Goal: Task Accomplishment & Management: Use online tool/utility

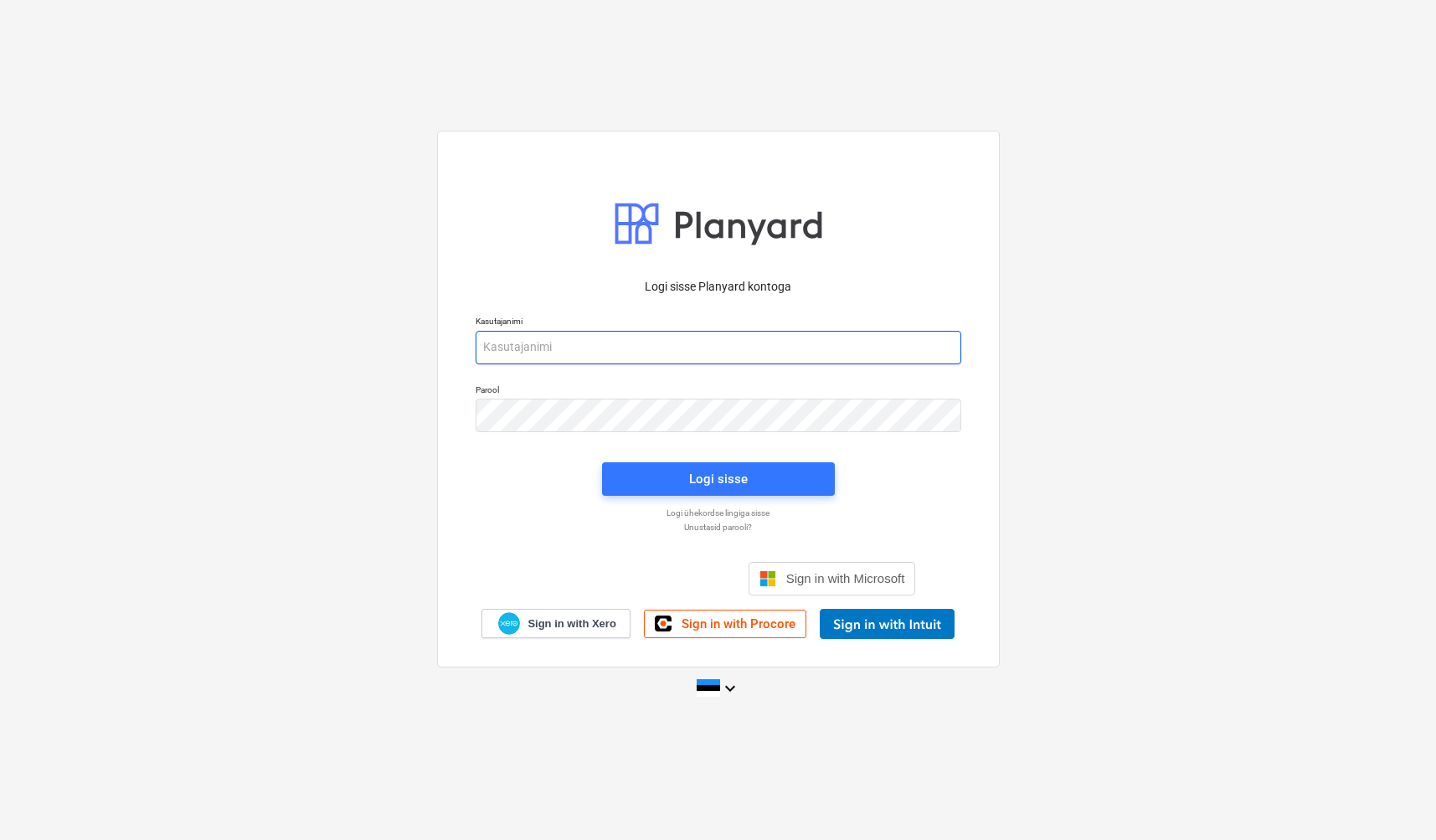
type input "[EMAIL_ADDRESS][DOMAIN_NAME]"
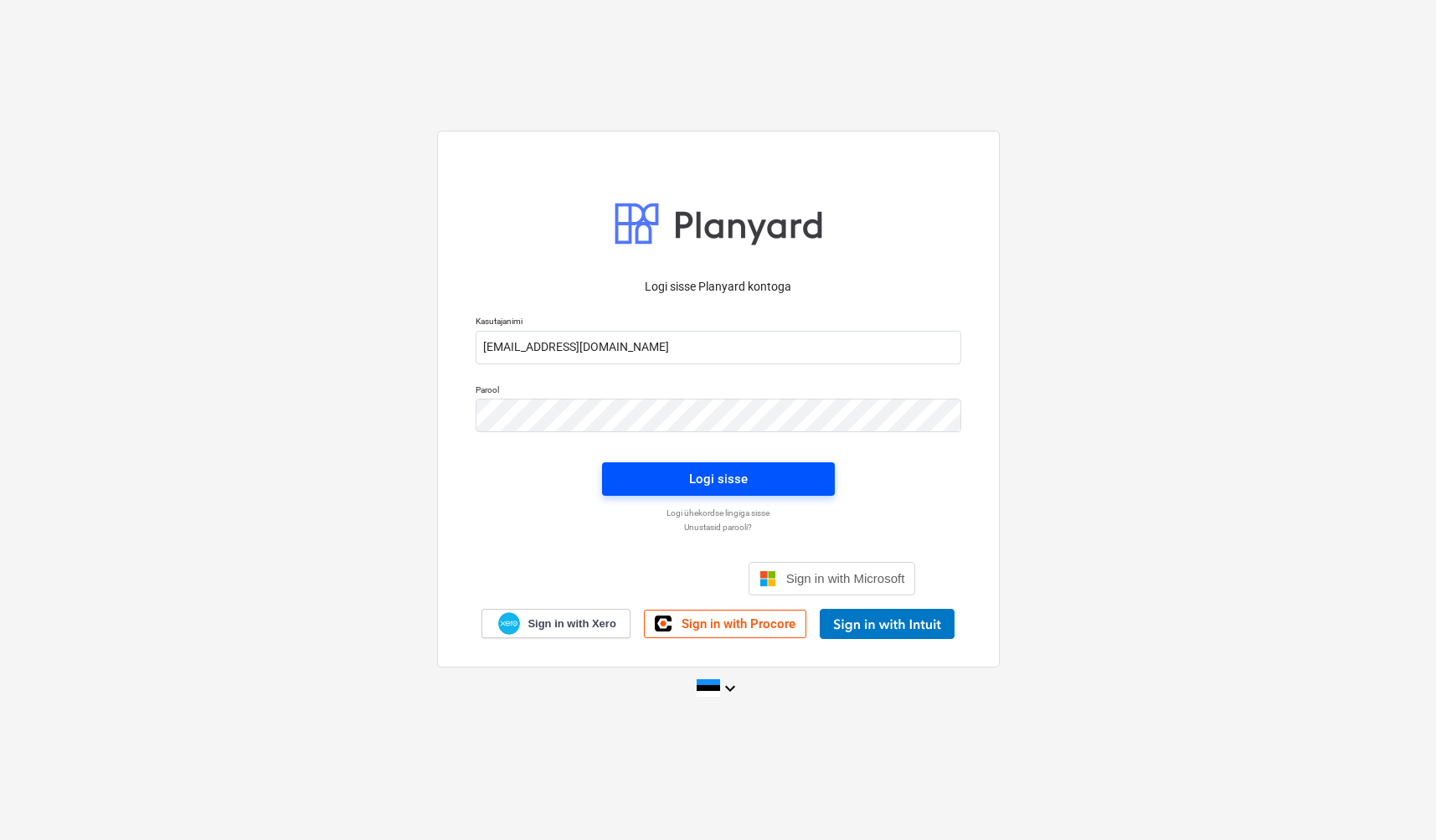
click at [718, 480] on div "Logi sisse" at bounding box center [718, 479] width 59 height 22
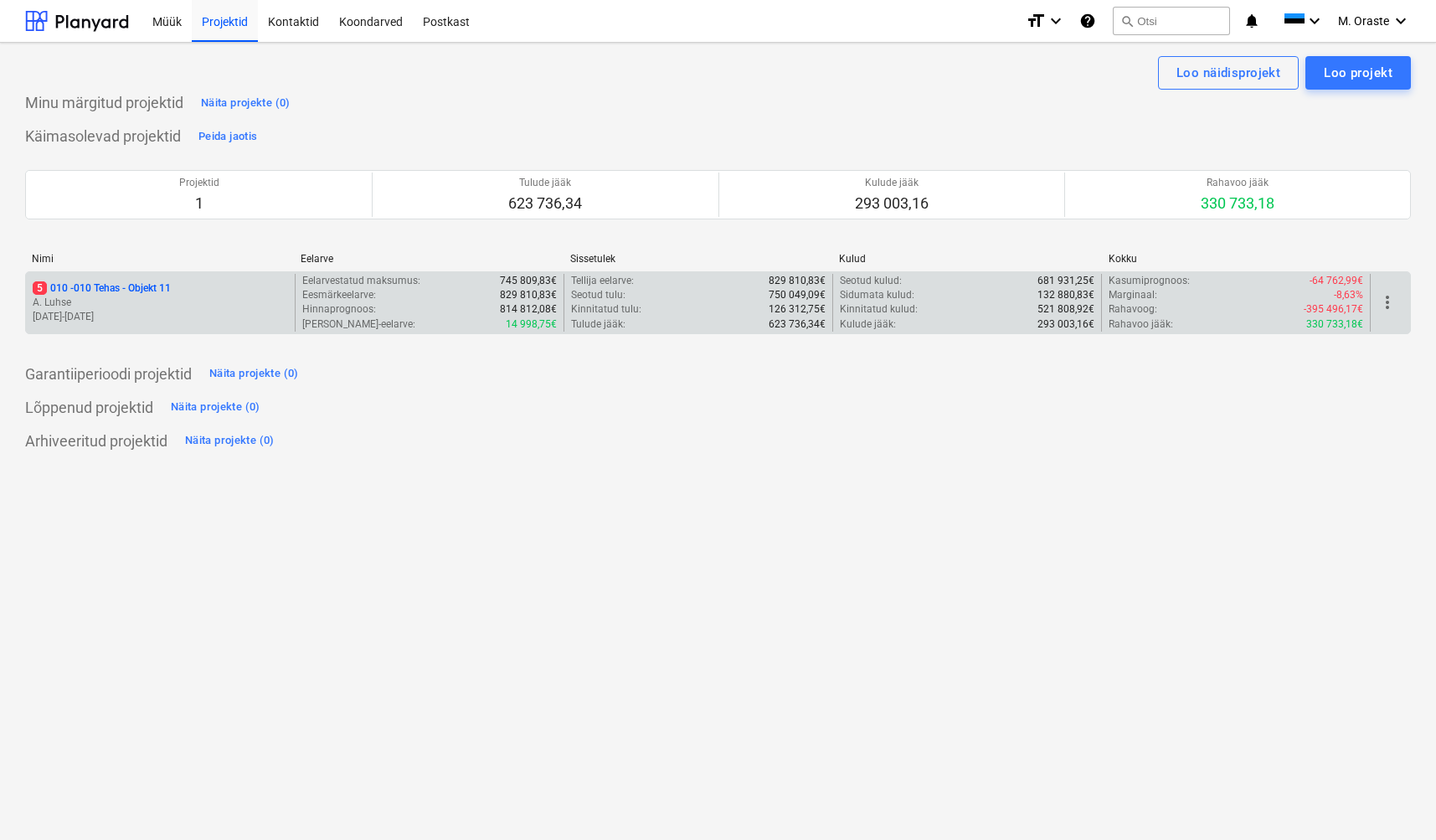
click at [168, 277] on div "5 010 - 010 Tehas - Objekt 11 A. Luhse [DATE] - [DATE]" at bounding box center [161, 302] width 269 height 58
click at [161, 295] on p "A. Luhse" at bounding box center [160, 302] width 255 height 14
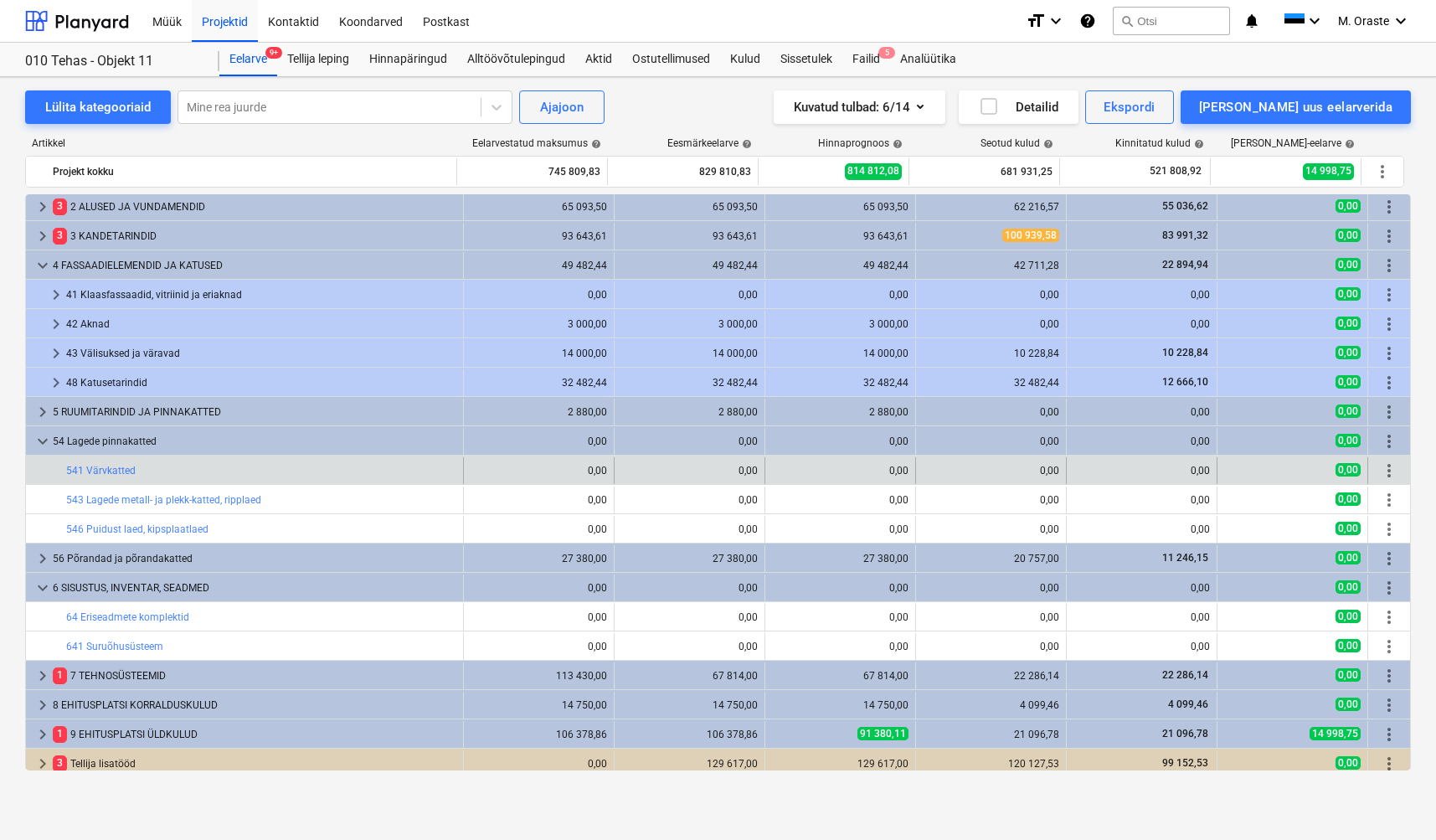
scroll to position [39, 0]
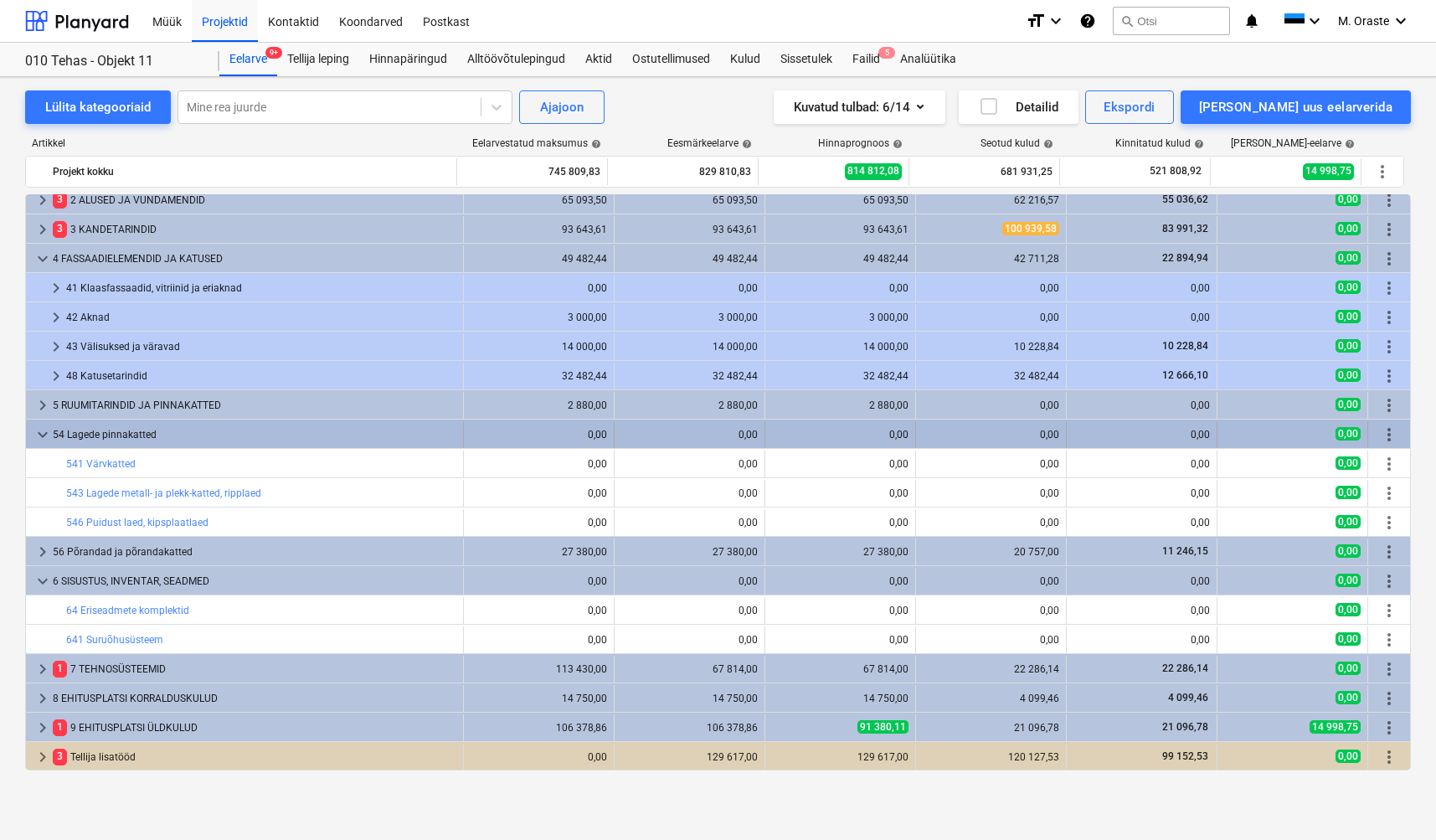
click at [43, 436] on span "keyboard_arrow_down" at bounding box center [42, 434] width 20 height 20
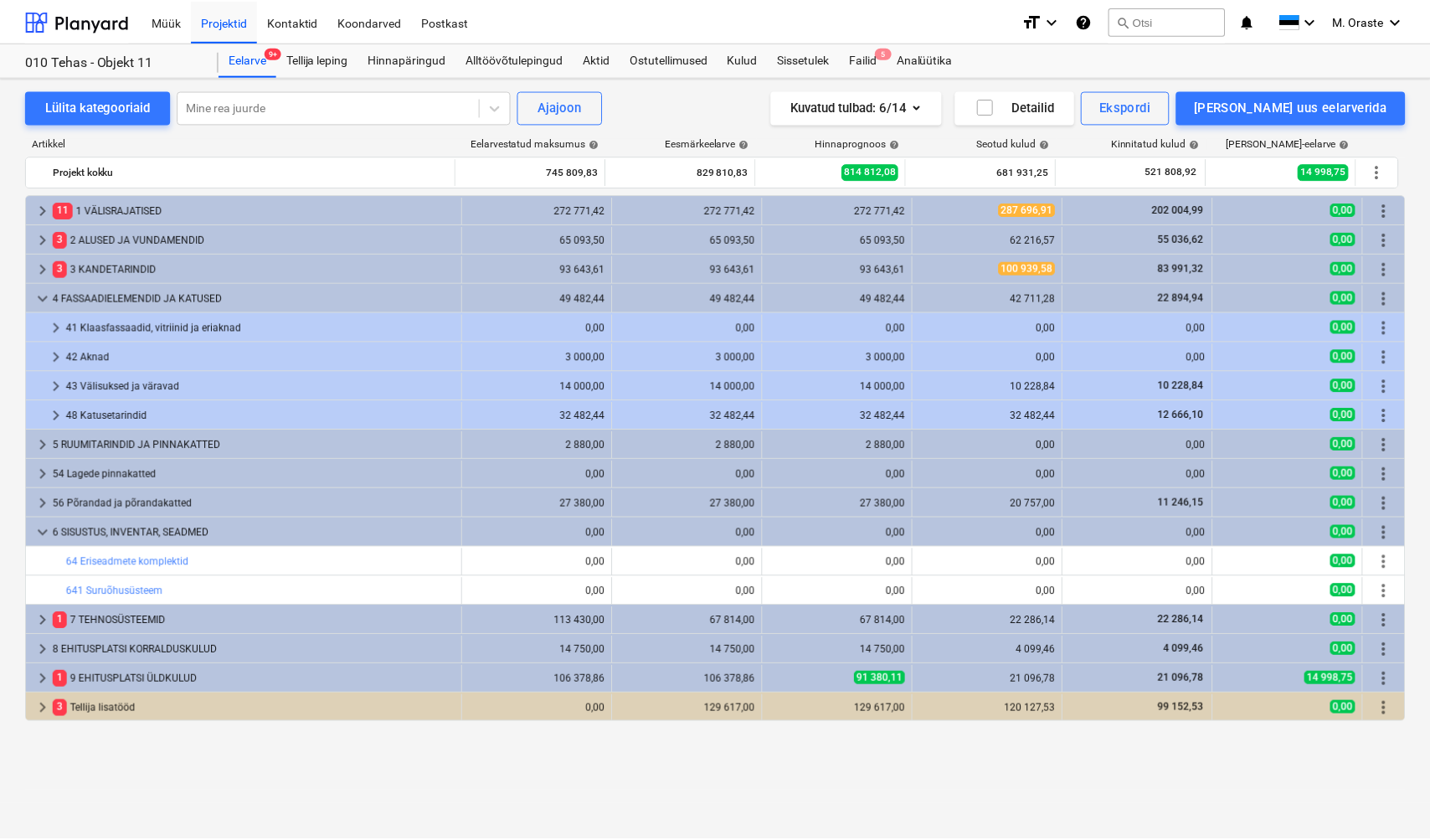
scroll to position [0, 0]
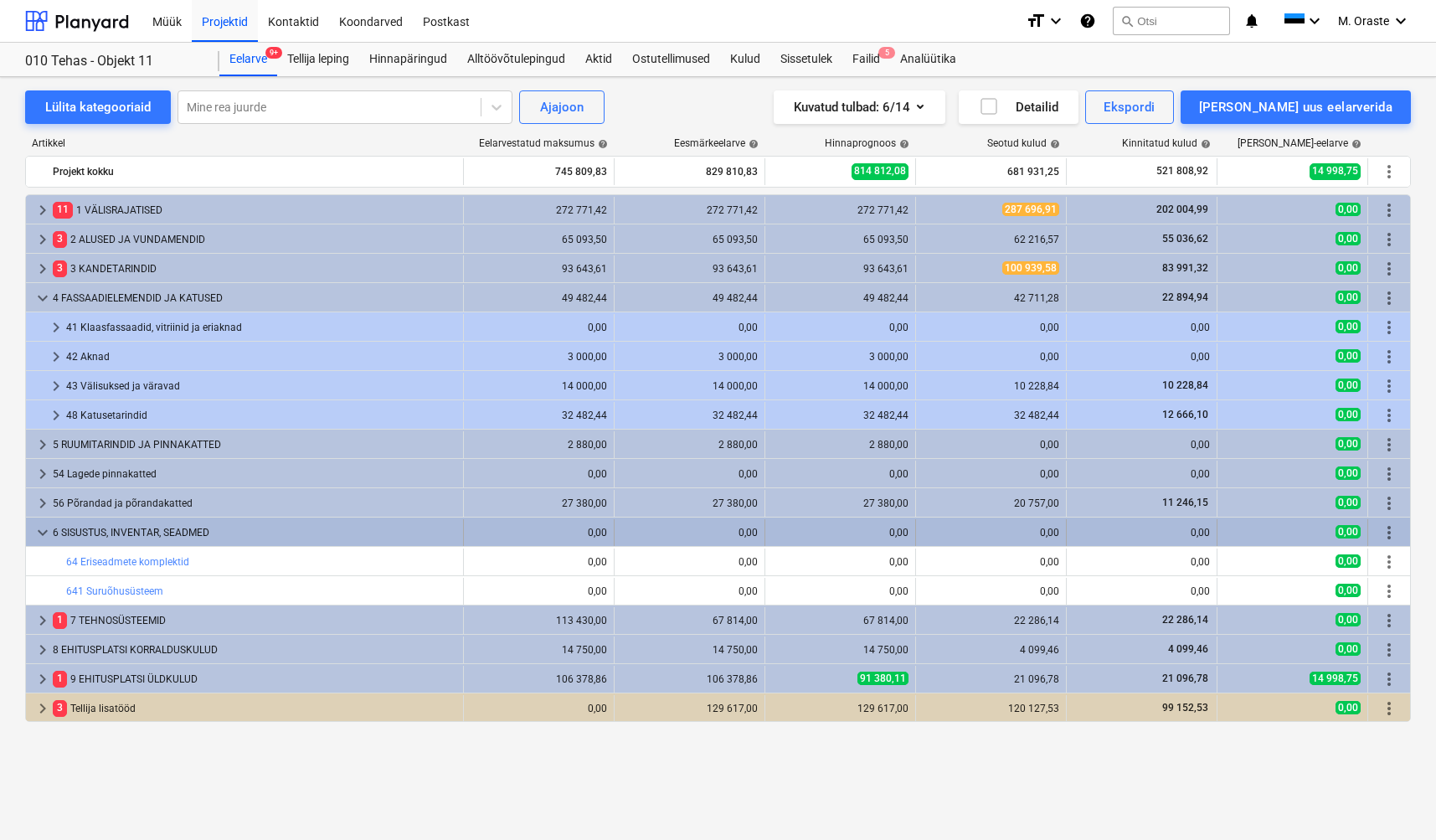
click at [48, 534] on span "keyboard_arrow_down" at bounding box center [42, 532] width 20 height 20
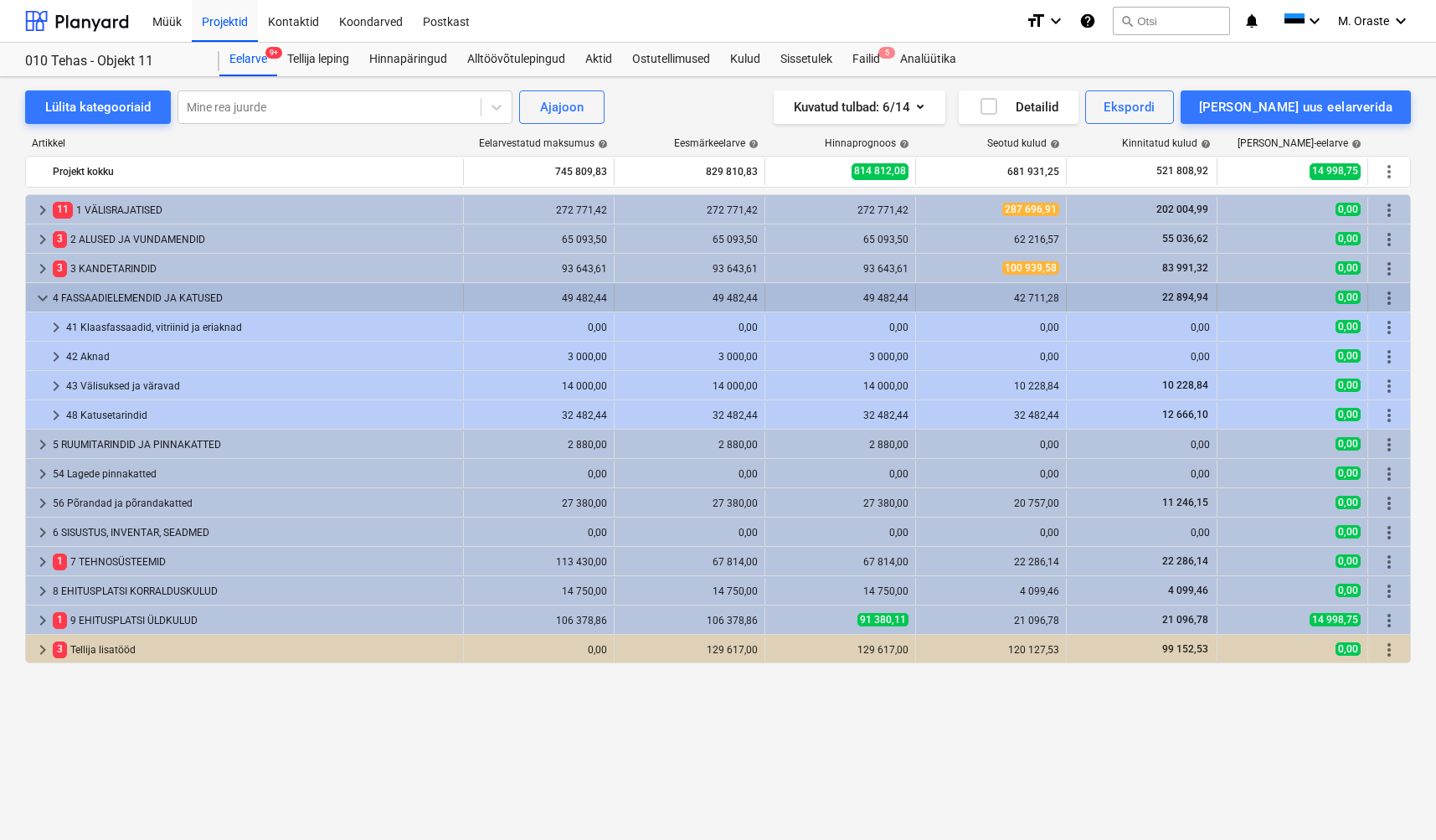
click at [47, 298] on span "keyboard_arrow_down" at bounding box center [42, 298] width 20 height 20
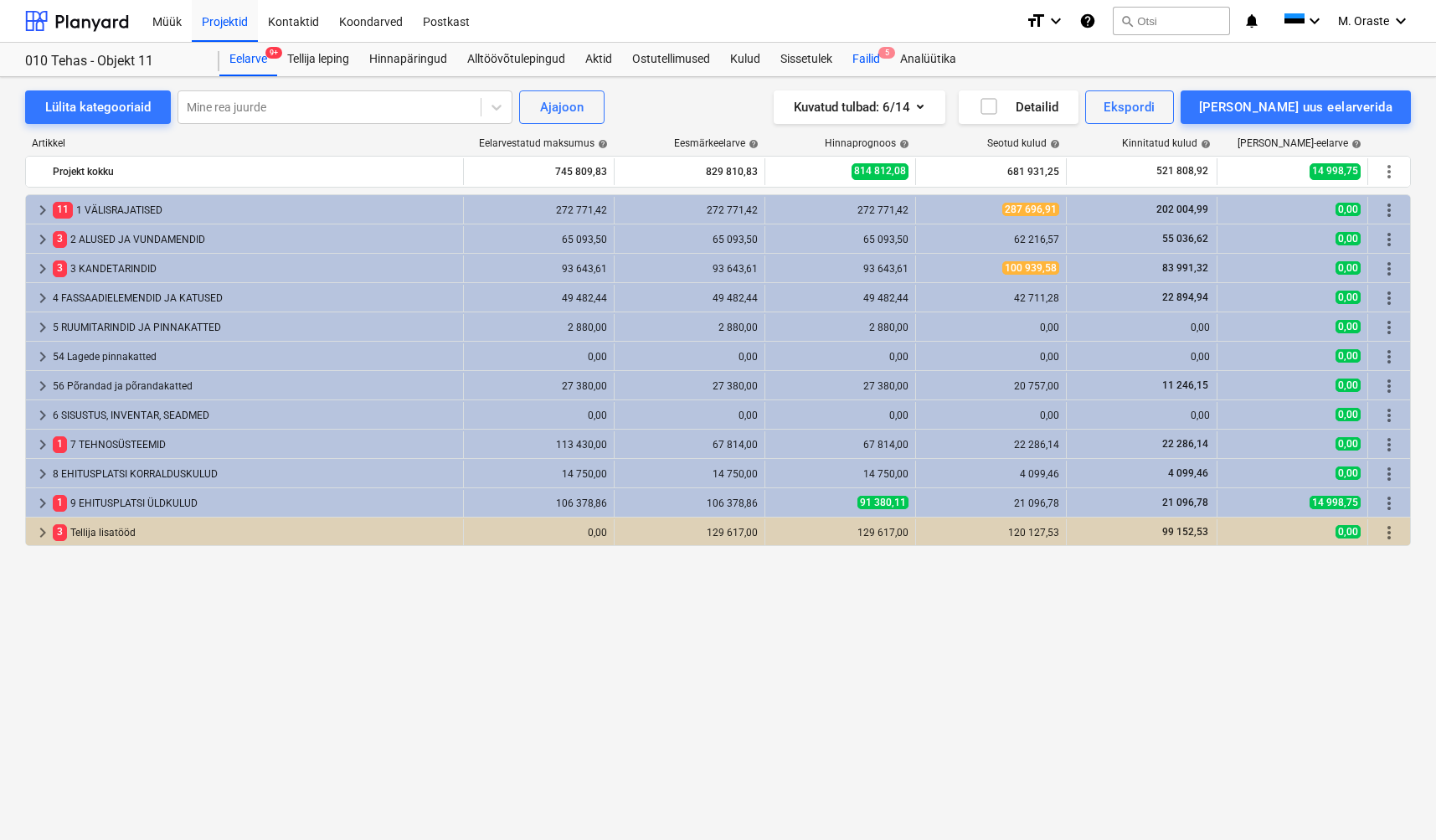
click at [865, 61] on div "Failid 5" at bounding box center [866, 59] width 48 height 33
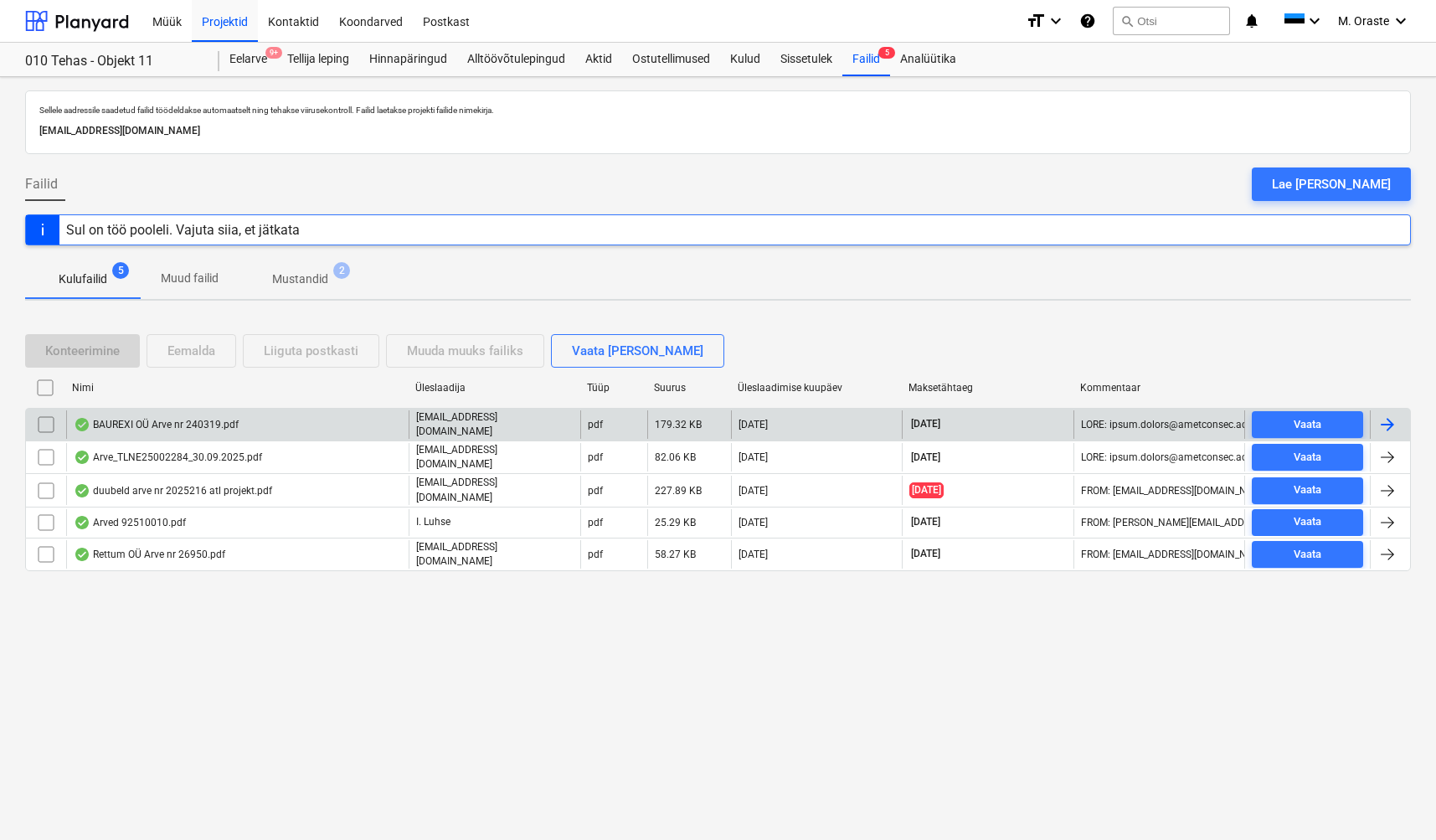
click at [206, 420] on div "BAUREXI OÜ Arve nr 240319.pdf" at bounding box center [156, 424] width 165 height 13
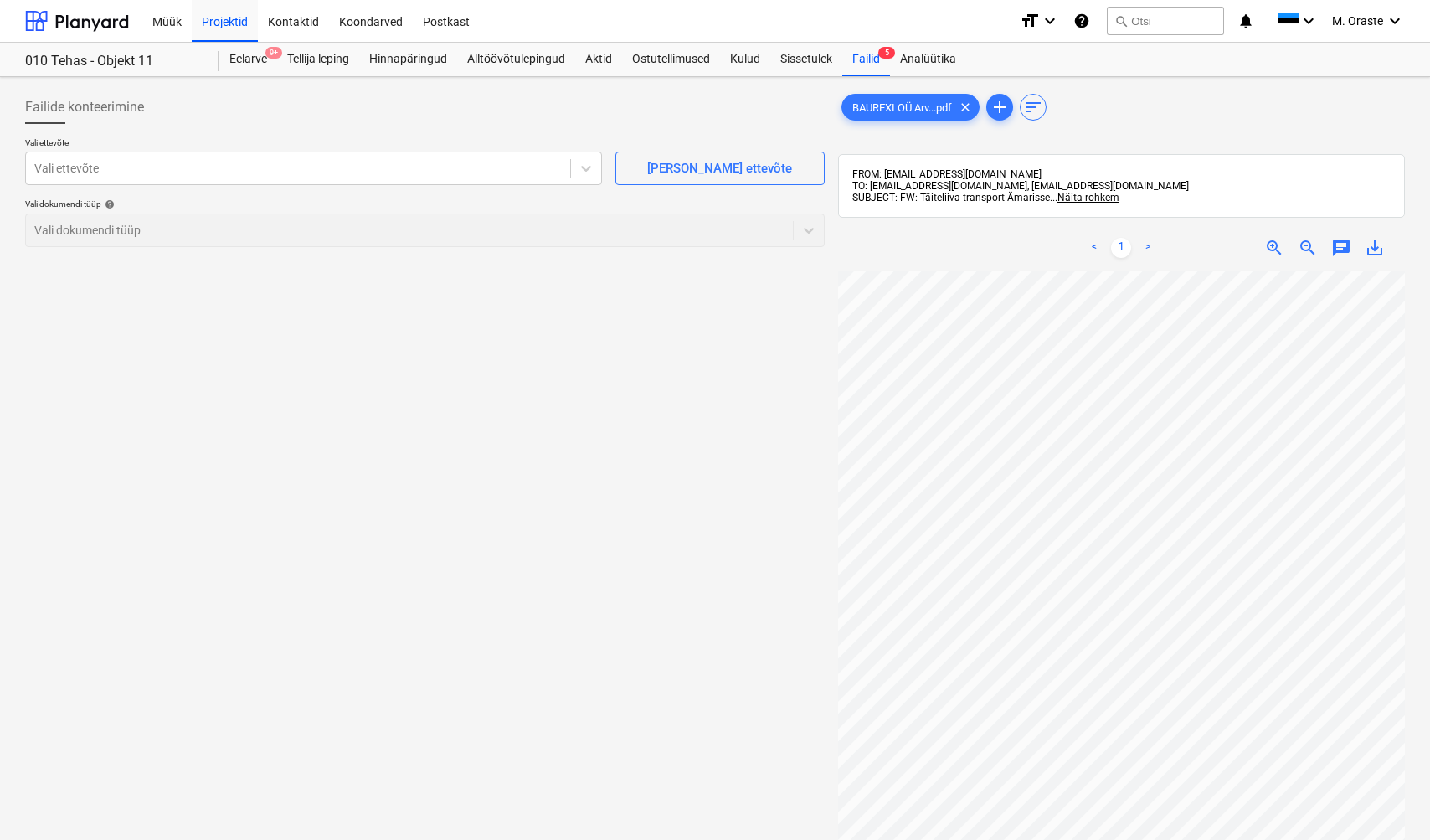
click at [1149, 245] on link ">" at bounding box center [1148, 247] width 20 height 20
click at [1149, 246] on link ">" at bounding box center [1148, 247] width 20 height 20
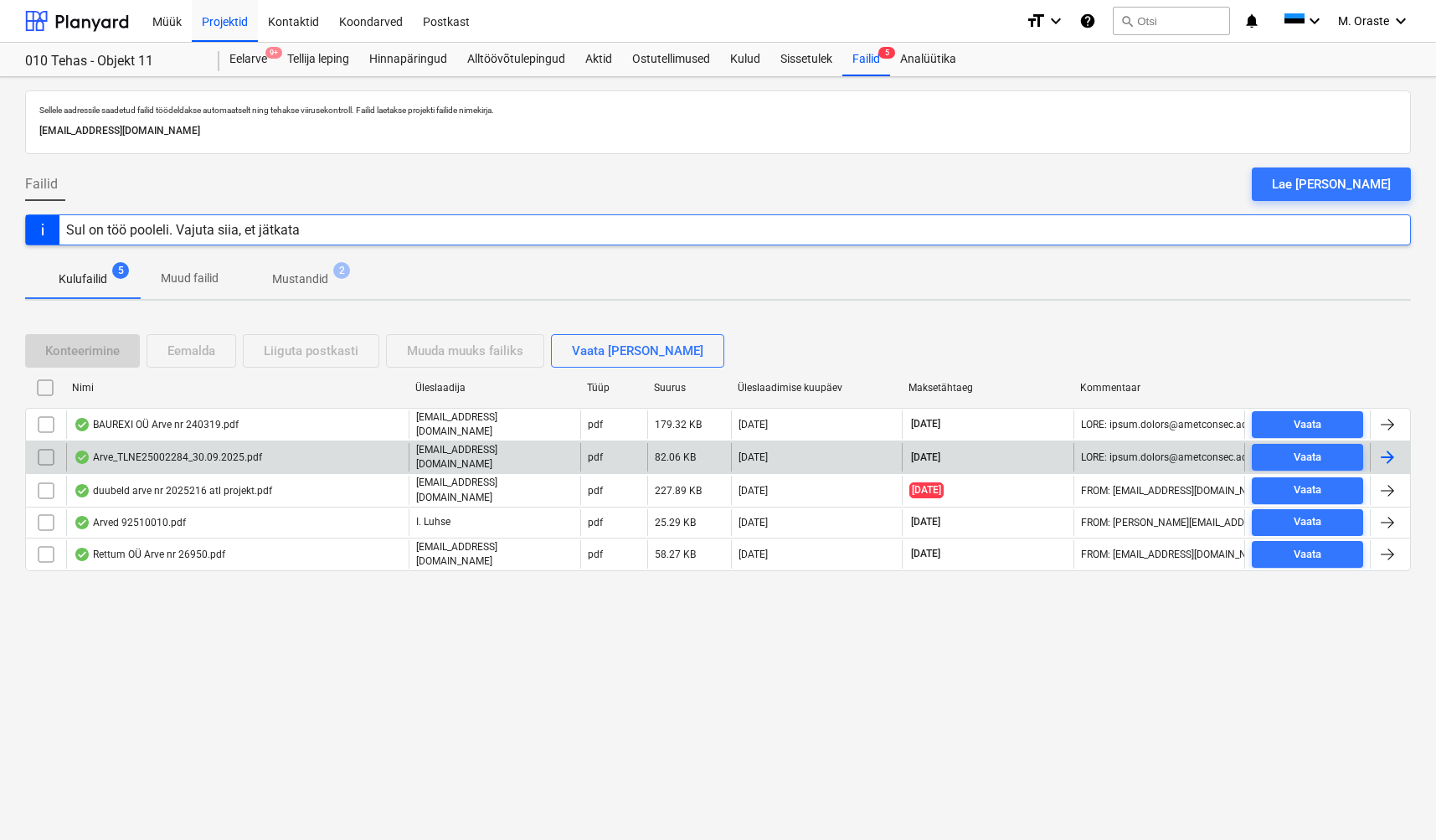
click at [198, 456] on div "Arve_TLNE25002284_30.09.2025.pdf" at bounding box center [168, 456] width 189 height 13
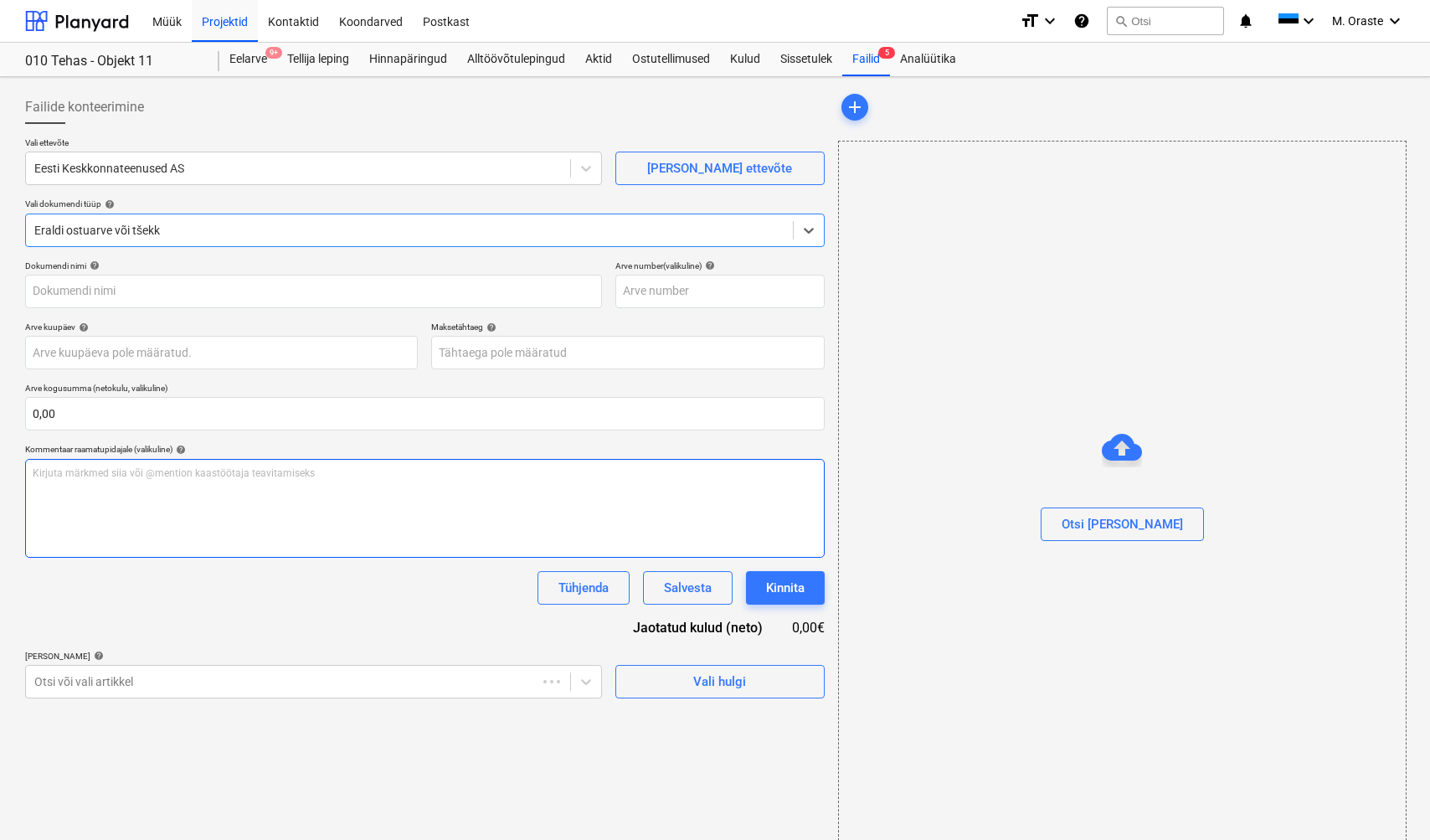
type input "TLNE25002284"
type input "[DATE]"
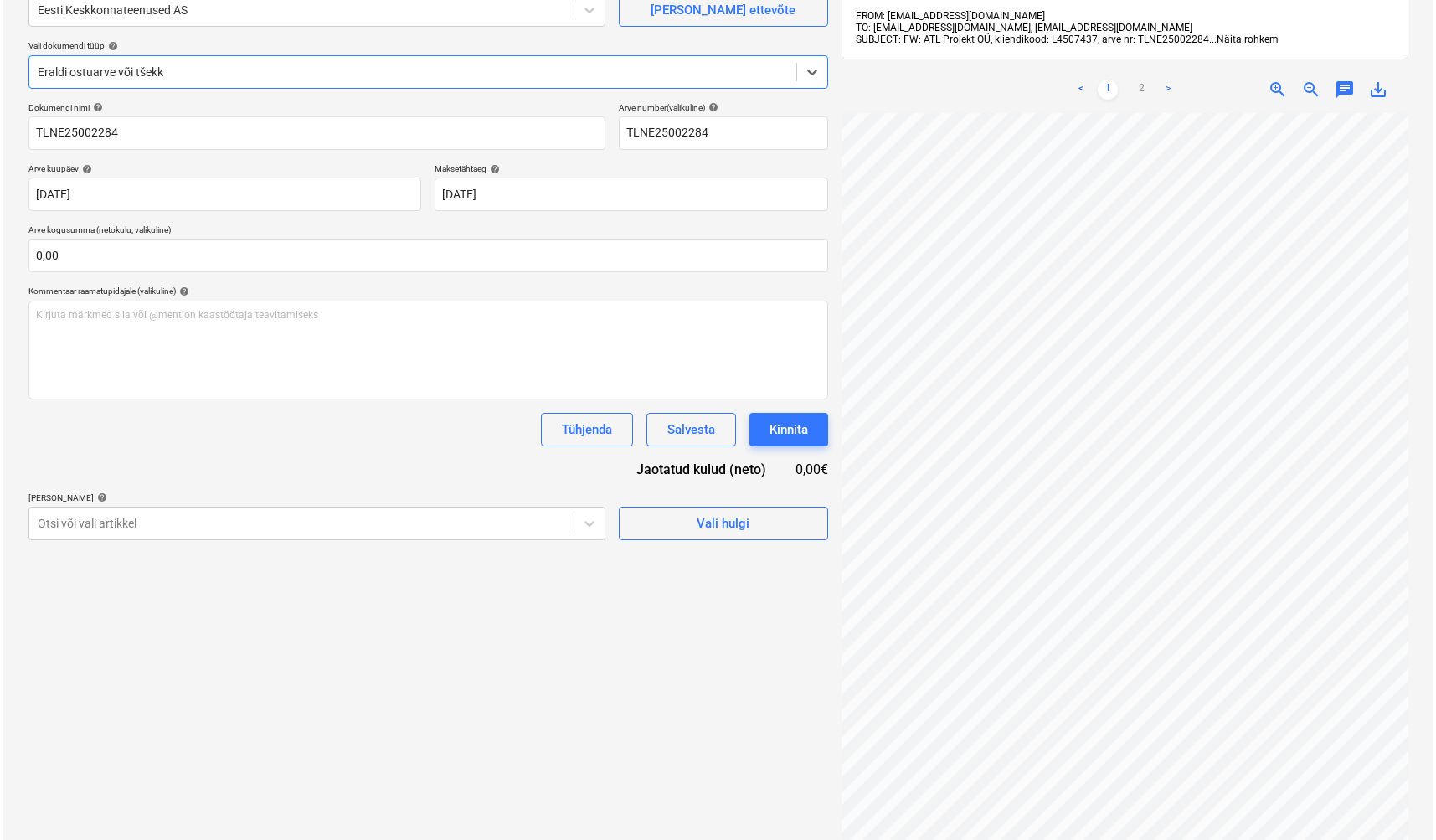
scroll to position [54, 0]
click at [777, 527] on span "Vali hulgi" at bounding box center [720, 523] width 168 height 22
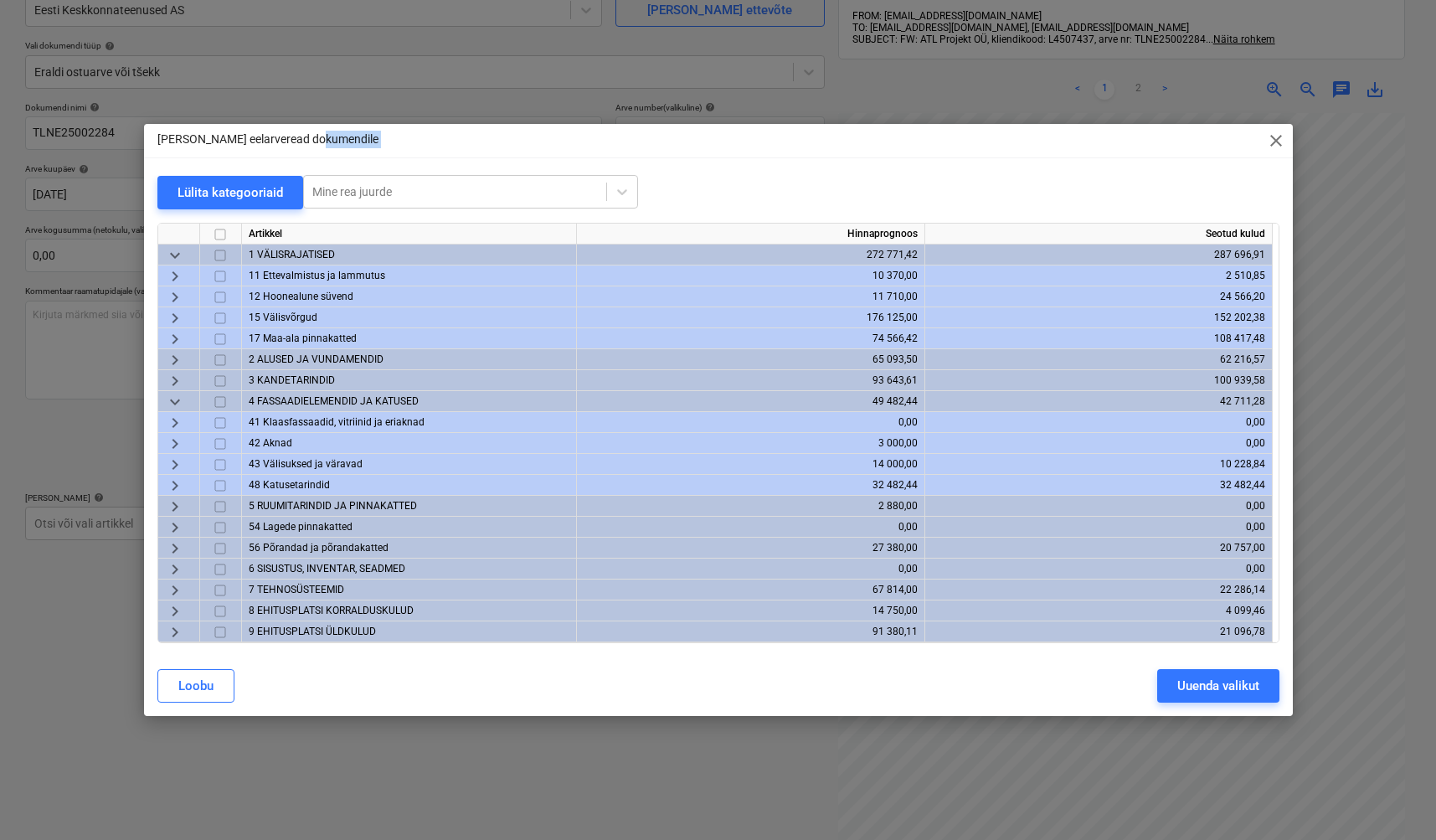
drag, startPoint x: 746, startPoint y: 154, endPoint x: 721, endPoint y: 192, distance: 45.5
click at [745, 154] on div "[PERSON_NAME] eelarveread dokumendile close Lülita kategooriaid Mine rea juurde…" at bounding box center [718, 420] width 1148 height 592
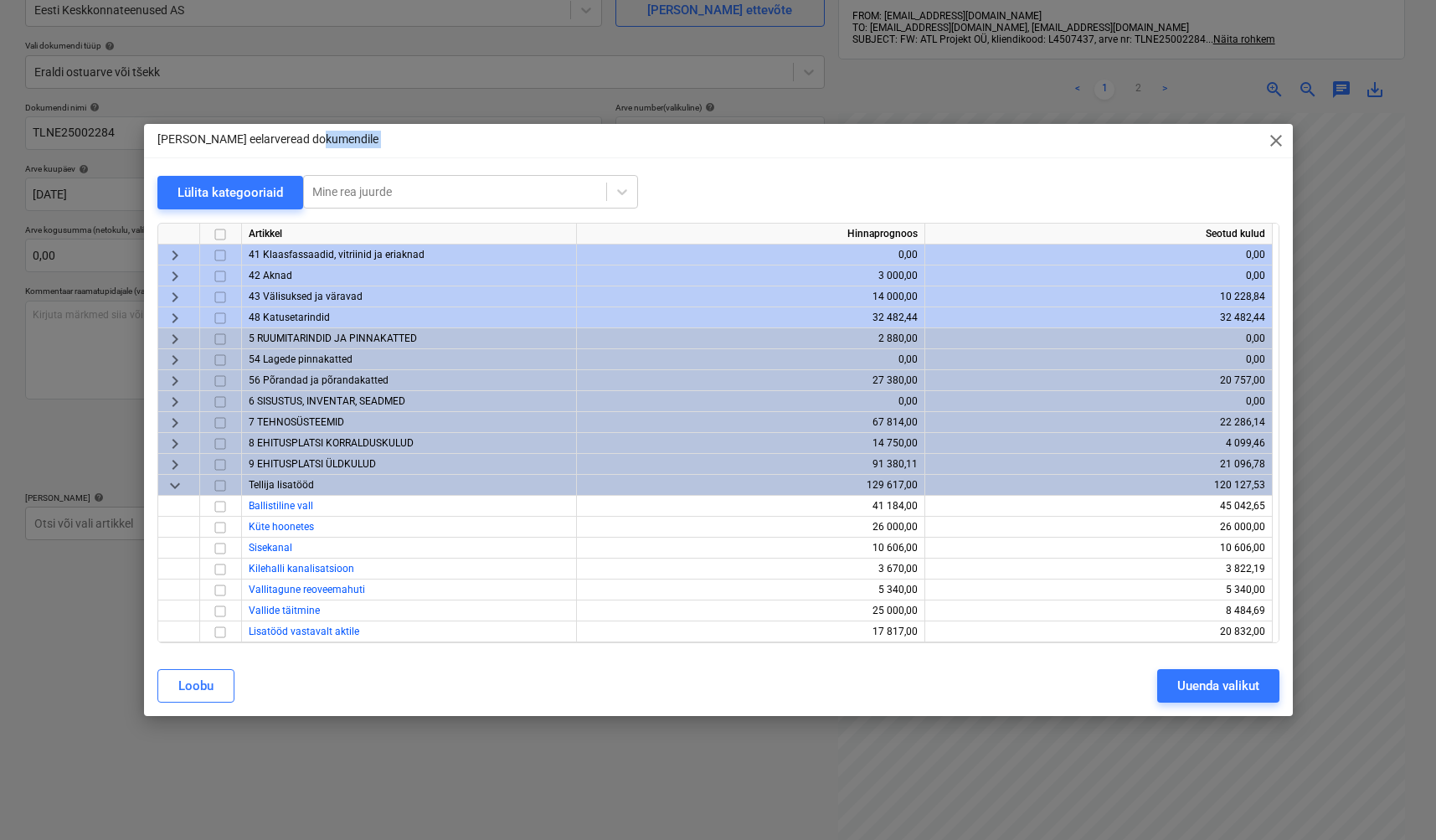
click at [175, 488] on span "keyboard_arrow_down" at bounding box center [175, 484] width 20 height 20
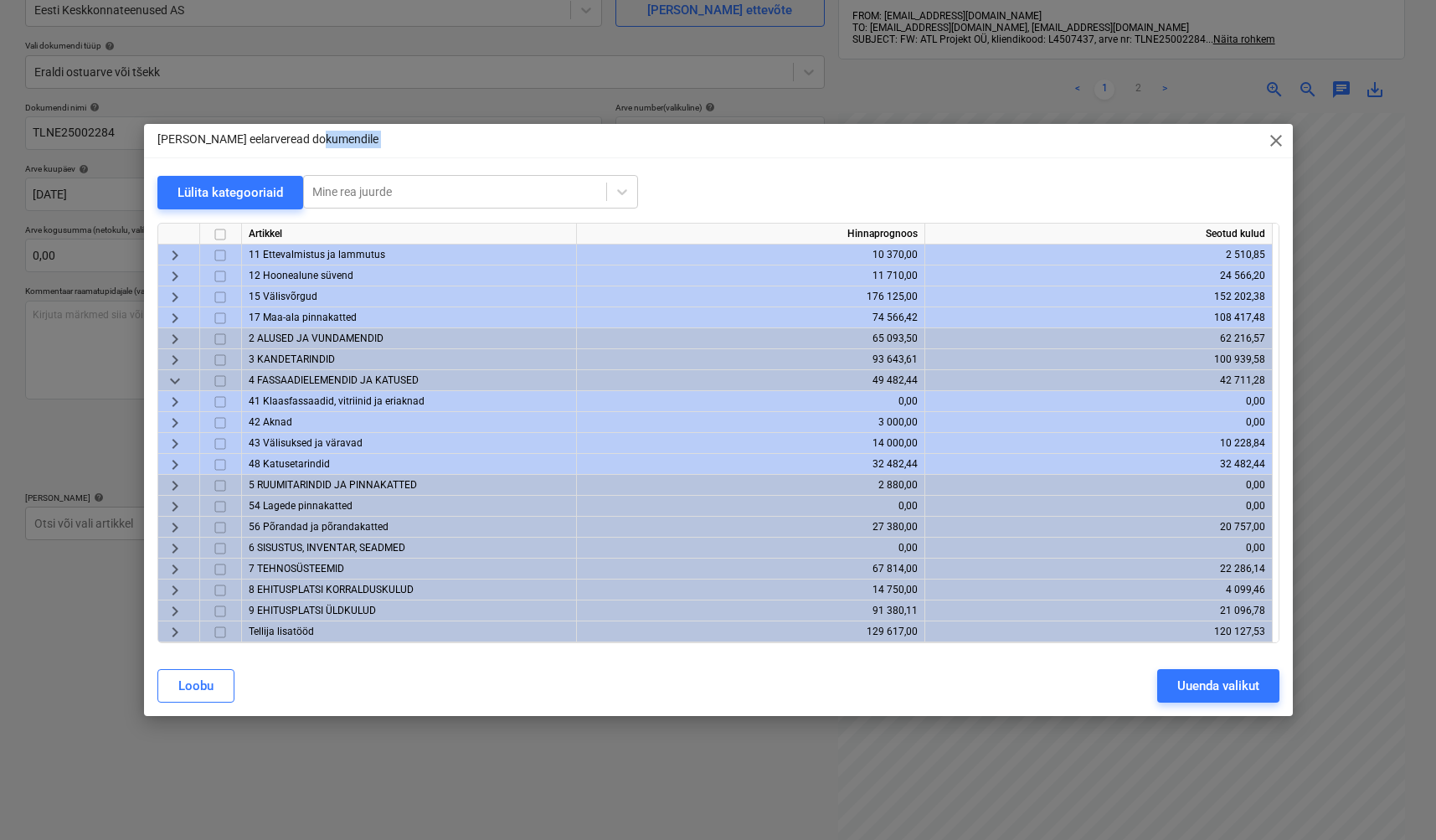
scroll to position [21, 0]
click at [161, 590] on div "keyboard_arrow_right" at bounding box center [179, 590] width 42 height 21
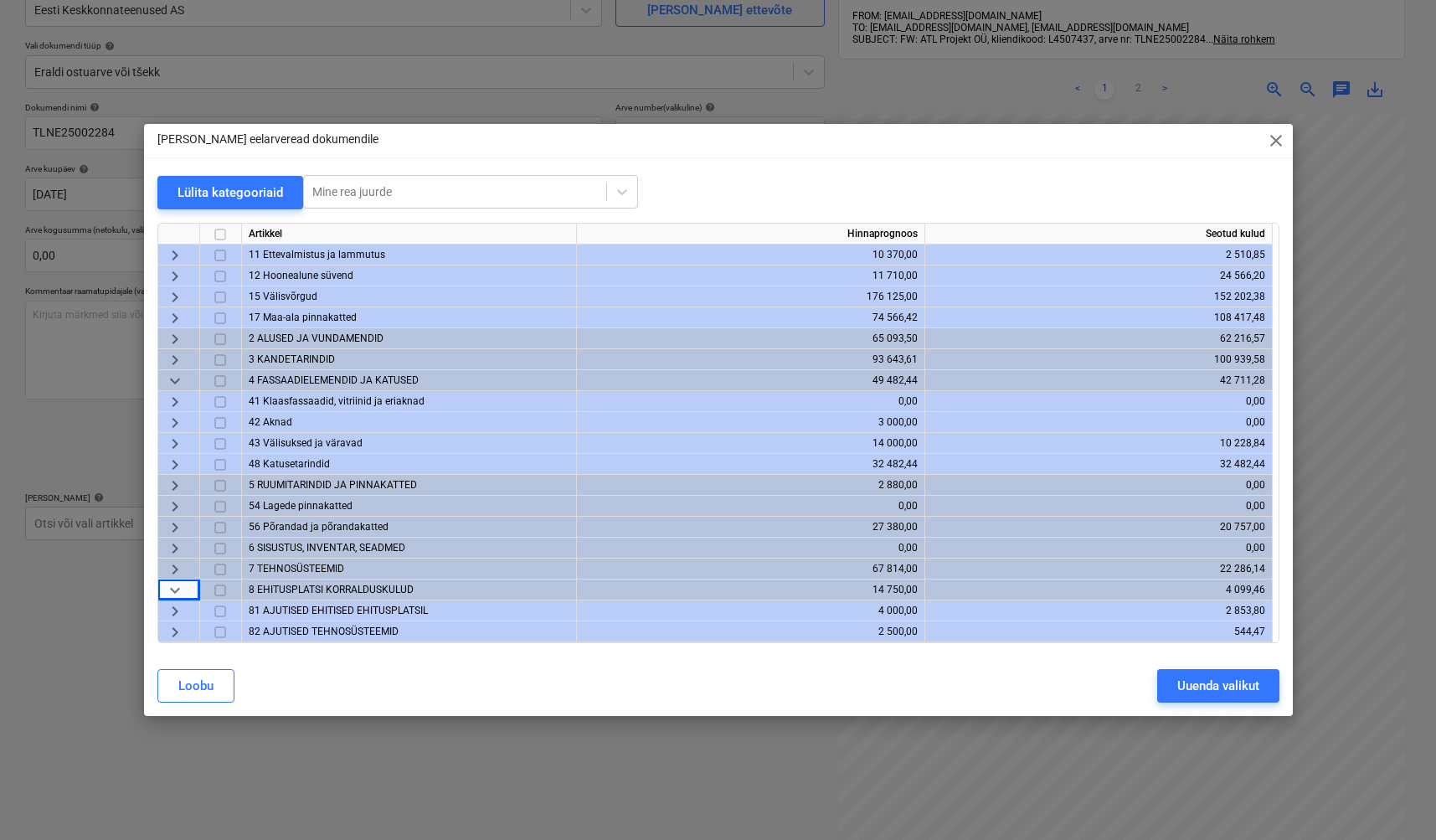
scroll to position [126, 0]
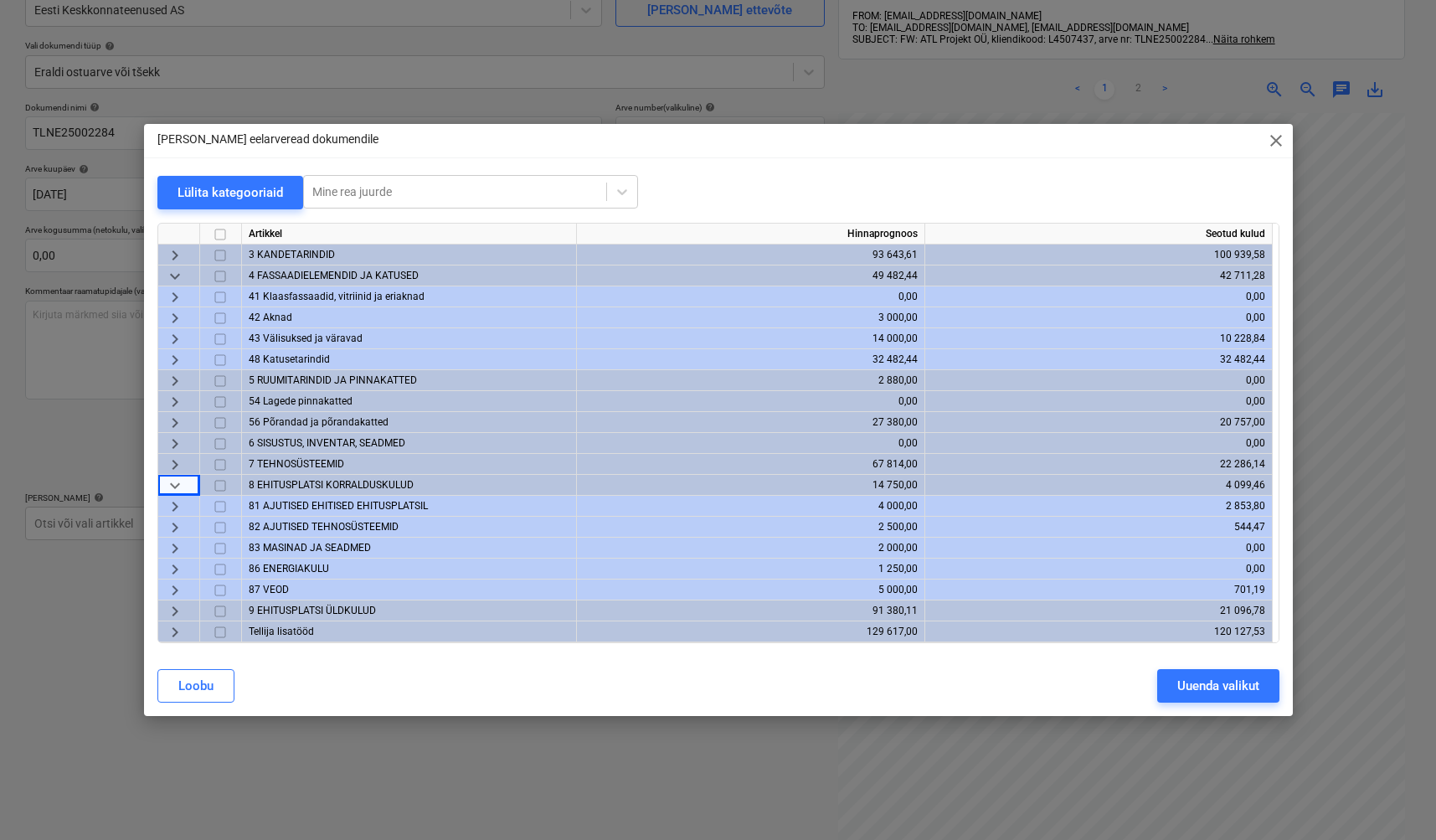
click at [184, 590] on div "keyboard_arrow_right" at bounding box center [179, 590] width 42 height 21
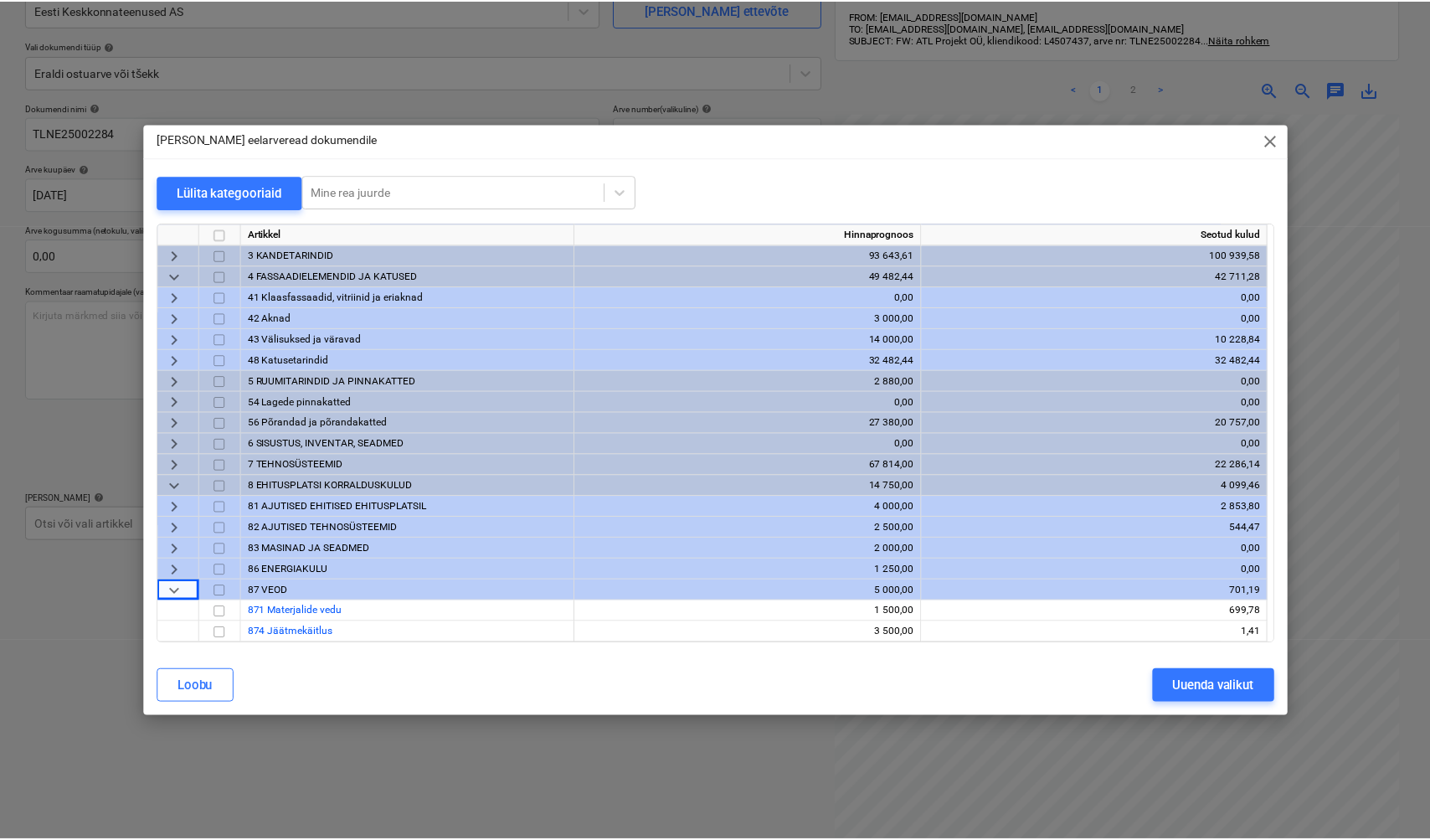
scroll to position [168, 0]
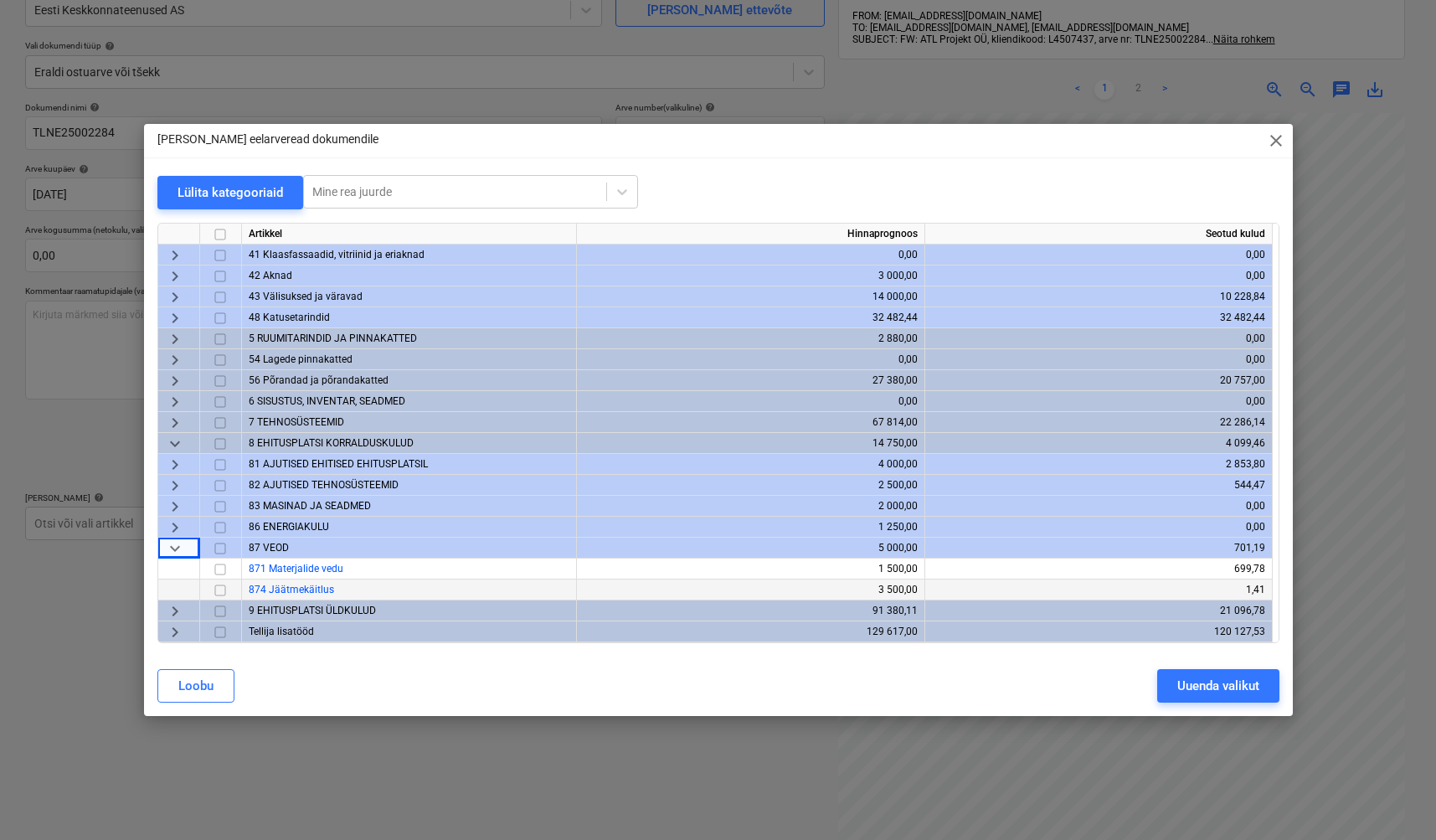
click at [219, 591] on input "checkbox" at bounding box center [219, 589] width 20 height 20
click at [1240, 688] on div "Uuenda valikut" at bounding box center [1218, 685] width 82 height 22
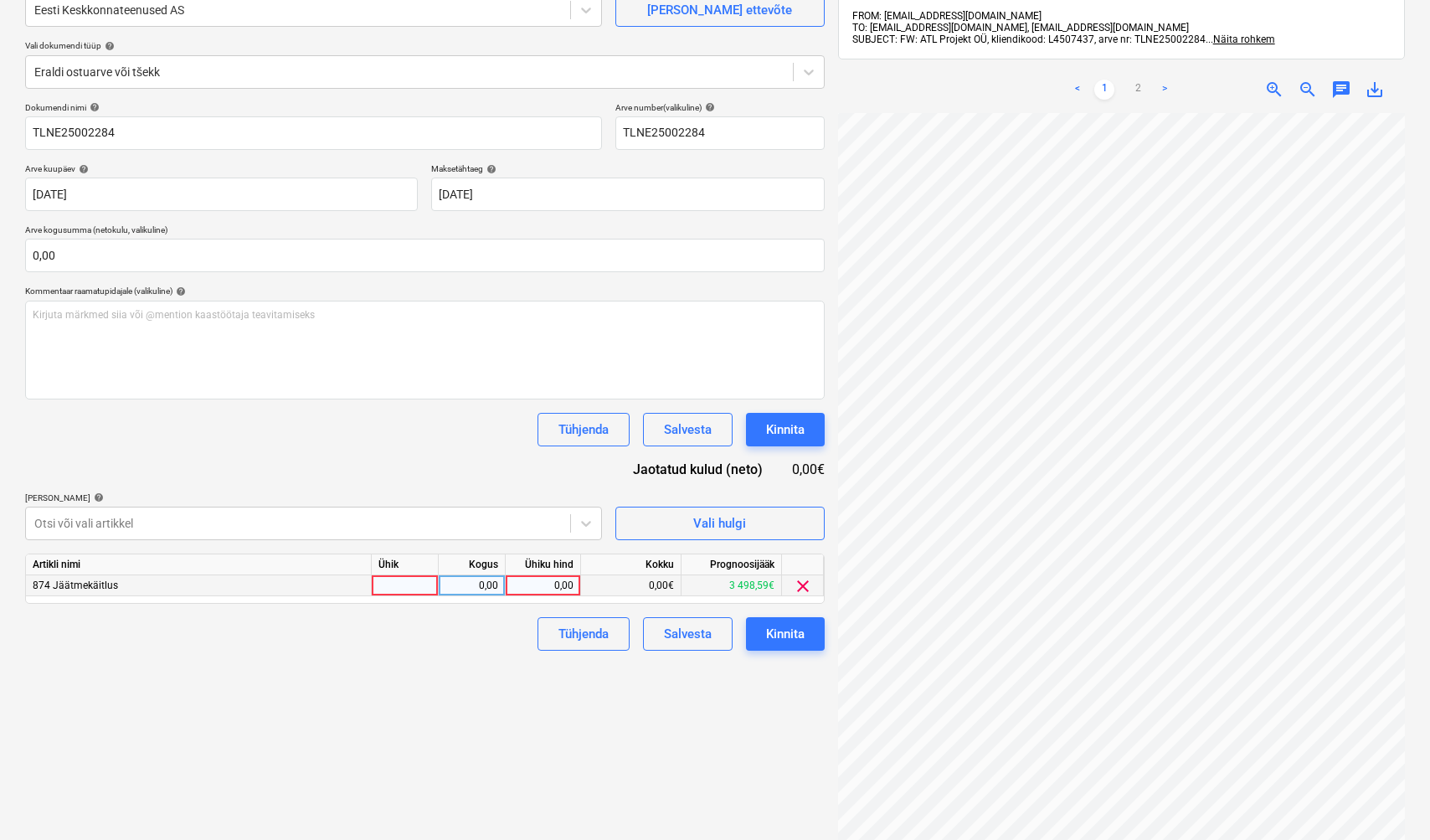
click at [399, 577] on div at bounding box center [405, 586] width 67 height 21
type input "kmpl"
click at [575, 580] on div "0,00" at bounding box center [544, 586] width 75 height 21
type input "509,70"
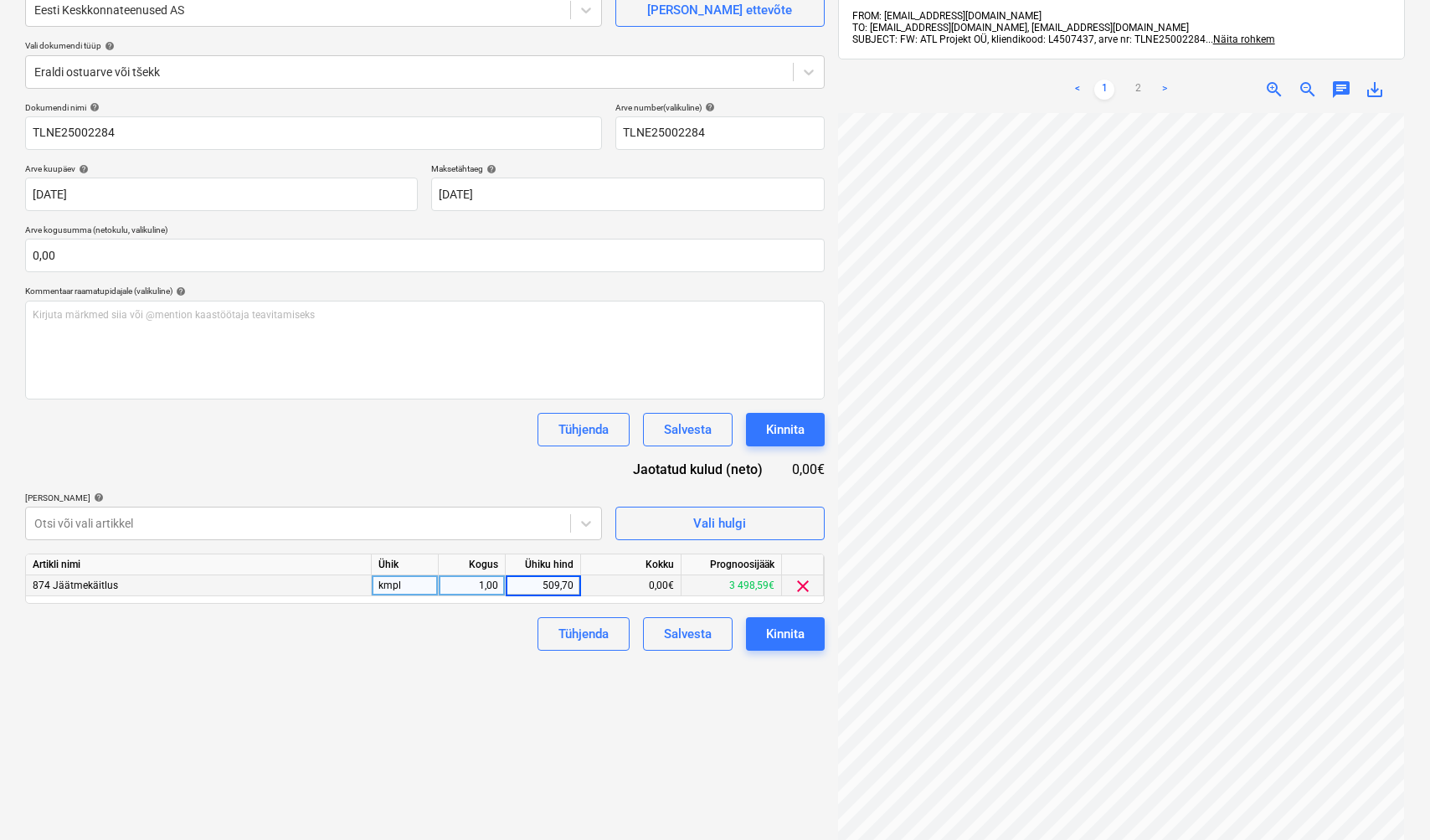
click at [728, 763] on div "Failide konteerimine Vali ettevõte Eesti Keskkonnateenused AS [PERSON_NAME] uus…" at bounding box center [425, 420] width 813 height 988
click at [780, 638] on div "Kinnita" at bounding box center [786, 634] width 38 height 22
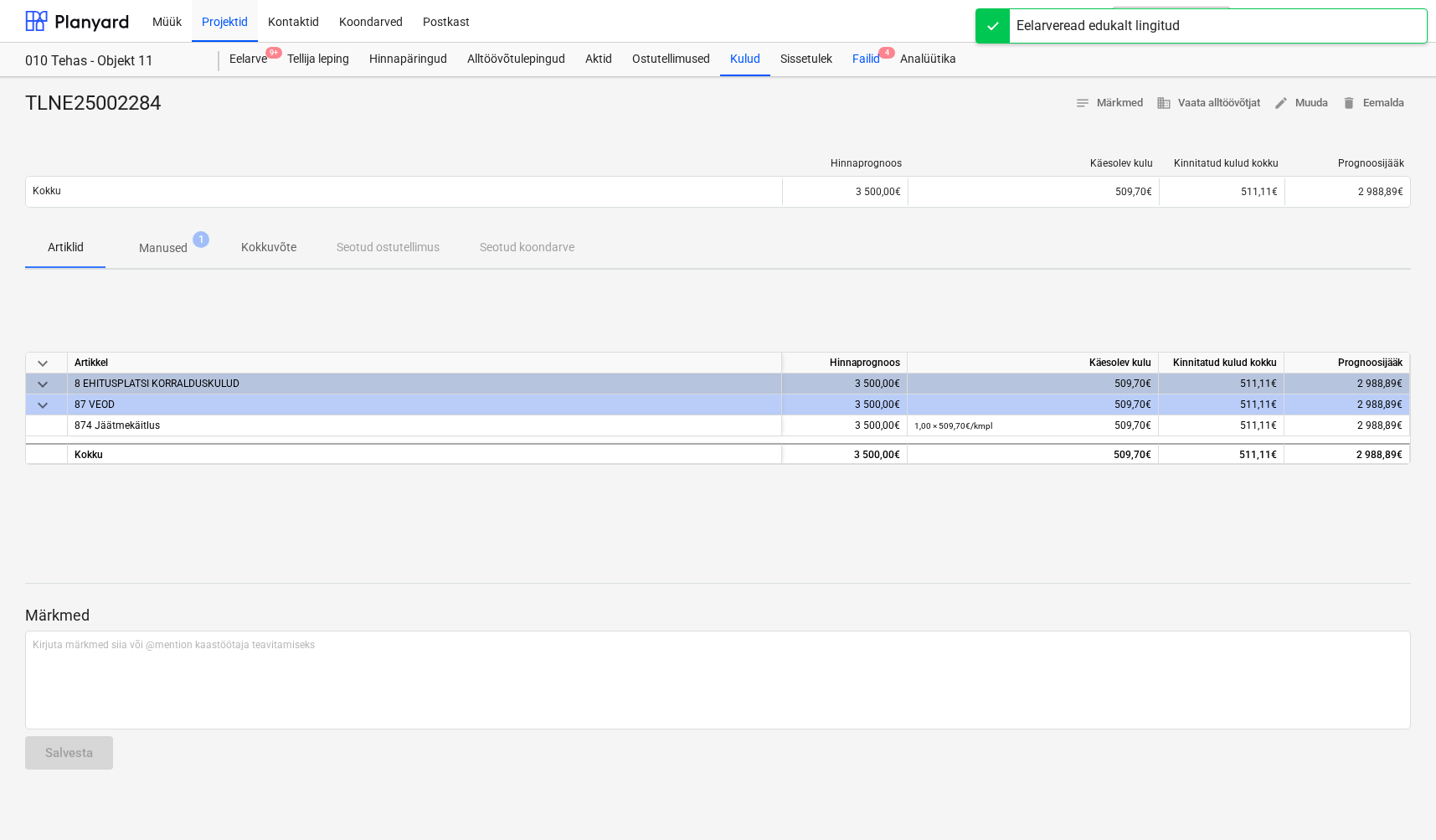
click at [862, 60] on div "Failid 4" at bounding box center [866, 59] width 48 height 33
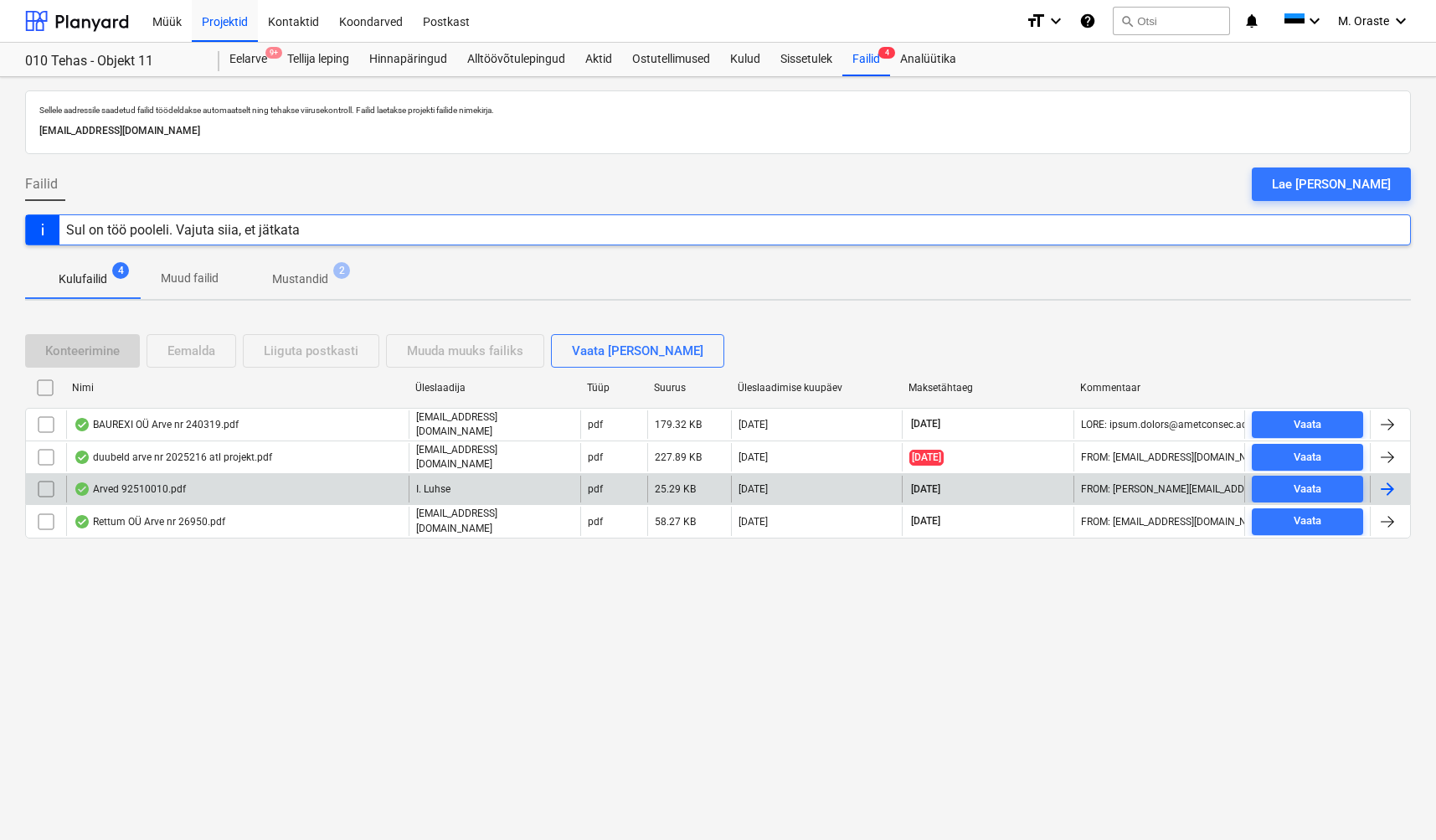
click at [169, 482] on div "Arved 92510010.pdf" at bounding box center [129, 489] width 112 height 13
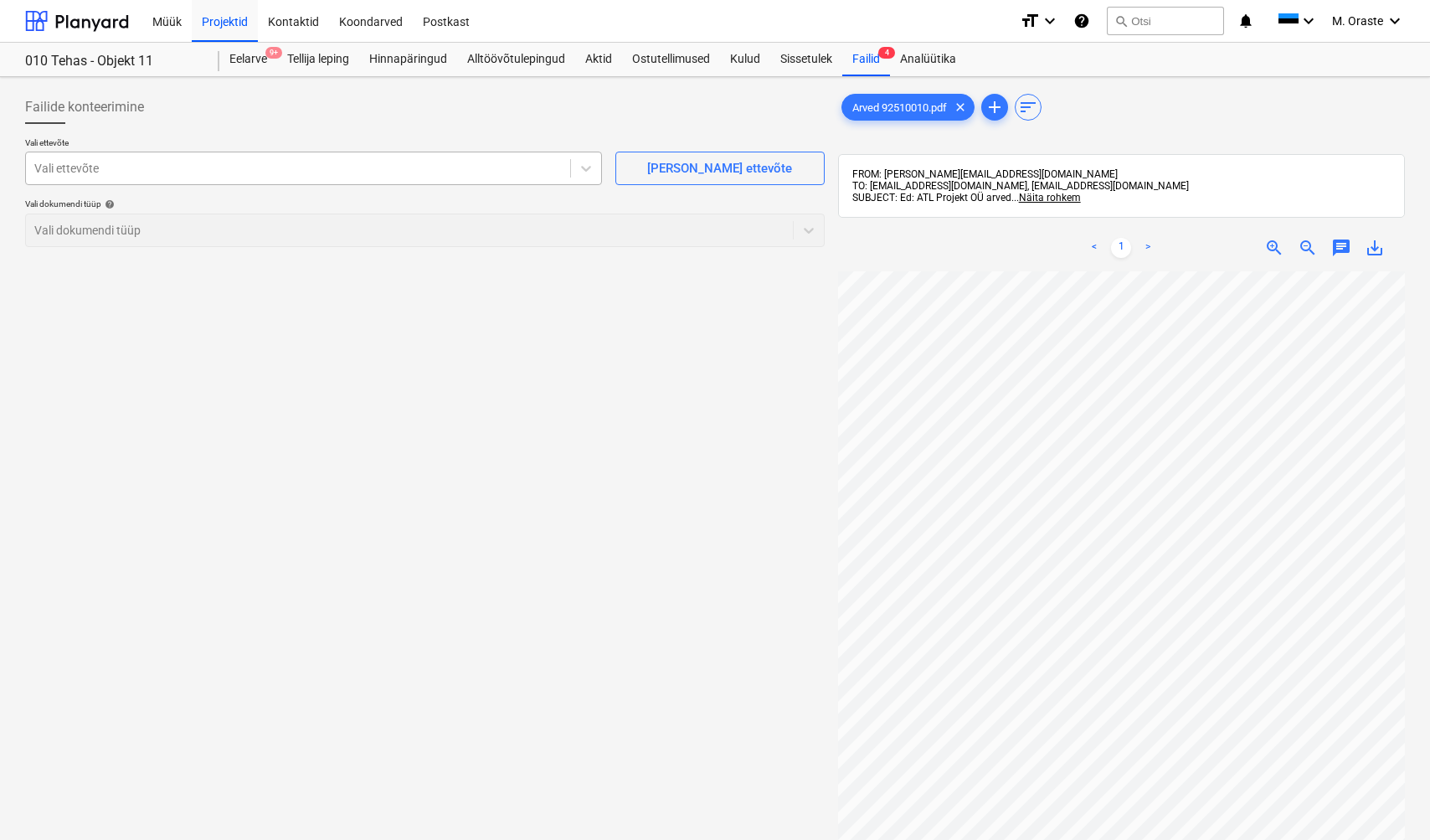
click at [356, 161] on div at bounding box center [298, 168] width 528 height 17
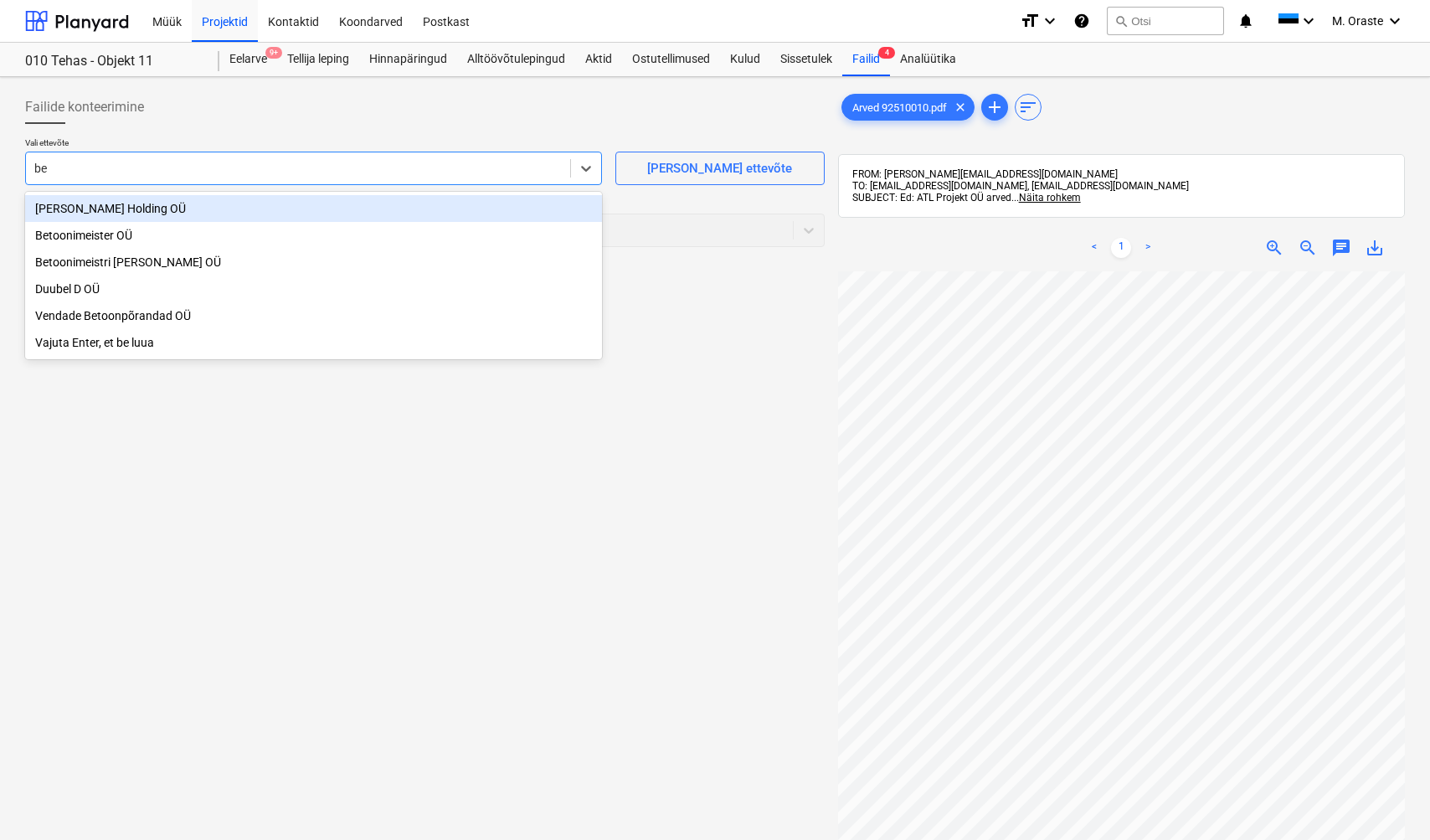
type input "bet"
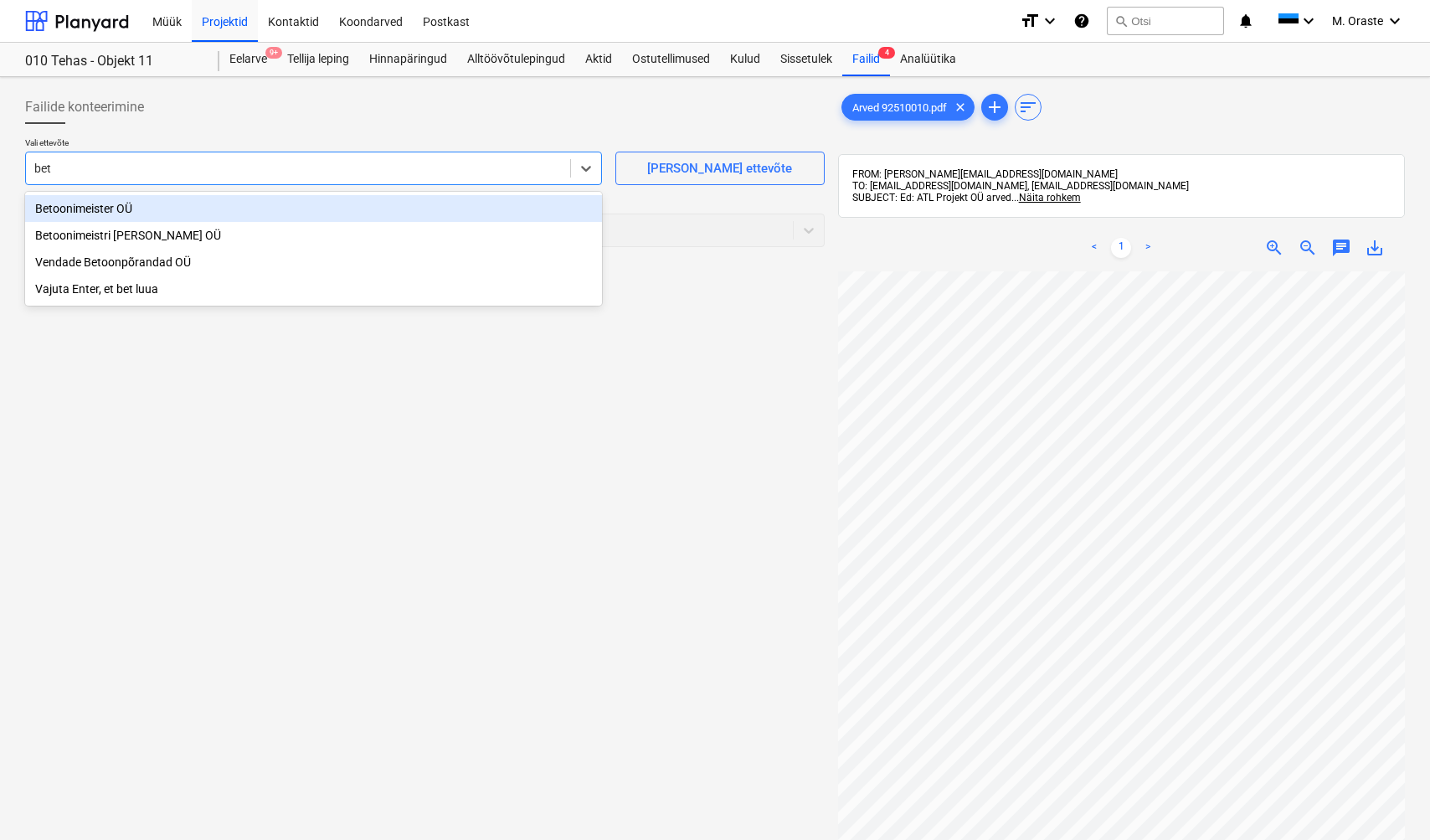
click at [79, 212] on div "Betoonimeister OÜ" at bounding box center [314, 208] width 577 height 27
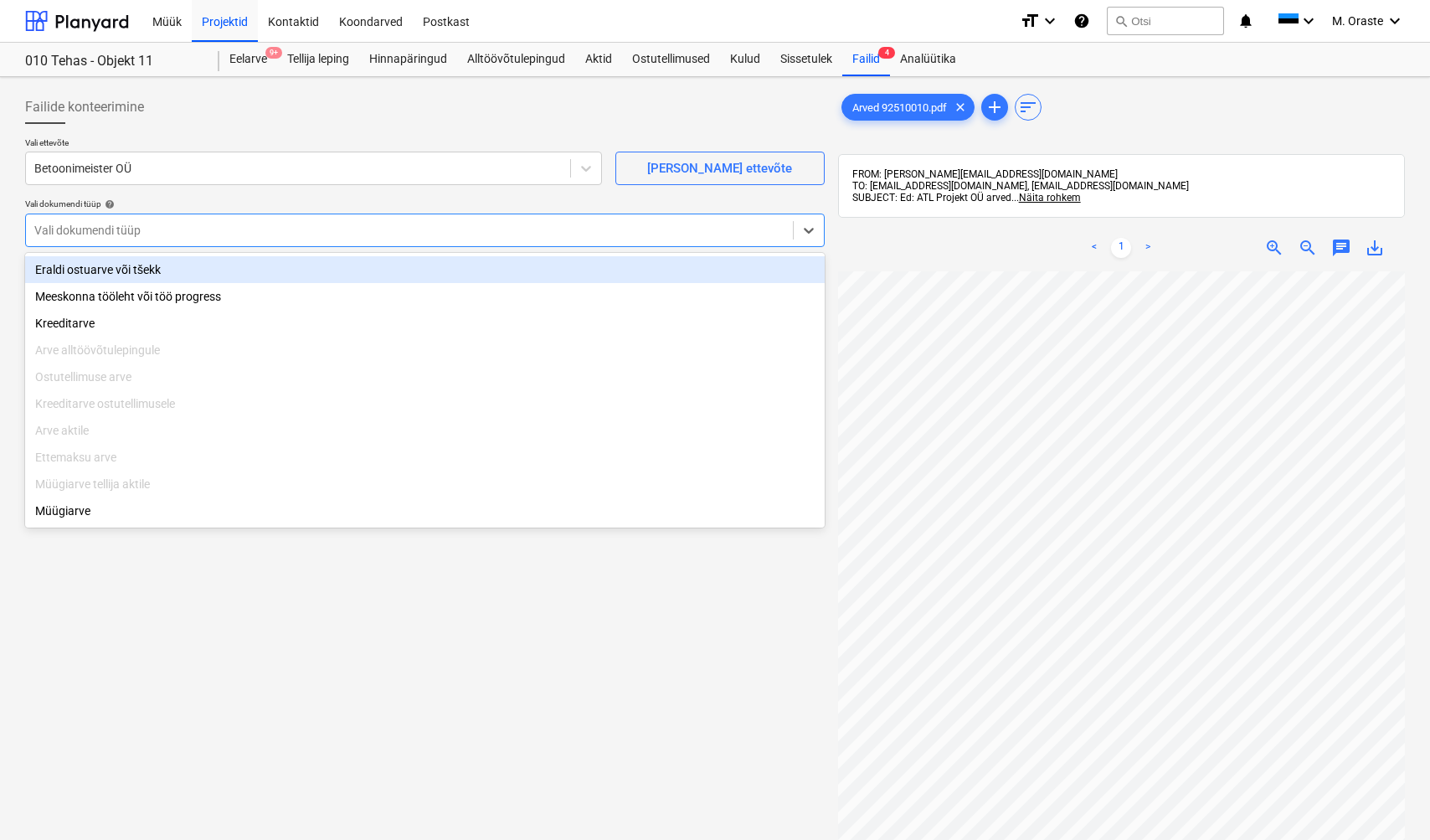
click at [176, 230] on div at bounding box center [409, 230] width 750 height 17
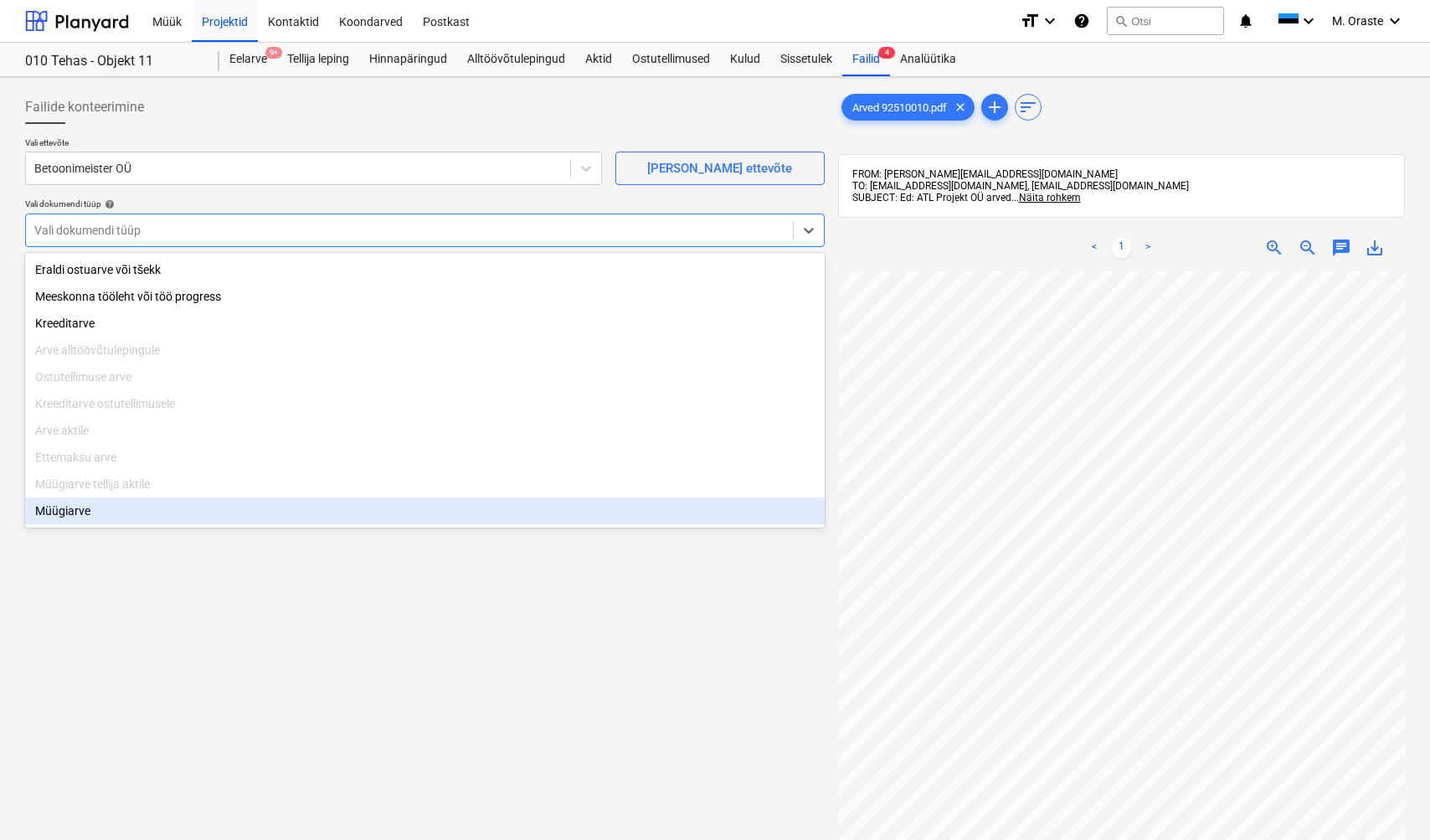
click at [136, 517] on div "Müügiarve" at bounding box center [425, 510] width 800 height 27
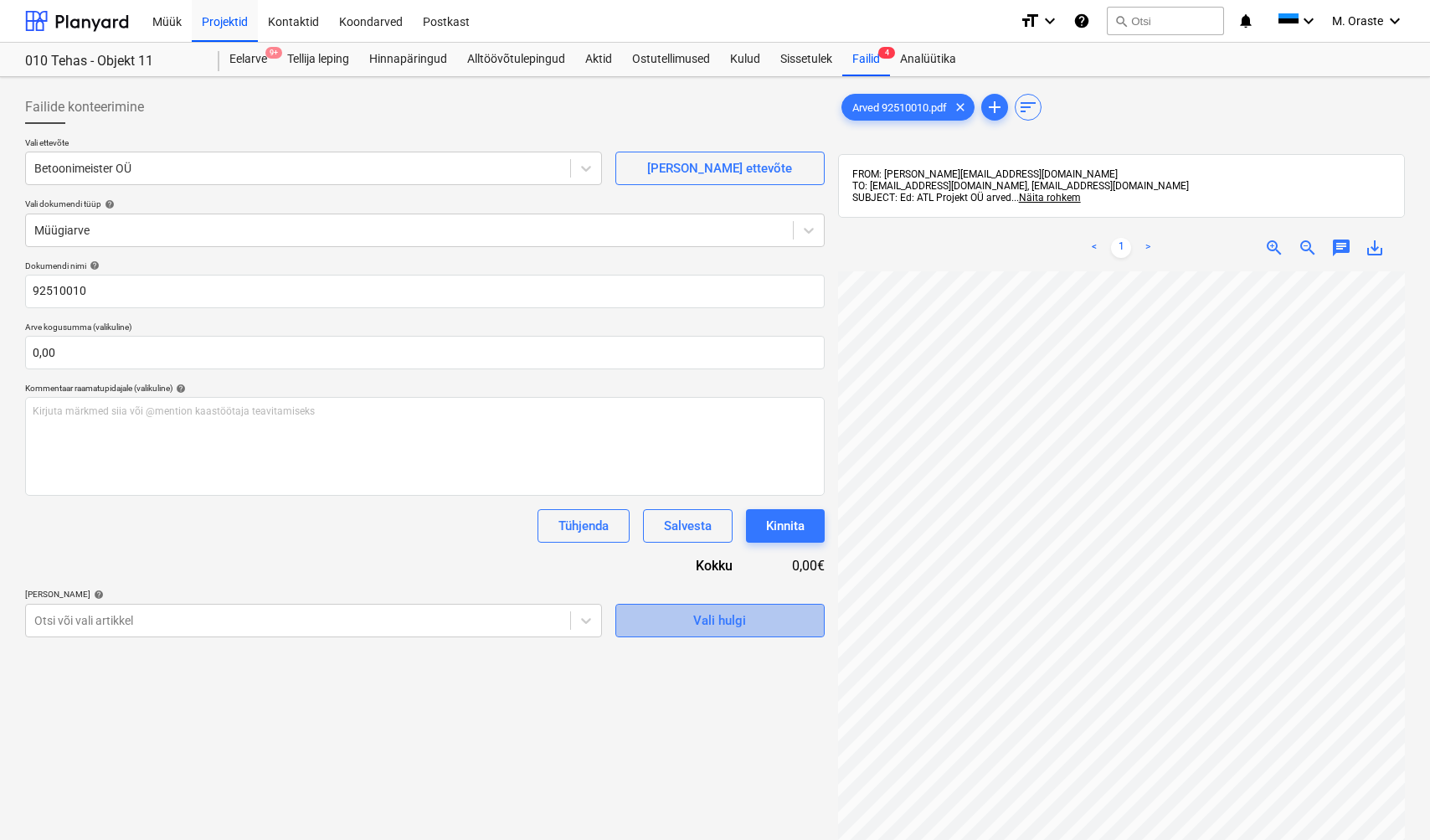
click at [659, 629] on button "Vali hulgi" at bounding box center [720, 621] width 210 height 33
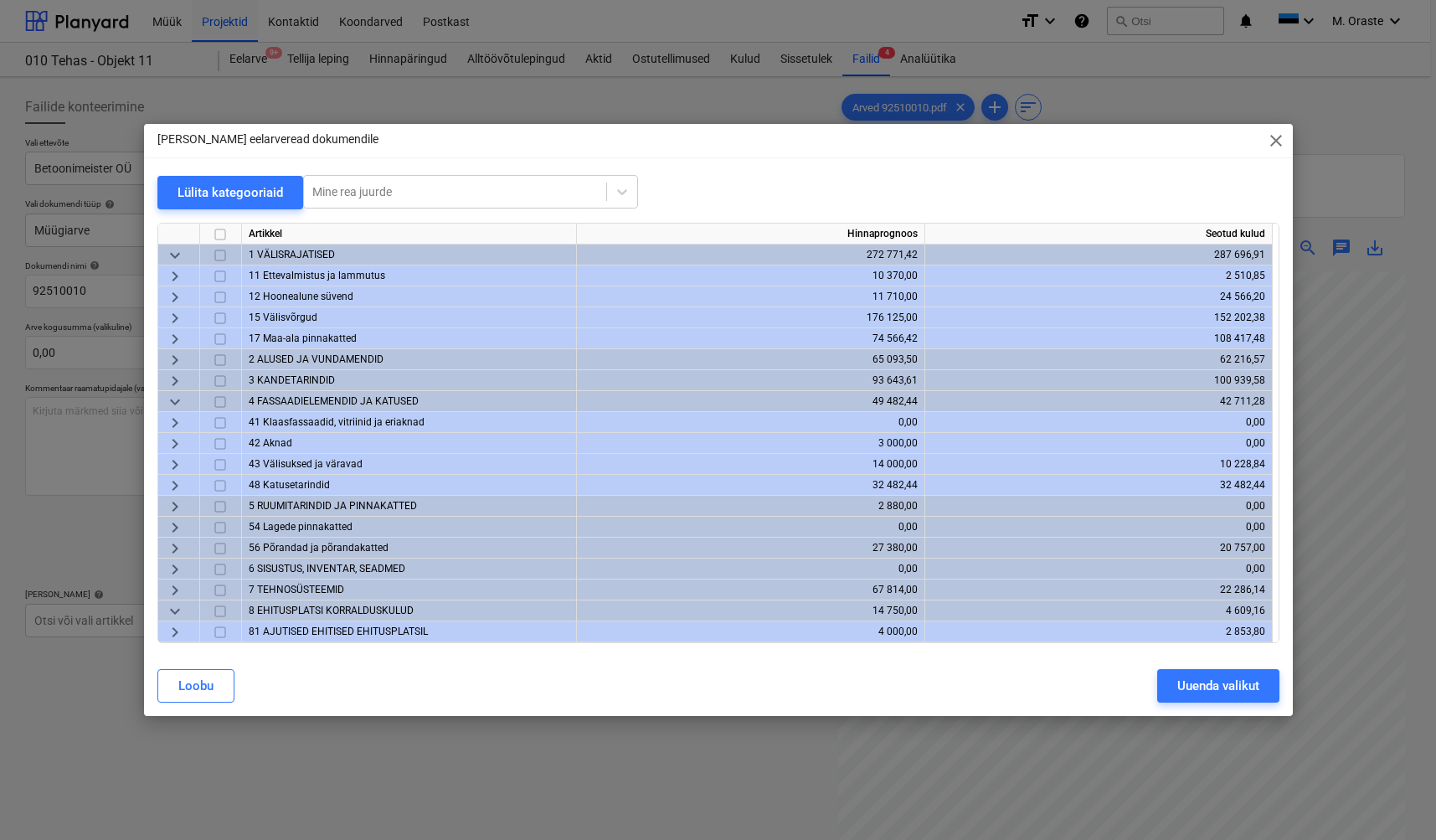
click at [173, 358] on span "keyboard_arrow_right" at bounding box center [175, 359] width 20 height 20
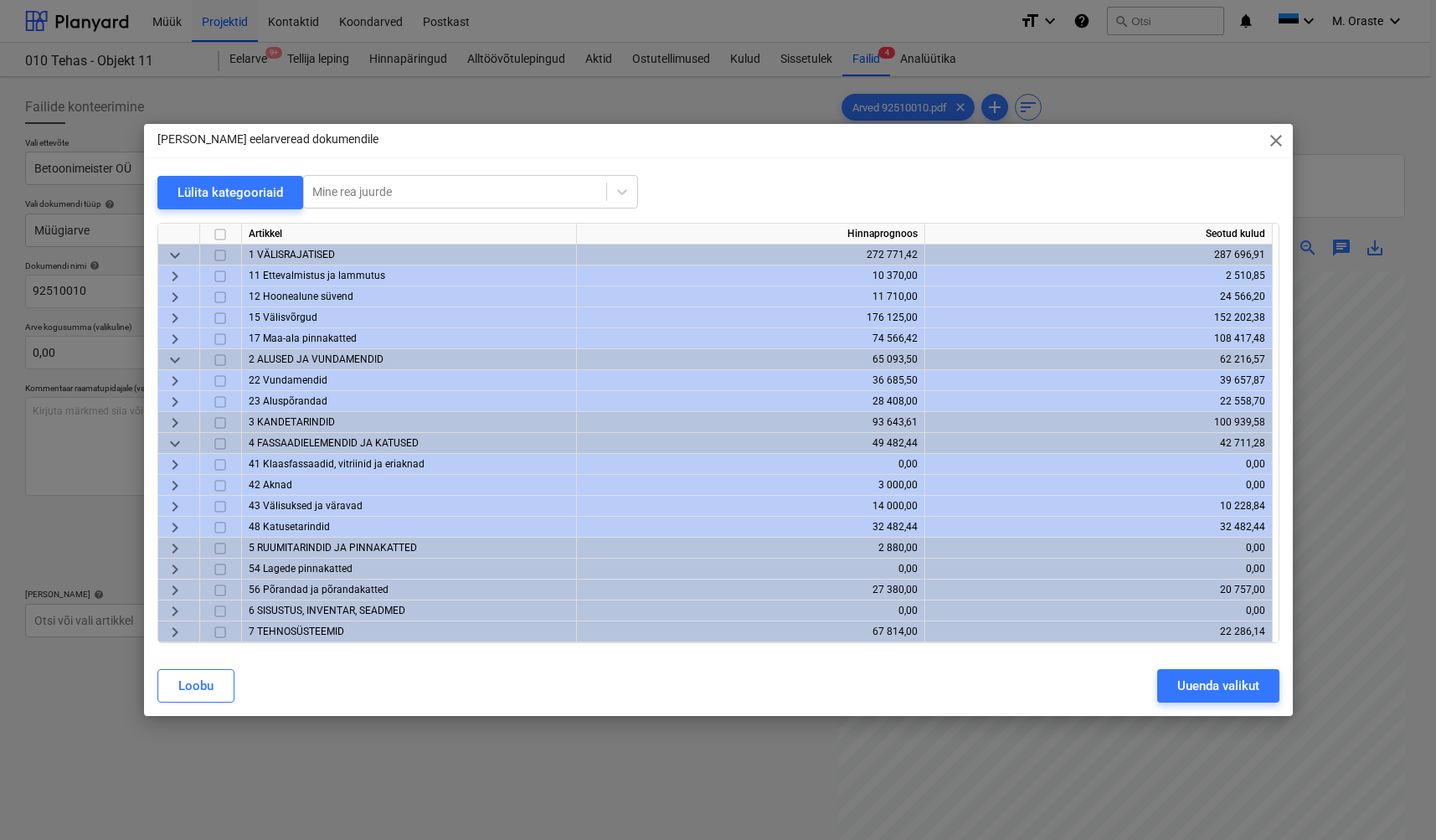
scroll to position [10, 0]
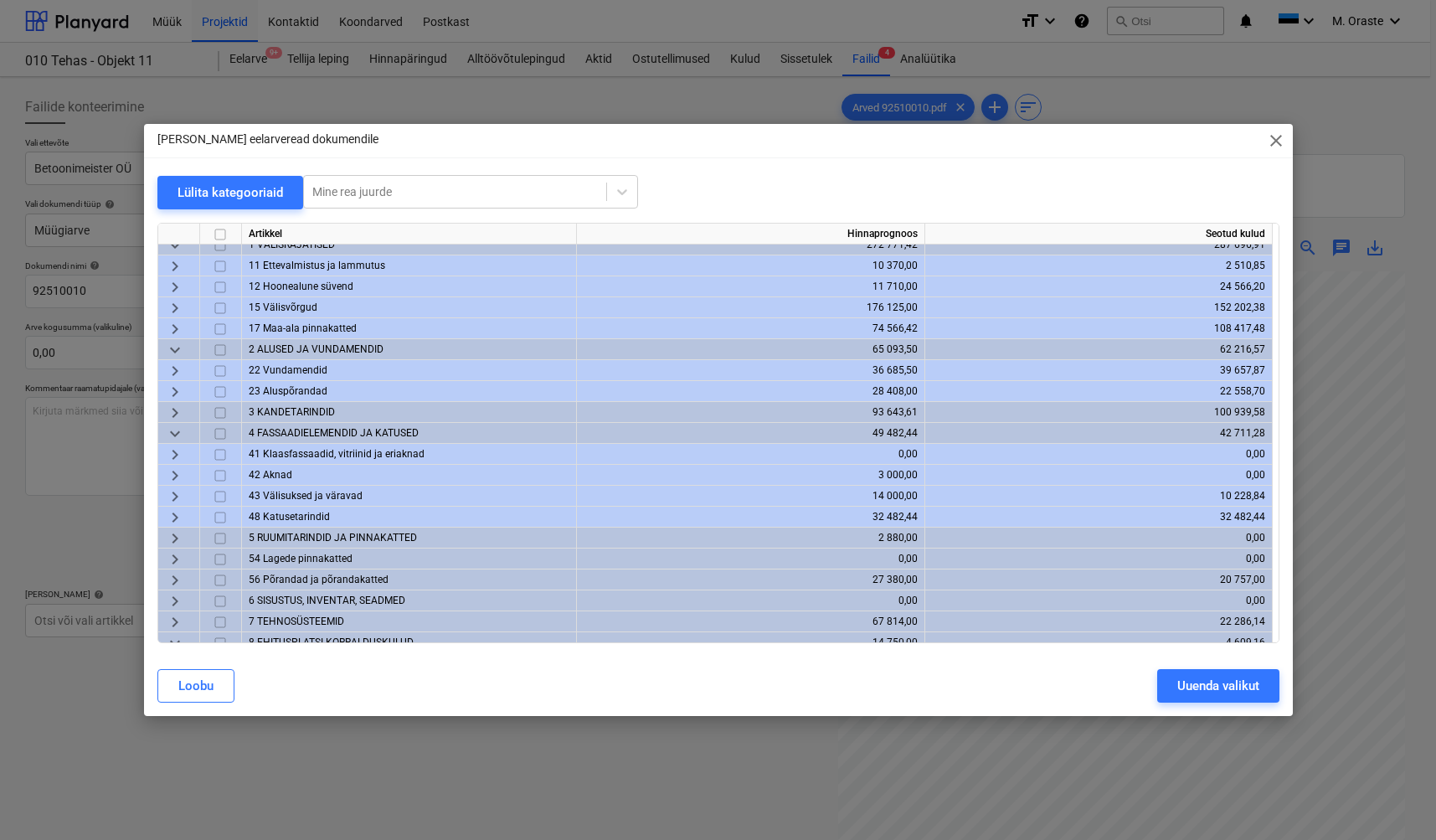
click at [173, 392] on span "keyboard_arrow_right" at bounding box center [175, 391] width 20 height 20
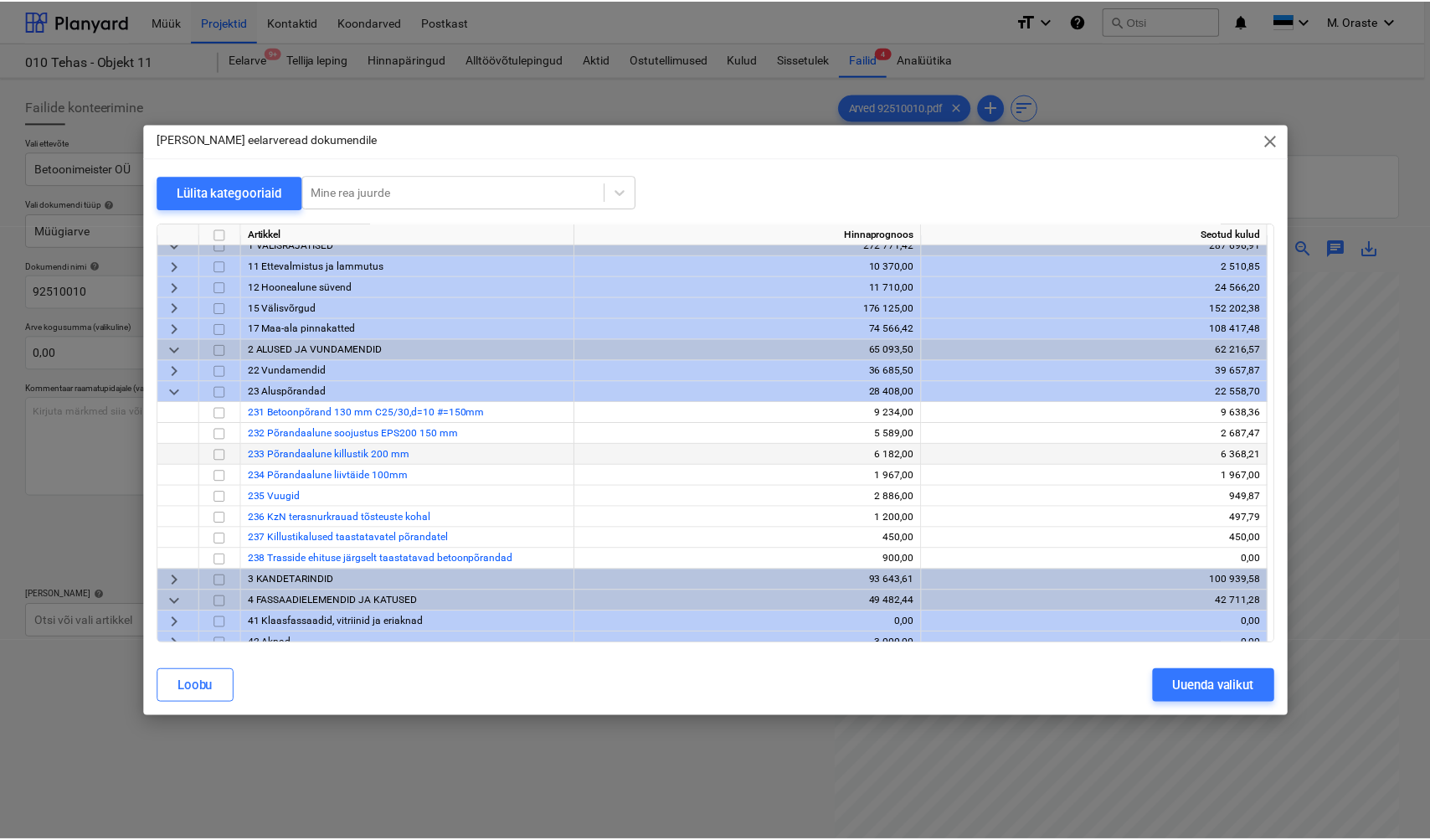
scroll to position [88, 0]
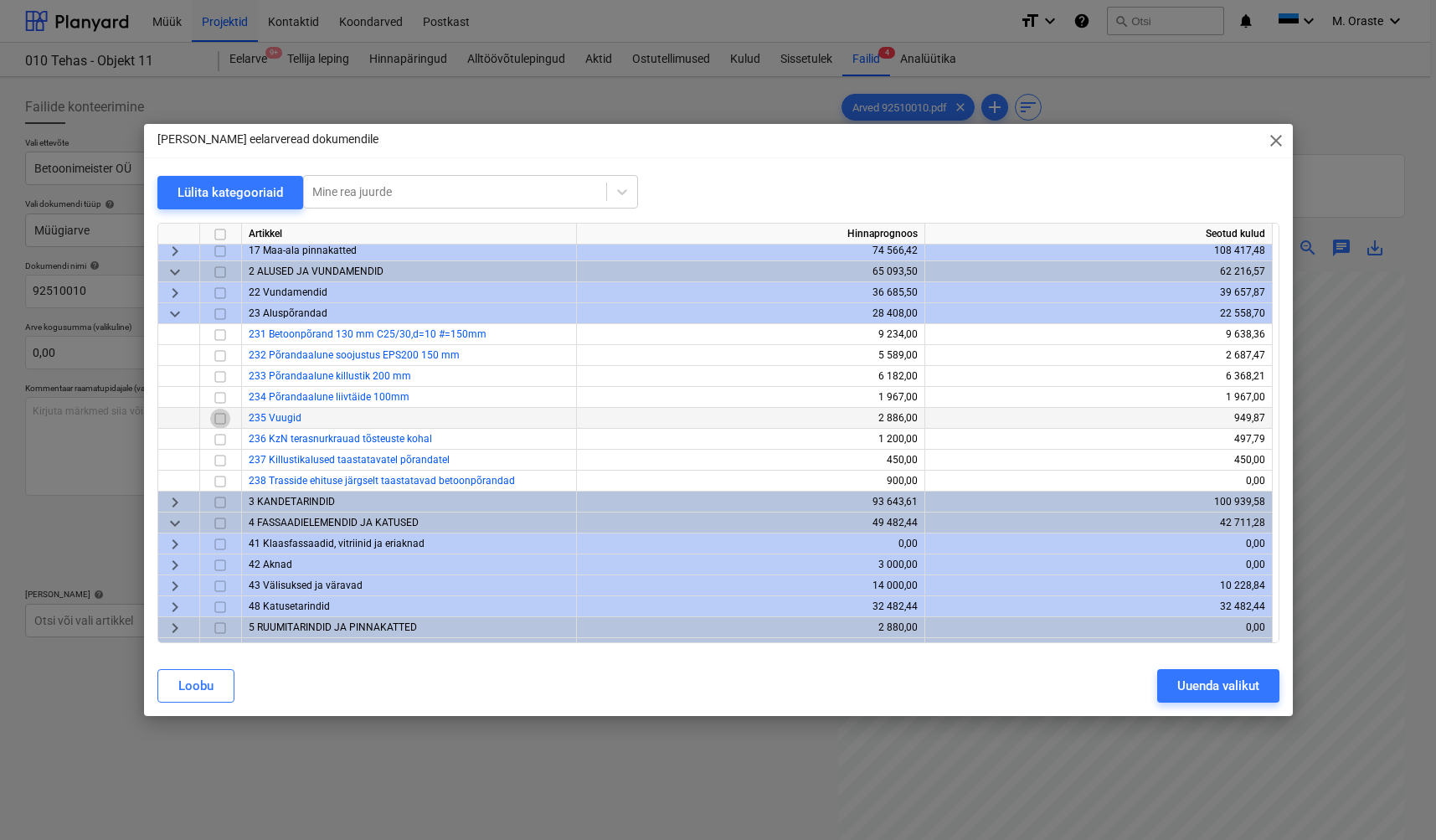
click at [220, 420] on input "checkbox" at bounding box center [219, 418] width 20 height 20
click at [1240, 694] on div "Uuenda valikut" at bounding box center [1218, 685] width 82 height 22
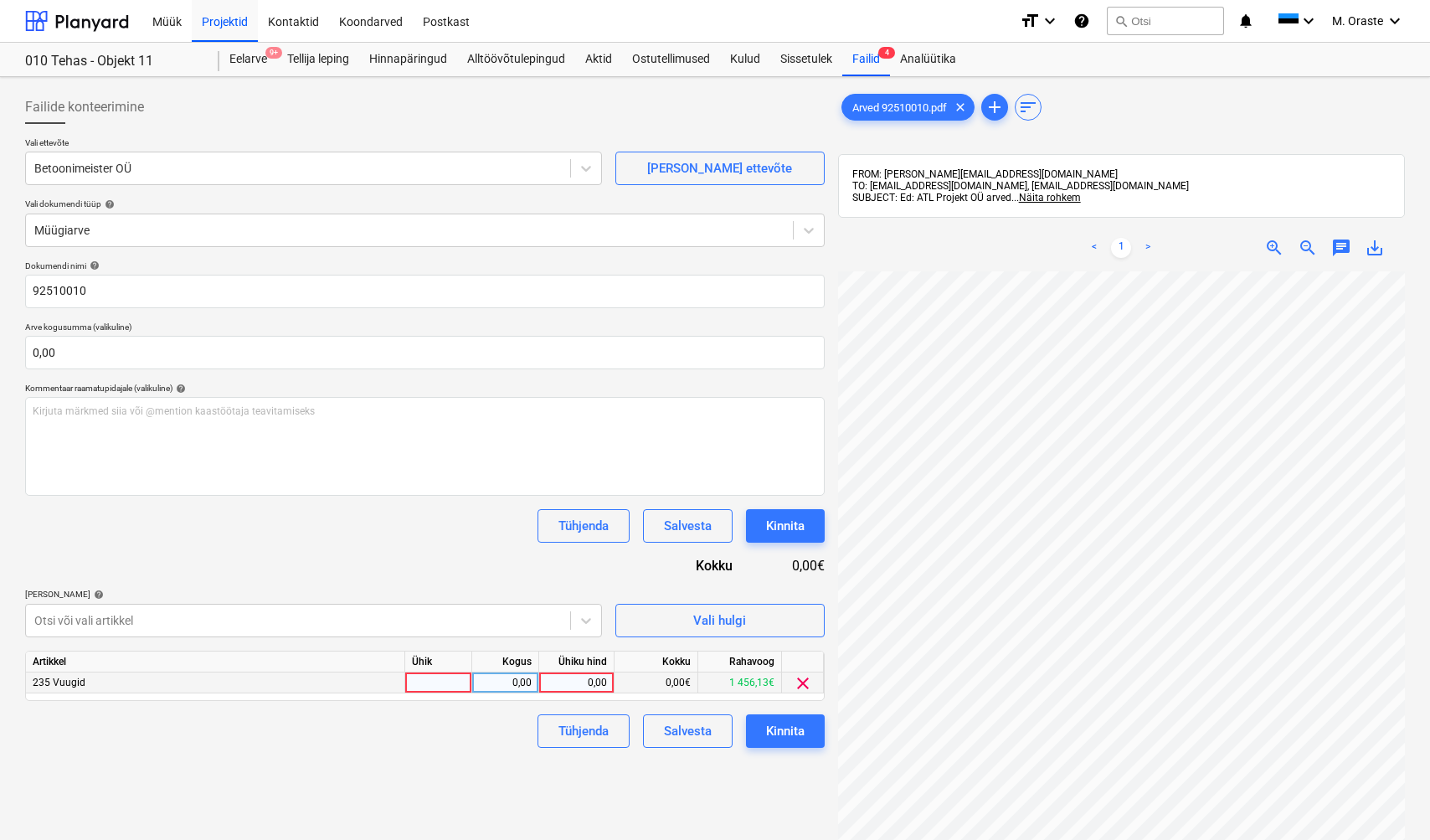
click at [435, 682] on div at bounding box center [439, 683] width 67 height 21
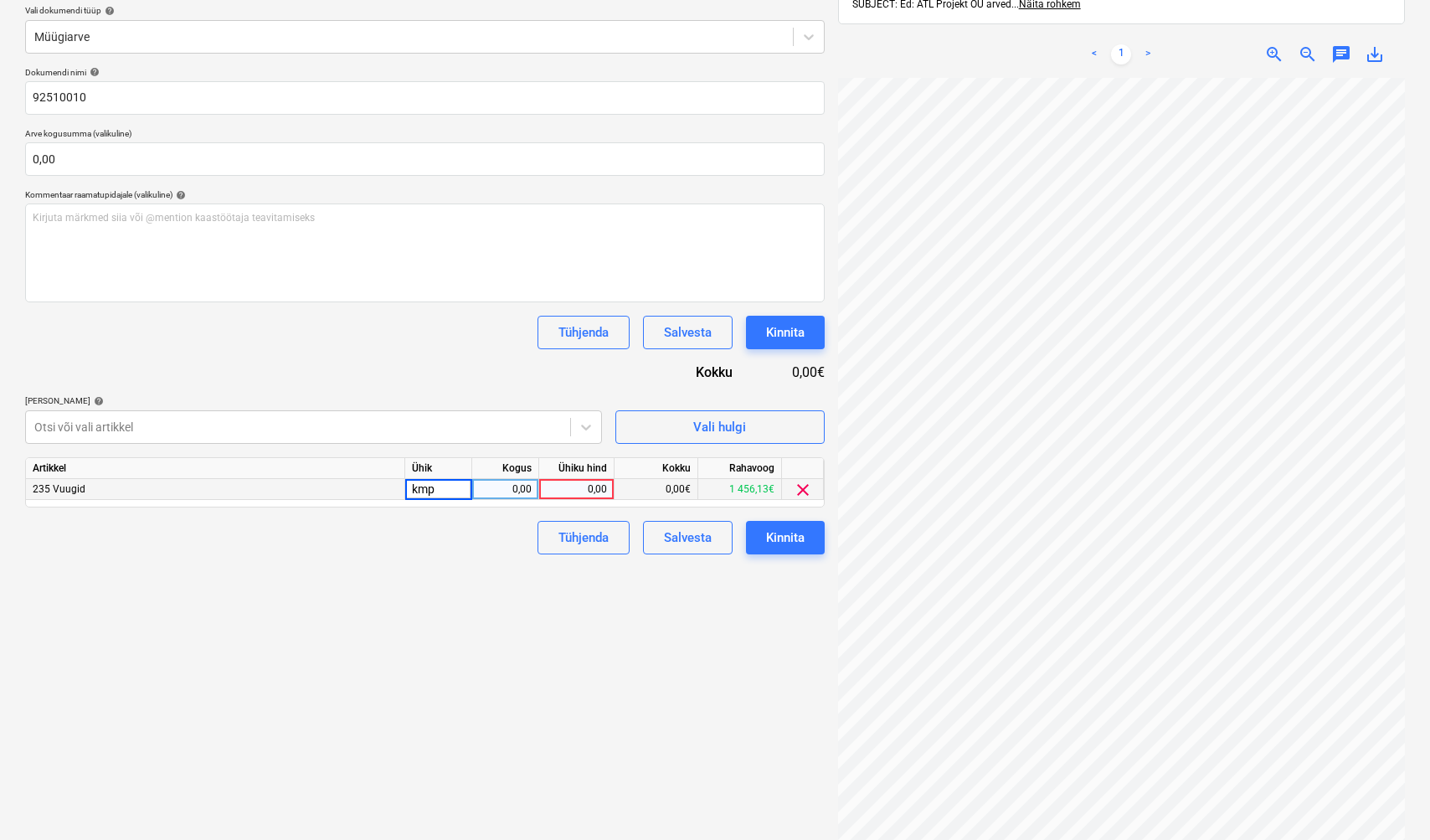
type input "kmpl"
click at [594, 490] on div "0,00" at bounding box center [577, 489] width 61 height 21
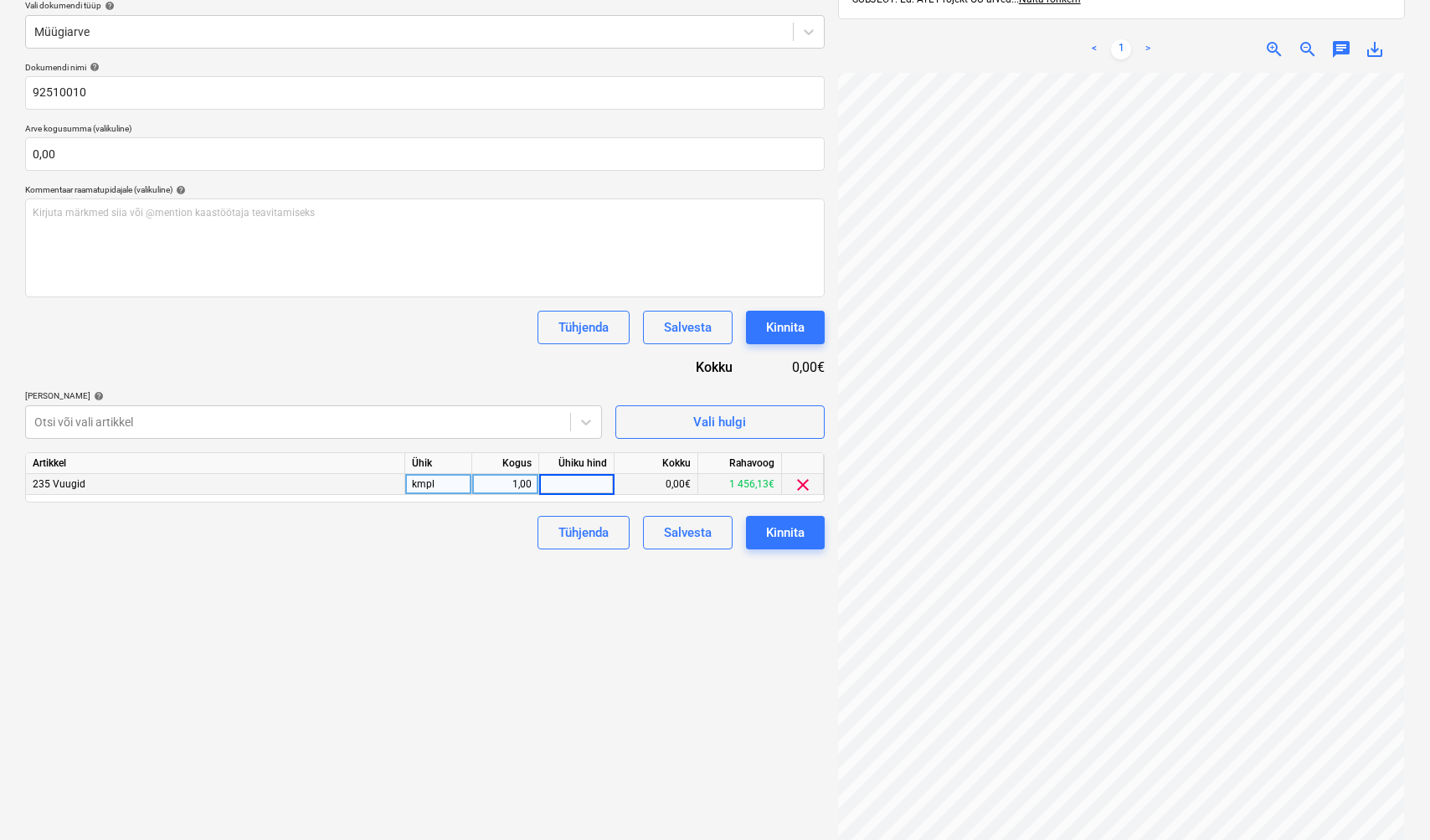
scroll to position [201, 0]
type input "2"
type input "220"
click at [767, 697] on div "Failide konteerimine Vali ettevõte Betoonimeister OÜ [PERSON_NAME] uus ettevõte…" at bounding box center [425, 377] width 813 height 988
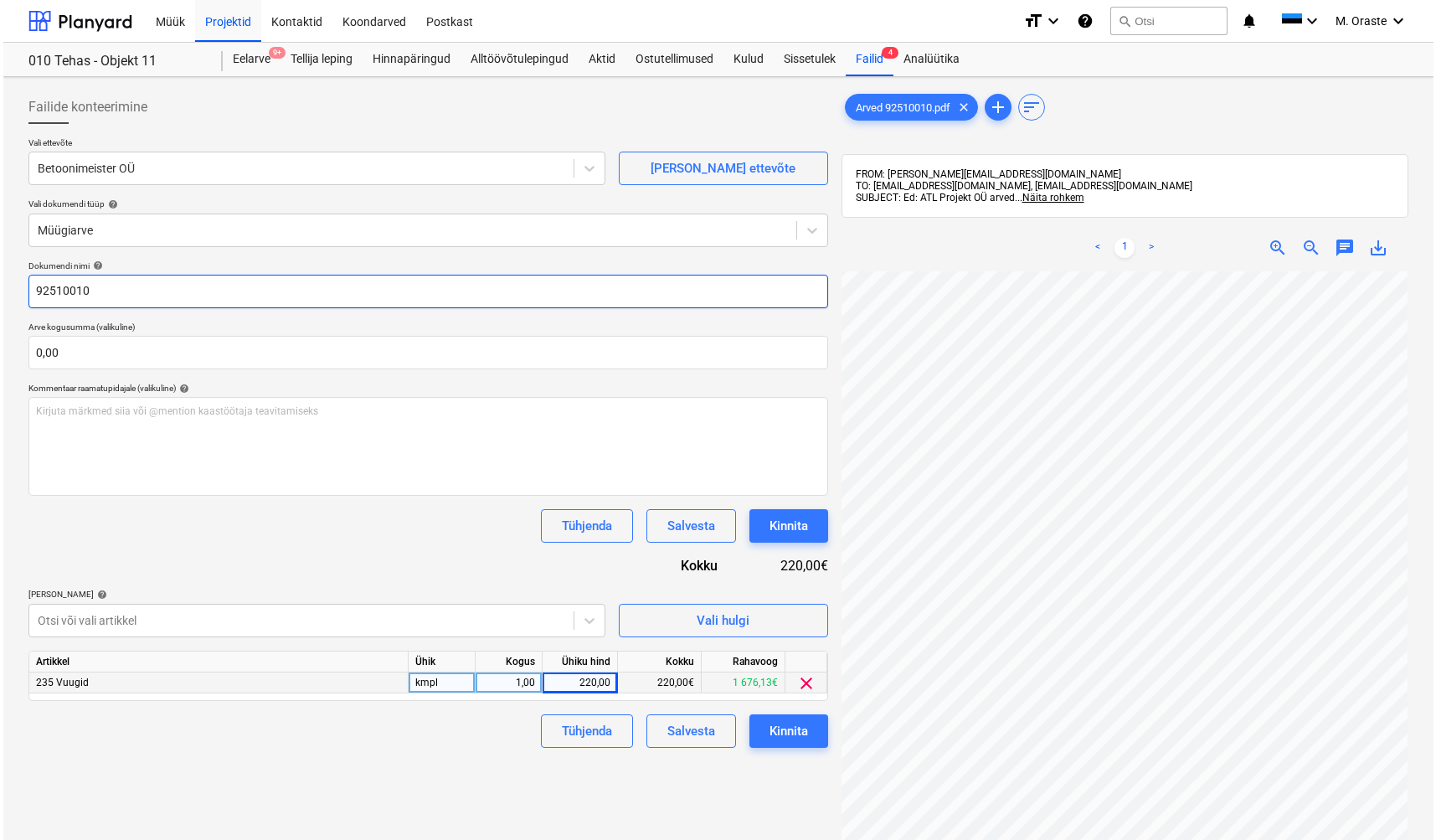
scroll to position [238, 0]
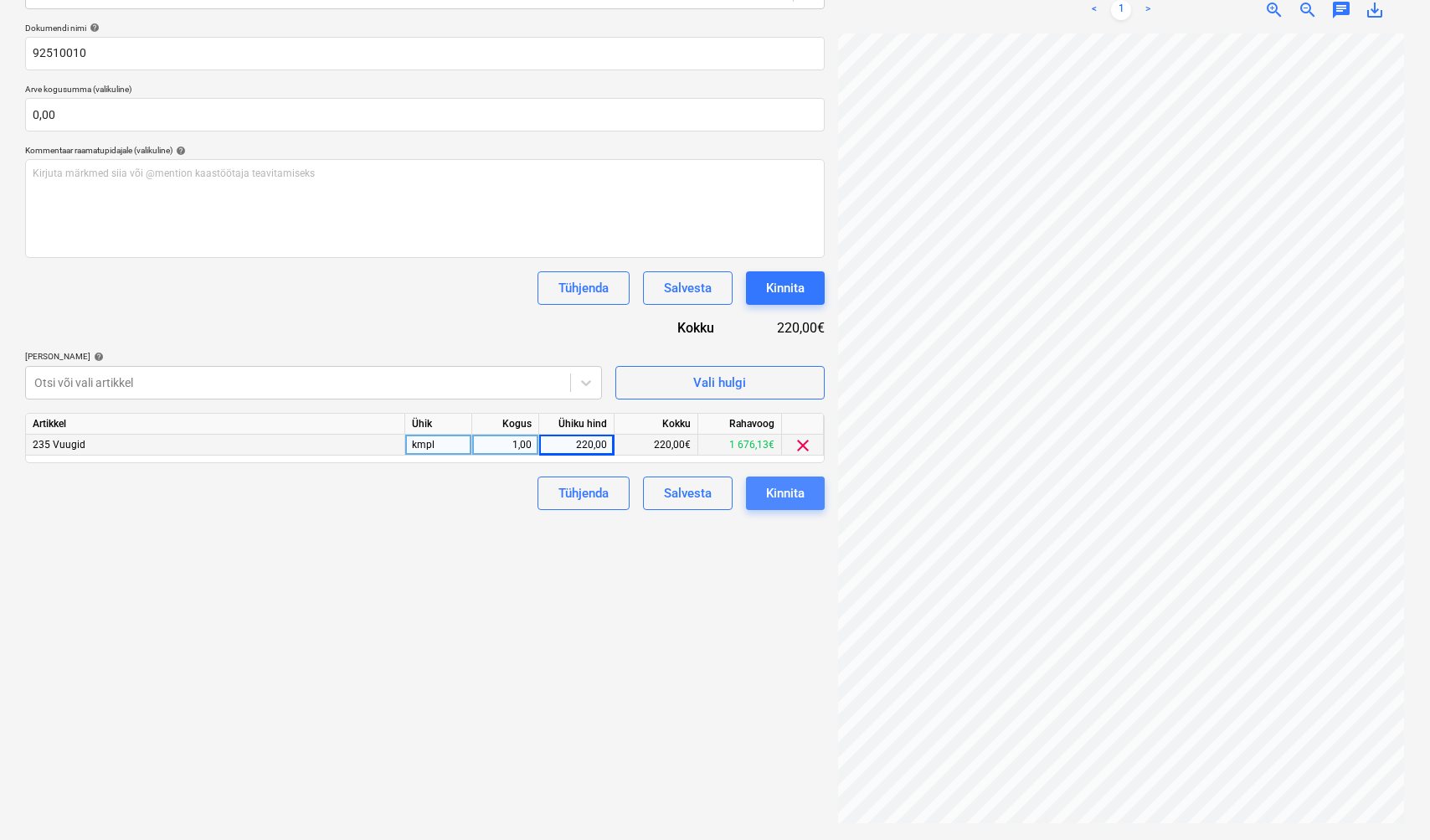
click at [781, 484] on div "Kinnita" at bounding box center [786, 493] width 38 height 22
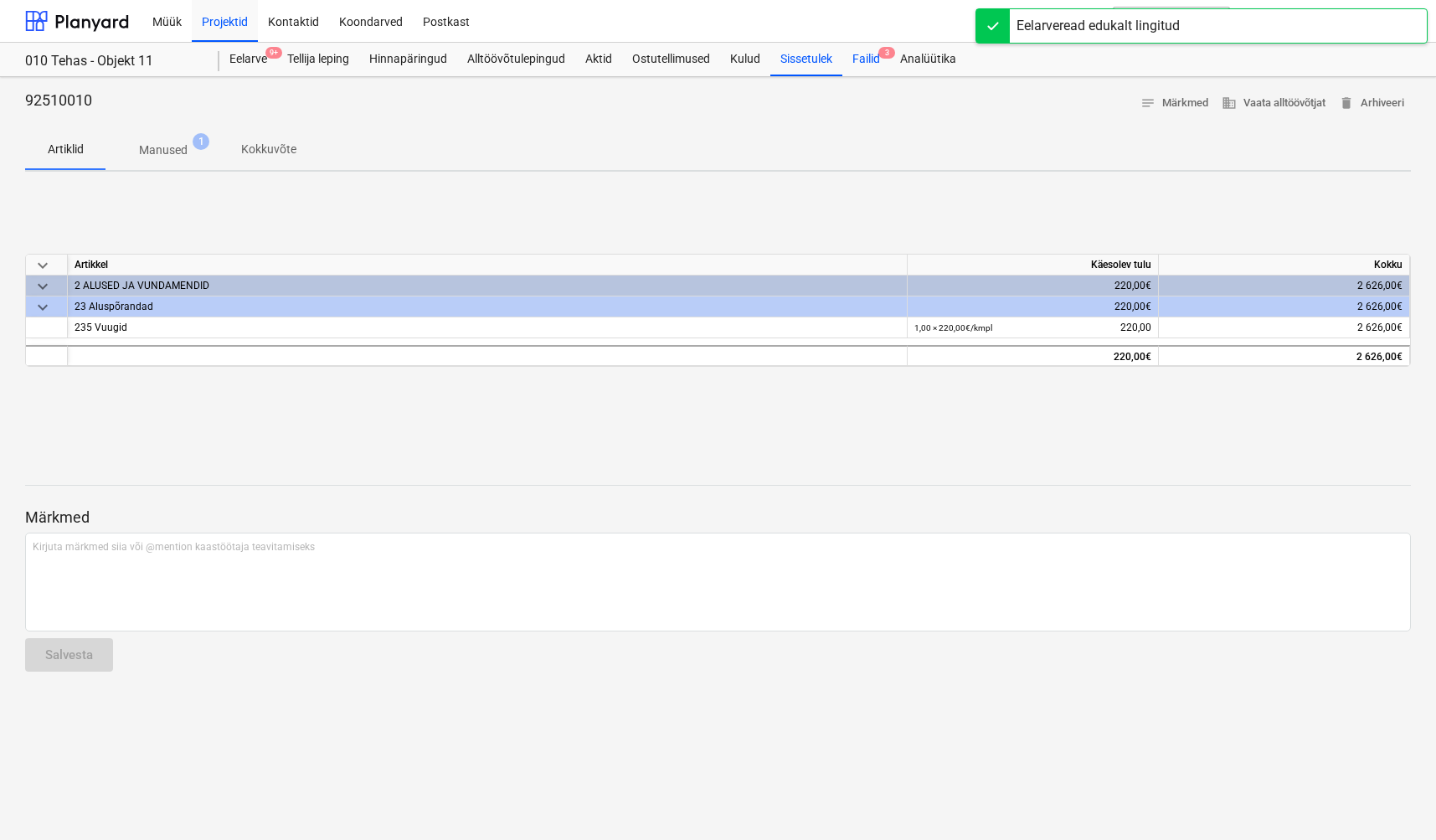
click at [878, 59] on div "Failid 3" at bounding box center [866, 59] width 48 height 33
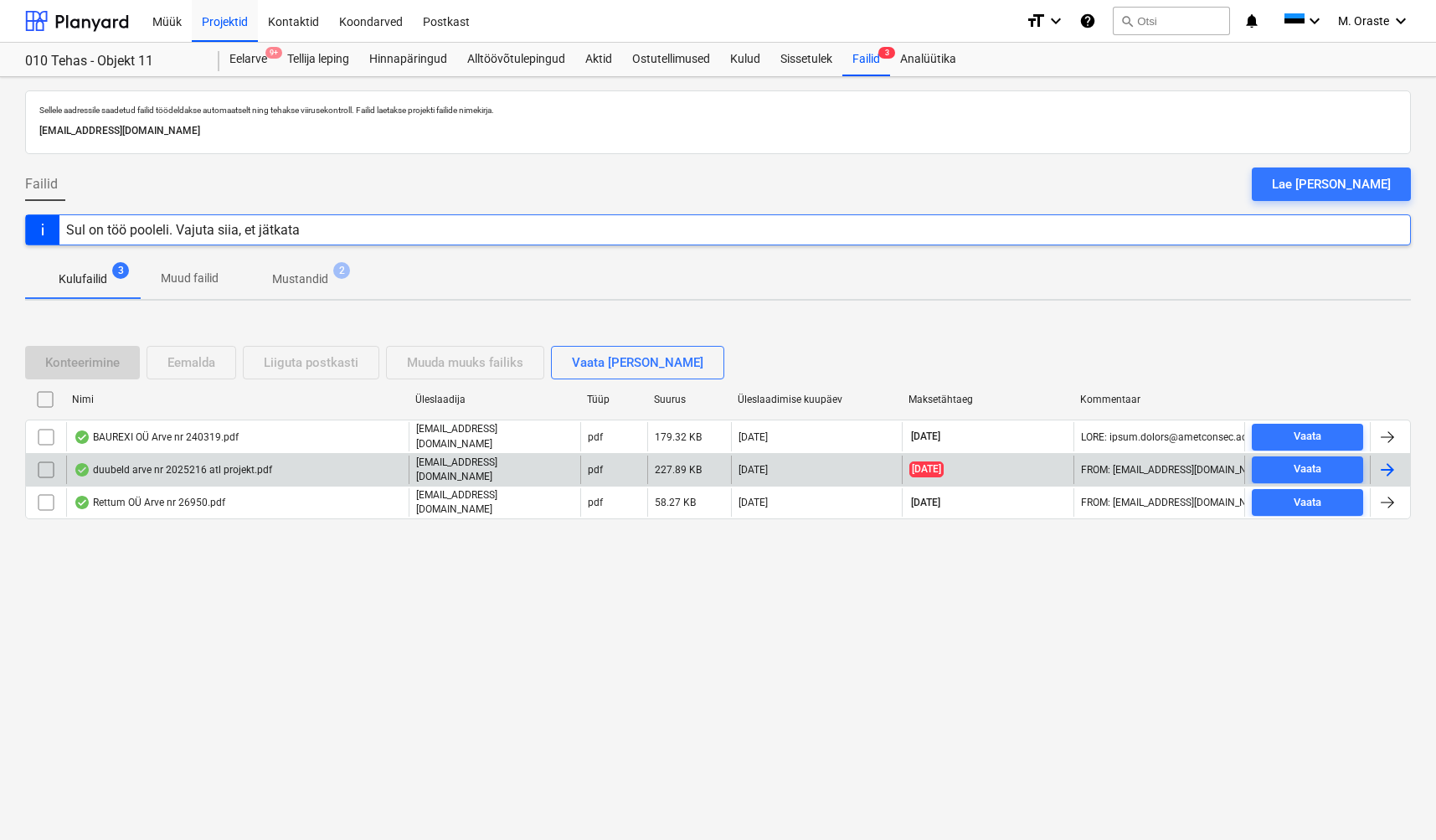
click at [233, 473] on div "duubeld arve nr 2025216 atl projekt.pdf" at bounding box center [172, 469] width 198 height 13
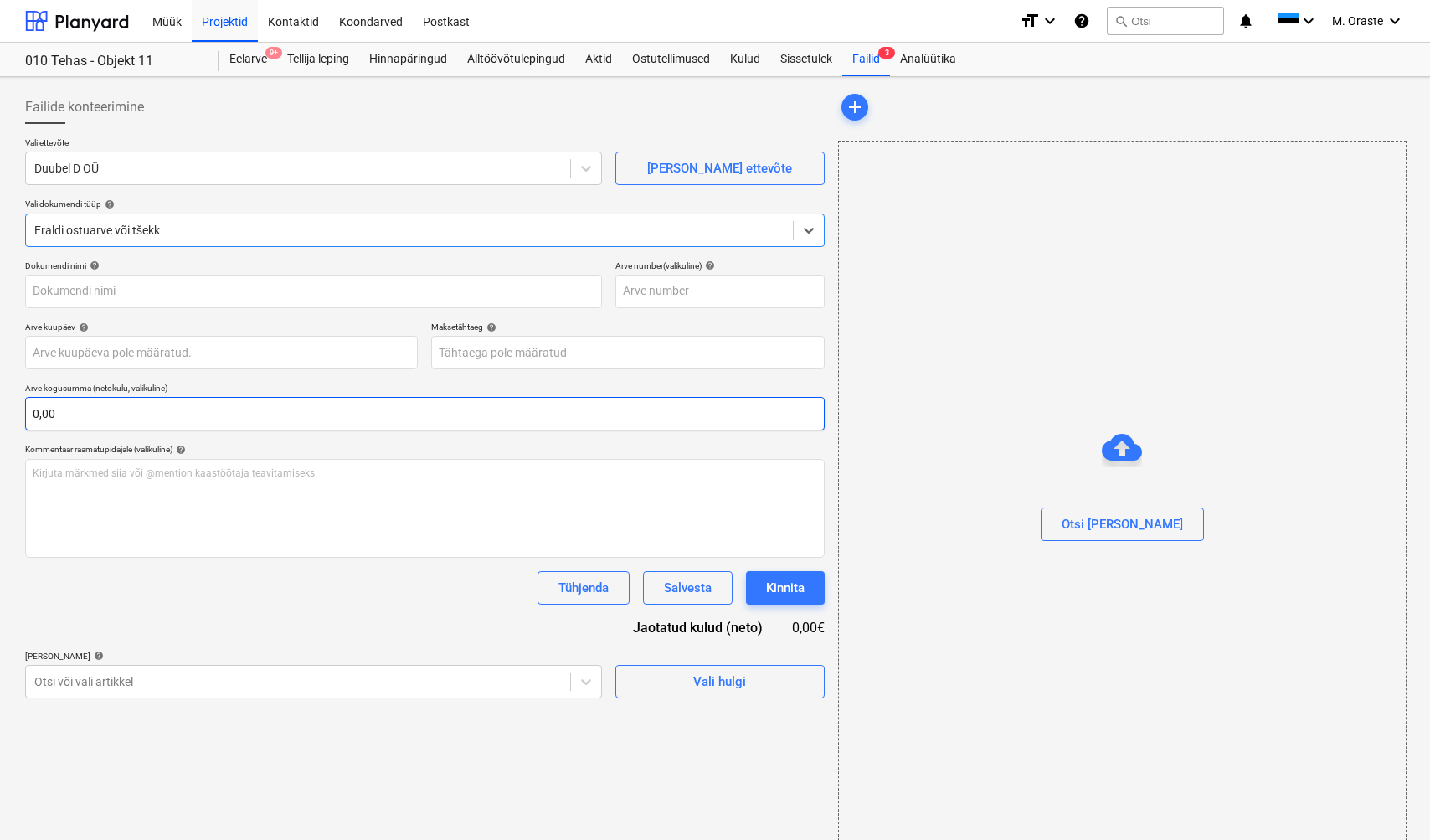
type input "2025216"
type input "[DATE]"
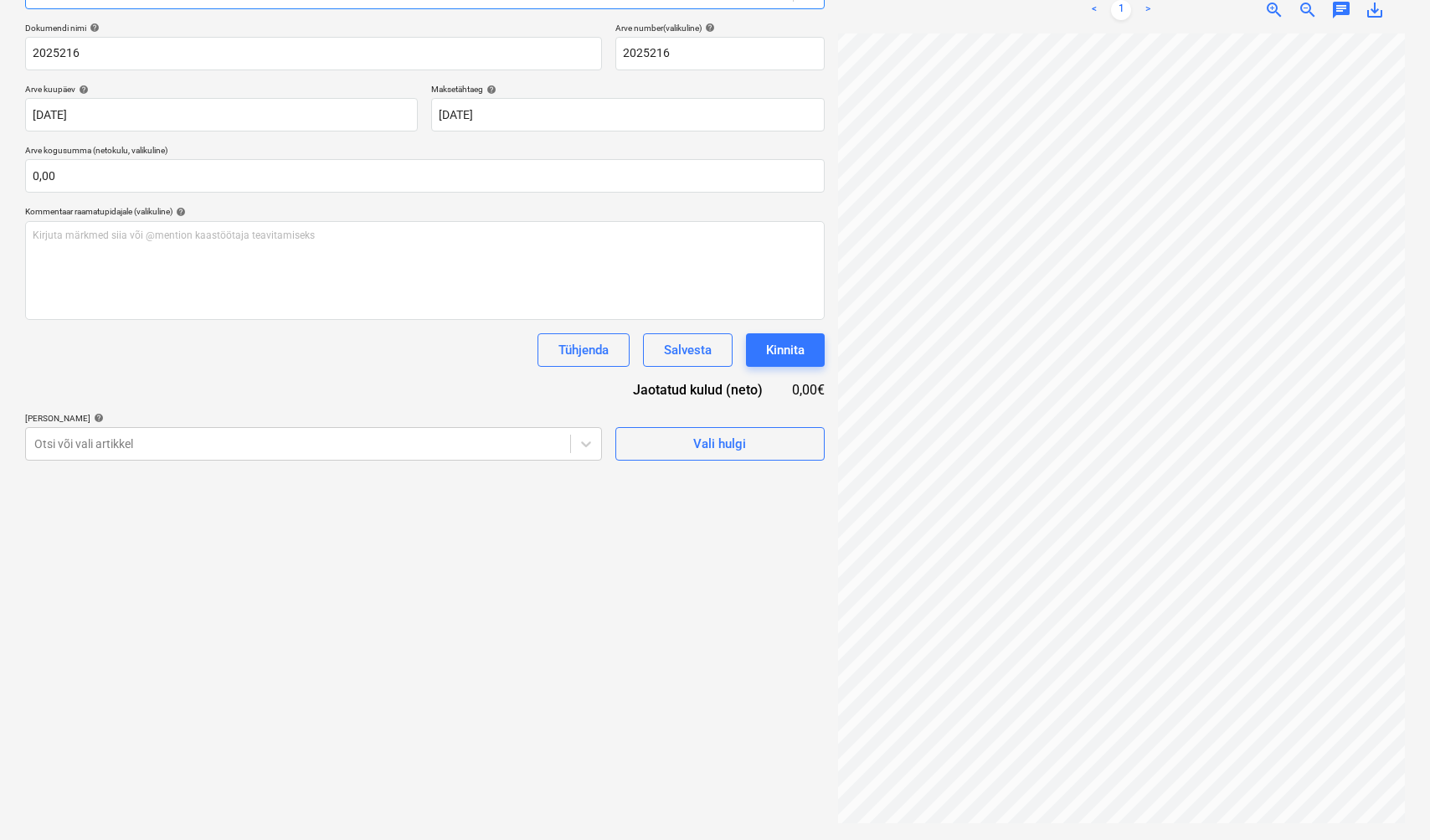
scroll to position [66, 0]
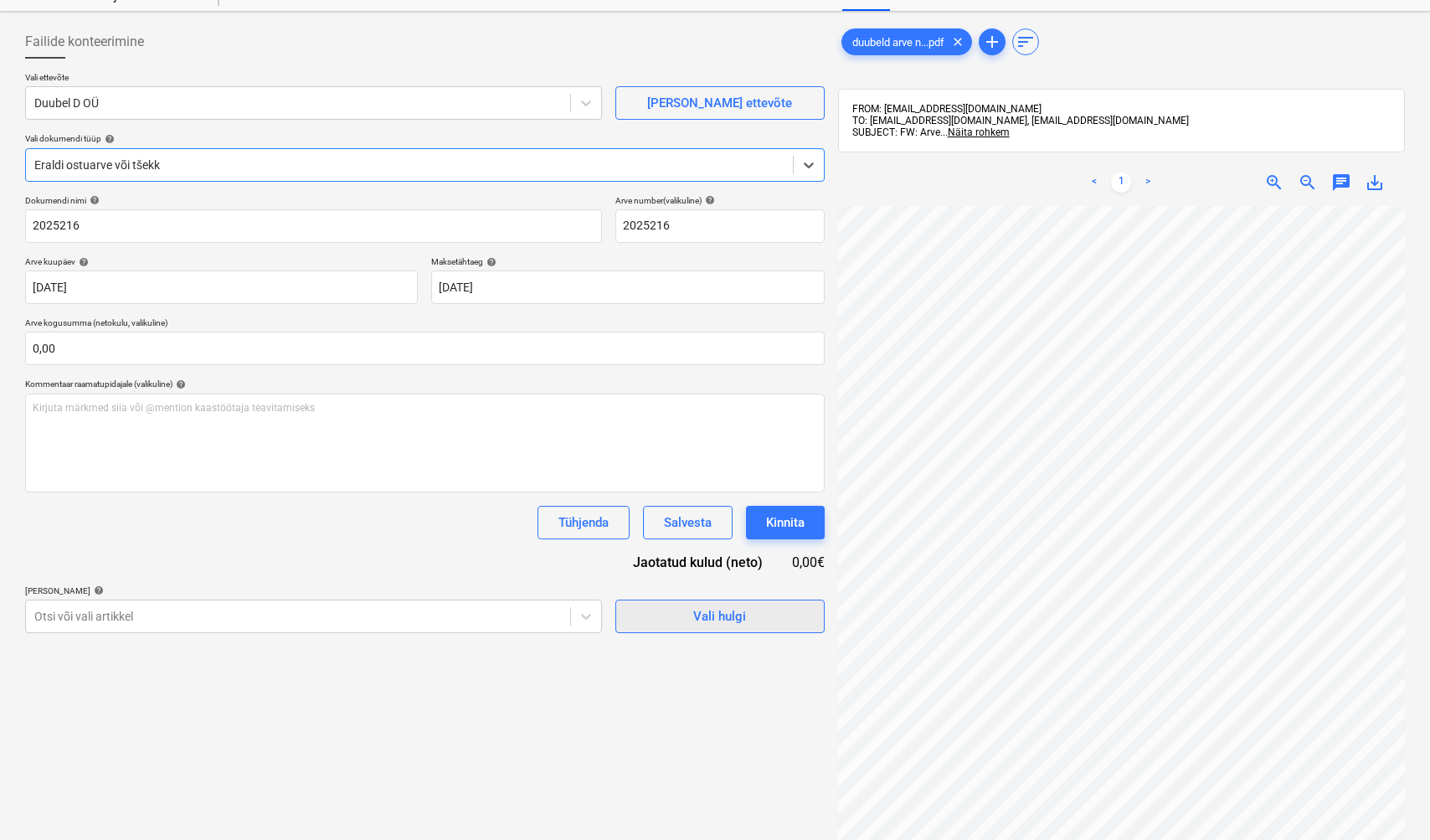
click at [746, 610] on div "Vali hulgi" at bounding box center [719, 616] width 52 height 22
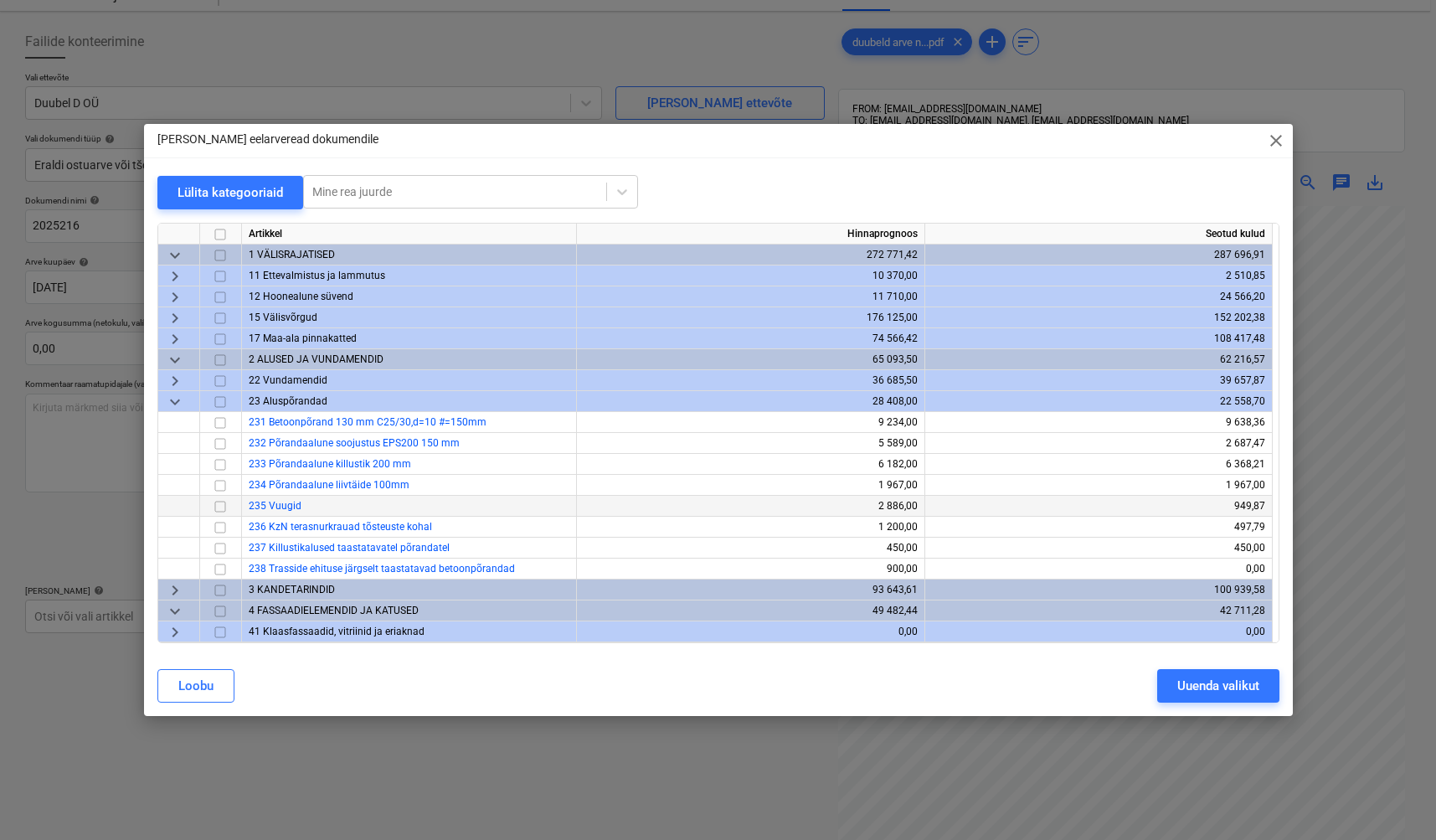
click at [227, 506] on input "checkbox" at bounding box center [219, 505] width 20 height 20
click at [1224, 685] on div "Uuenda valikut" at bounding box center [1218, 685] width 82 height 22
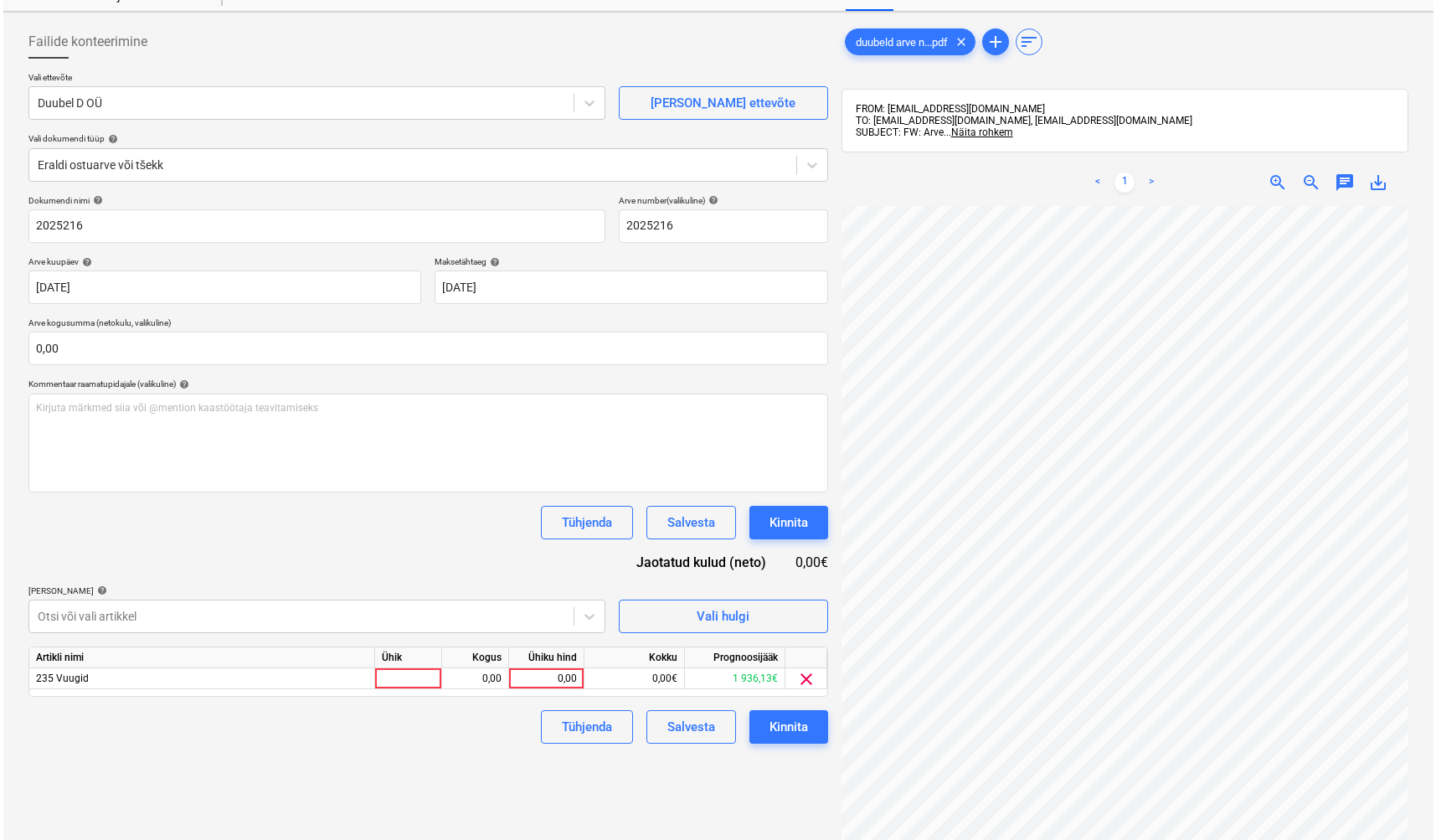
scroll to position [238, 0]
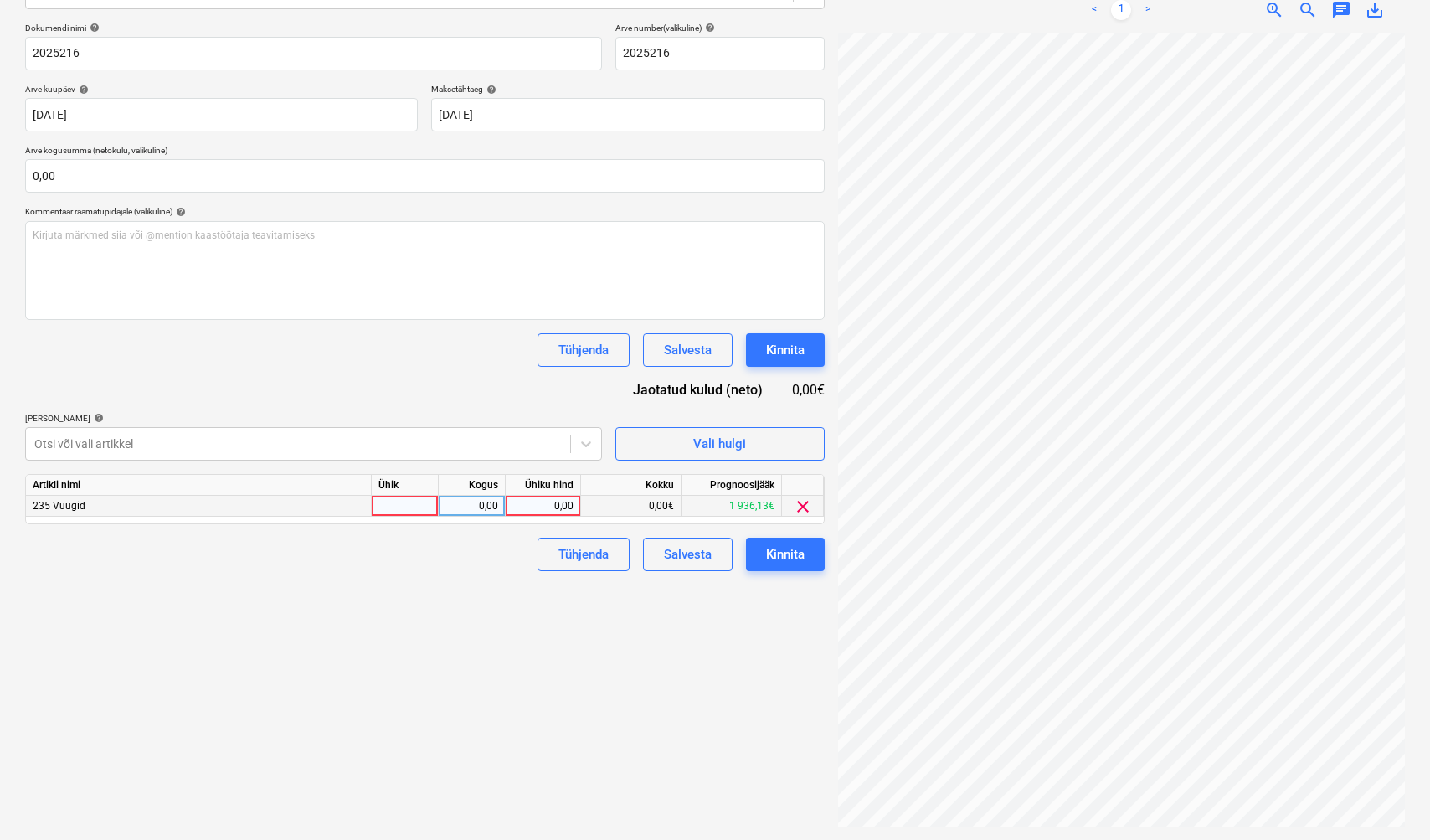
click at [406, 501] on div at bounding box center [405, 506] width 67 height 21
type input "kmpl"
click at [535, 498] on div "0,00" at bounding box center [543, 506] width 61 height 21
type input "375"
click at [640, 661] on div "Failide konteerimine Vali ettevõte Duubel D OÜ [PERSON_NAME] uus ettevõte Vali …" at bounding box center [425, 340] width 813 height 988
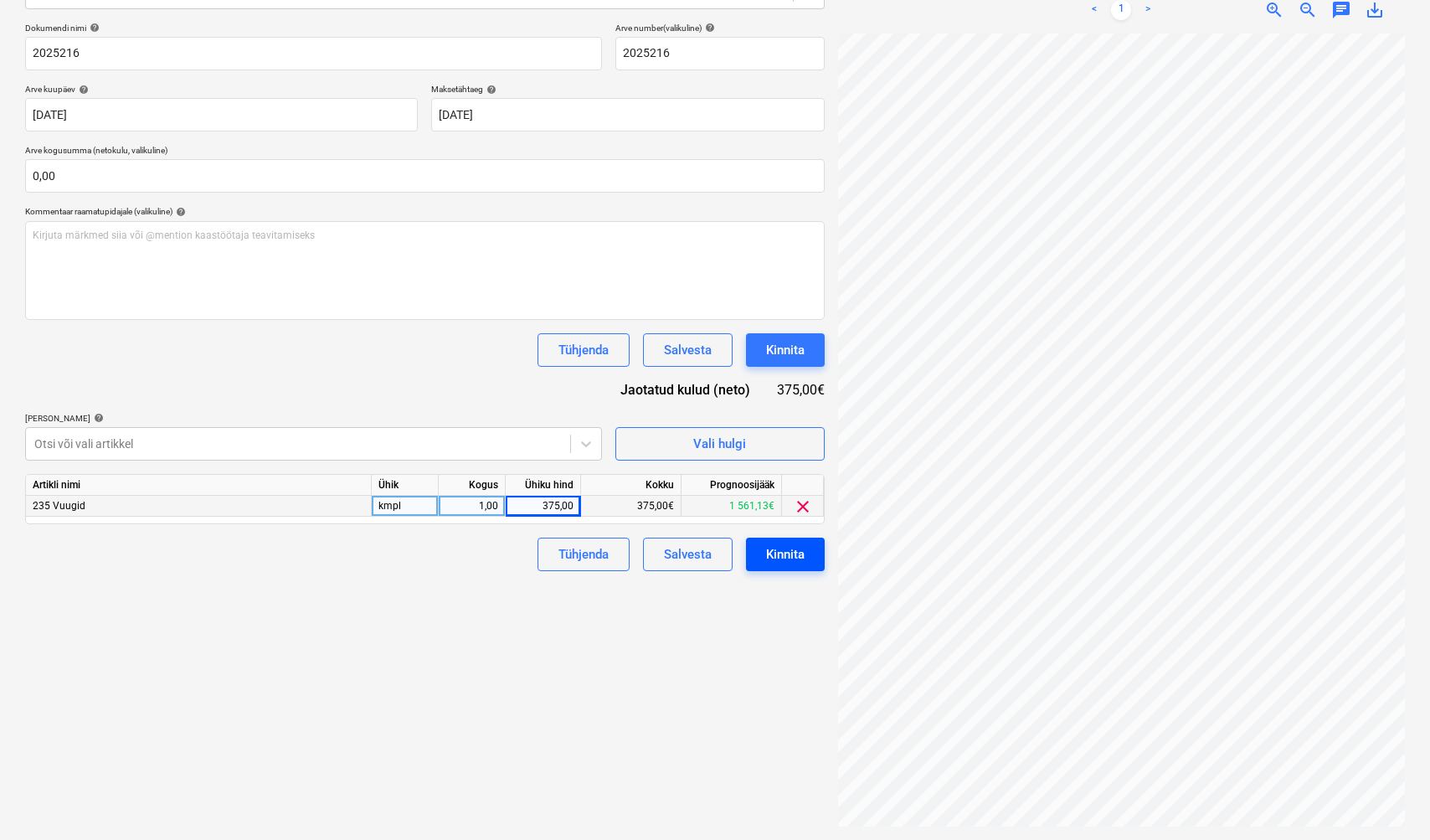
click at [803, 557] on div "Kinnita" at bounding box center [786, 554] width 38 height 22
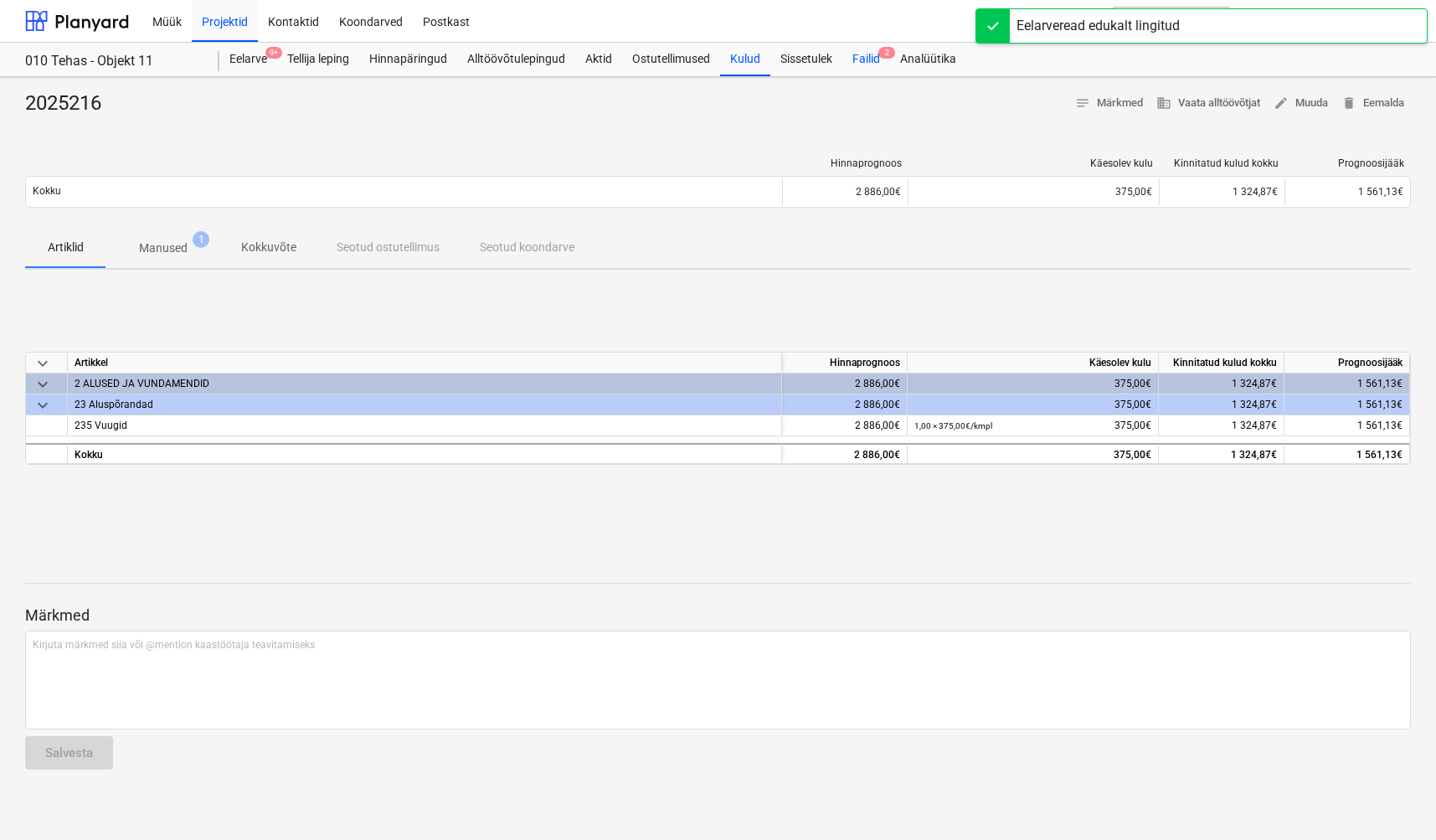
click at [869, 66] on div "Failid 2" at bounding box center [866, 59] width 48 height 33
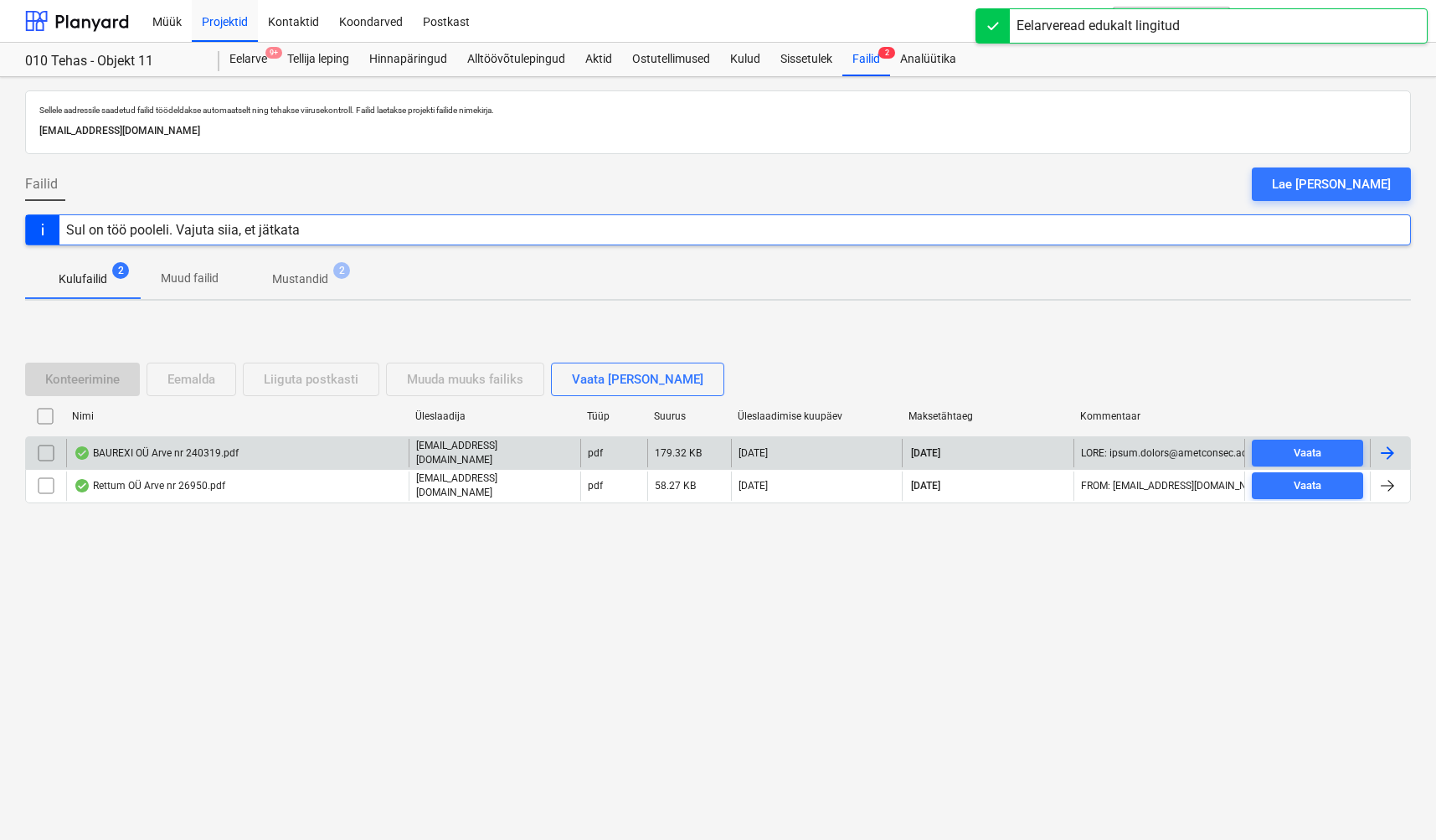
click at [184, 452] on div "BAUREXI OÜ Arve nr 240319.pdf" at bounding box center [156, 453] width 165 height 13
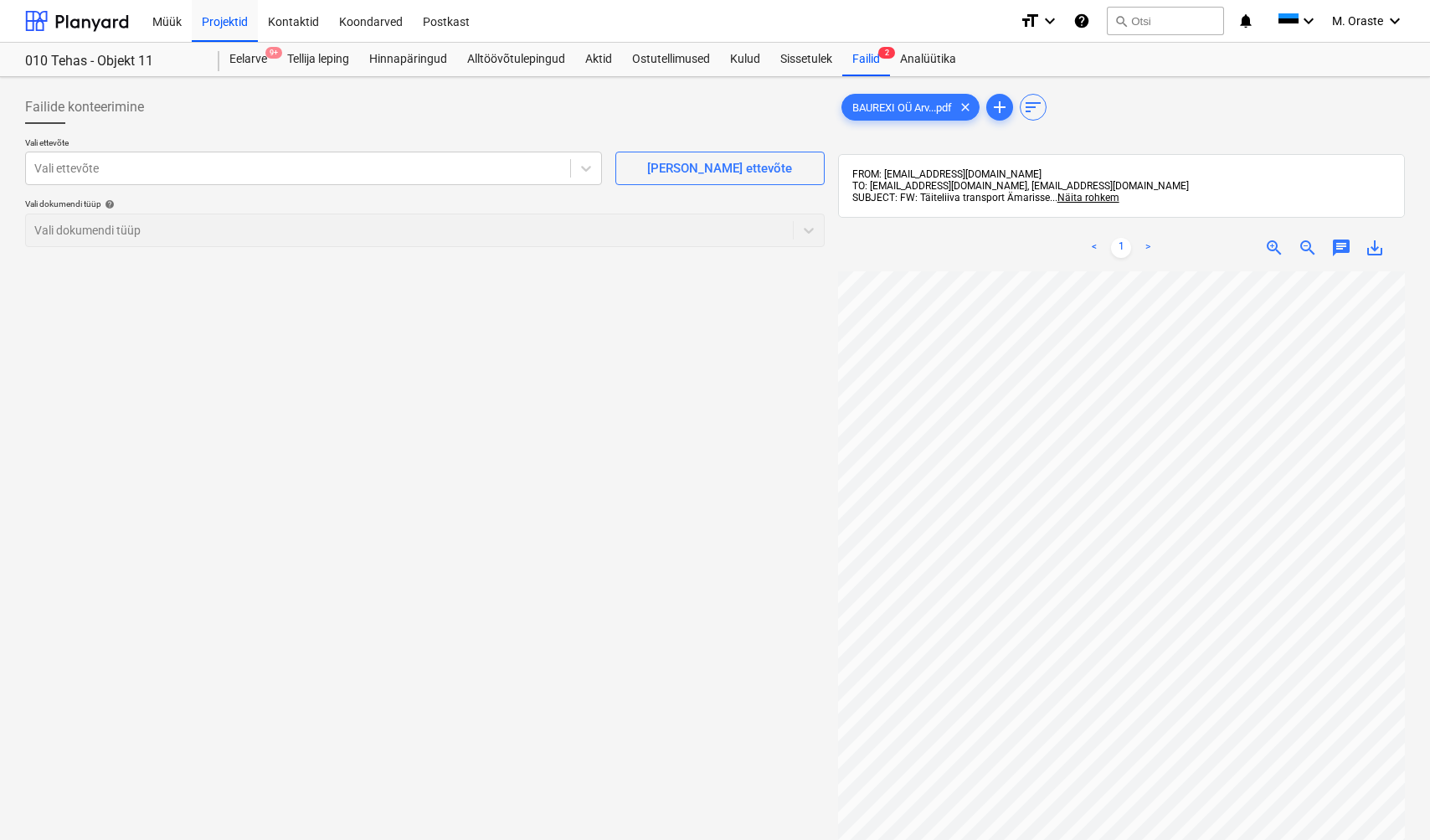
click at [326, 145] on p "Vali ettevõte" at bounding box center [314, 144] width 577 height 14
click at [323, 170] on div at bounding box center [298, 168] width 528 height 17
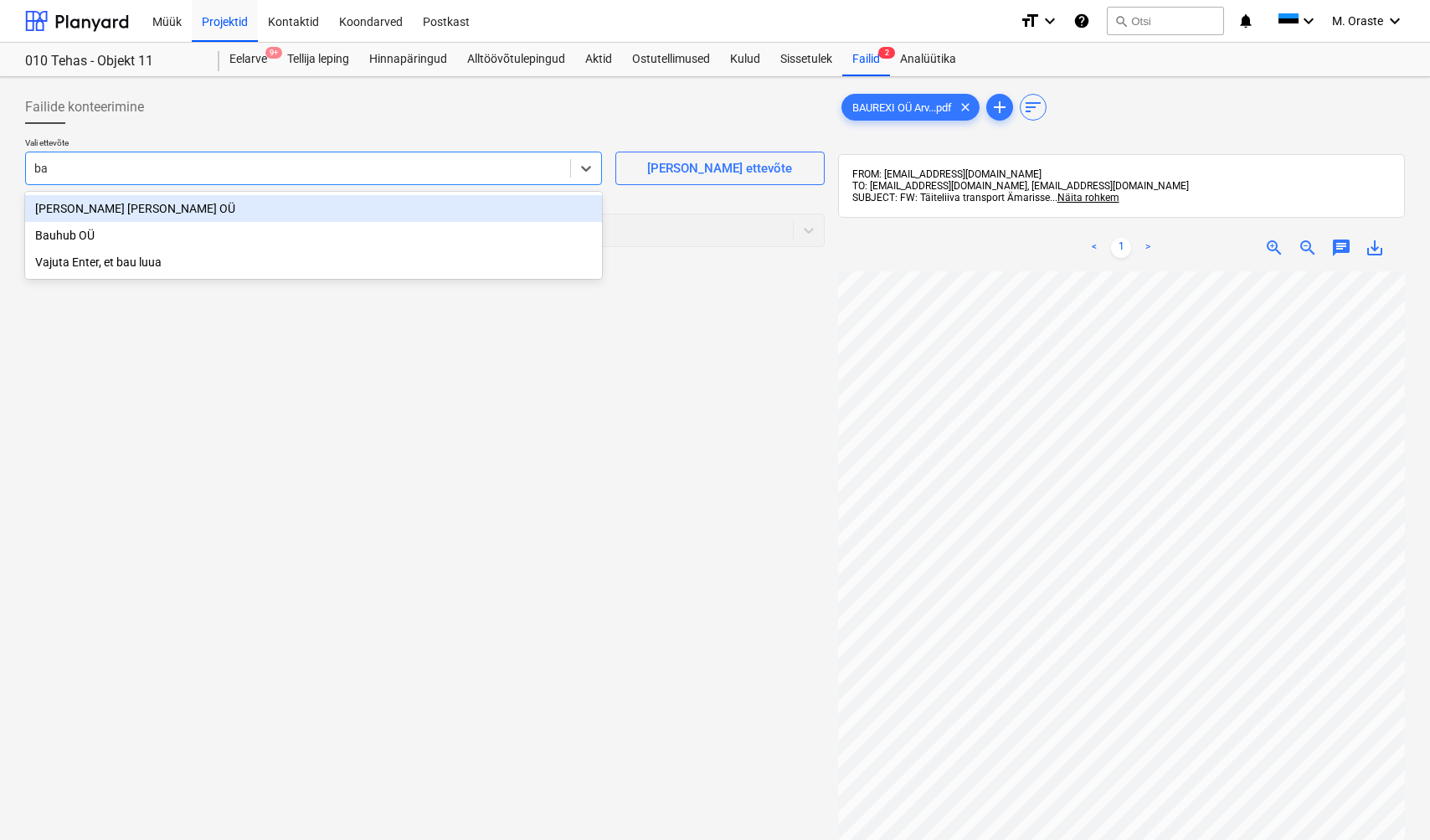
type input "b"
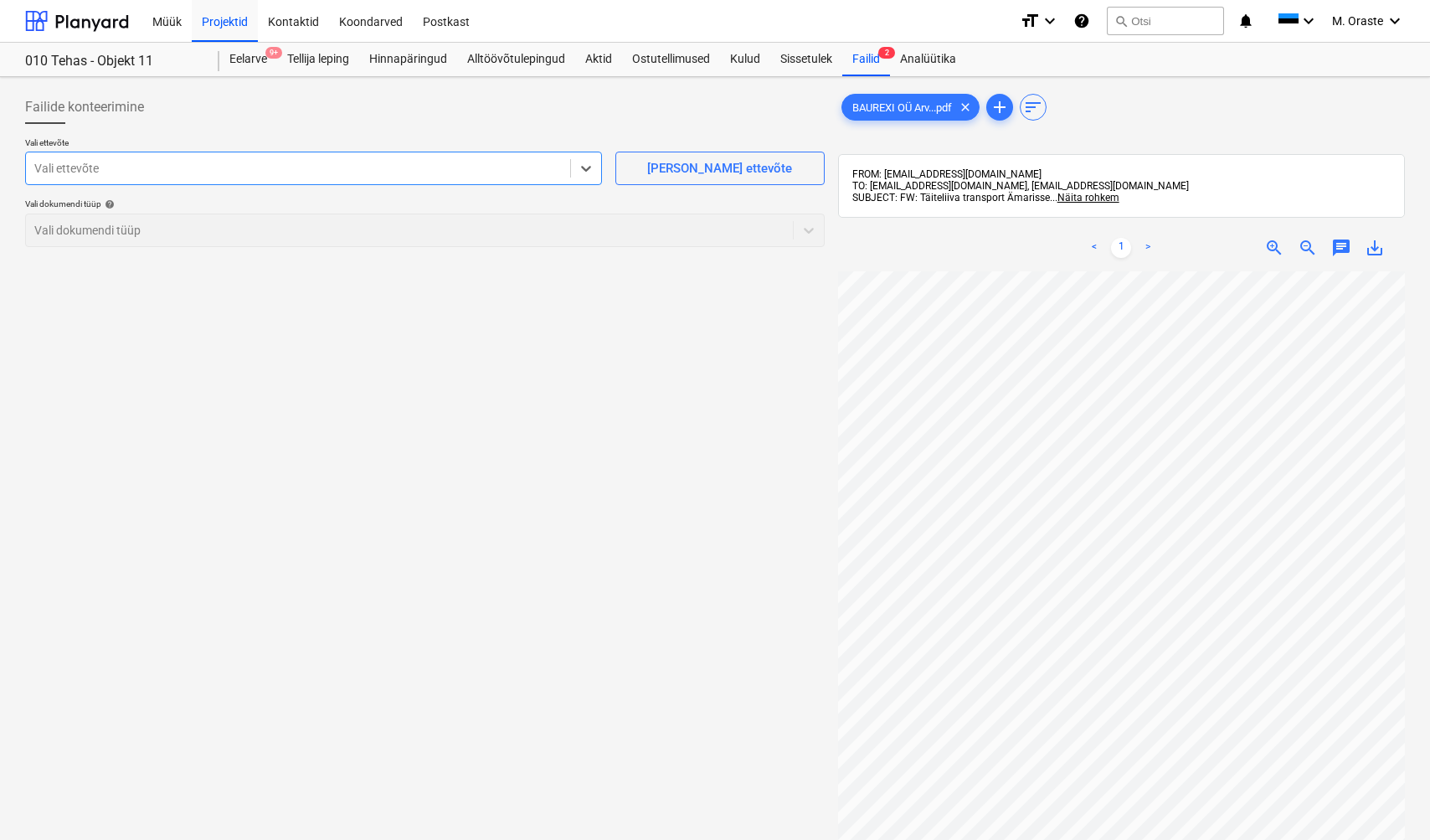
click at [440, 291] on div "Failide konteerimine Vali ettevõte Select is focused ,type to refine list, pres…" at bounding box center [425, 578] width 813 height 988
click at [1378, 247] on span "save_alt" at bounding box center [1375, 247] width 20 height 20
drag, startPoint x: 306, startPoint y: 318, endPoint x: 369, endPoint y: 217, distance: 119.0
click at [306, 316] on div "Failide konteerimine Vali ettevõte Vali ettevõte [PERSON_NAME] uus ettevõte Val…" at bounding box center [425, 578] width 813 height 988
click at [799, 170] on span "[PERSON_NAME] ettevõte" at bounding box center [720, 168] width 168 height 22
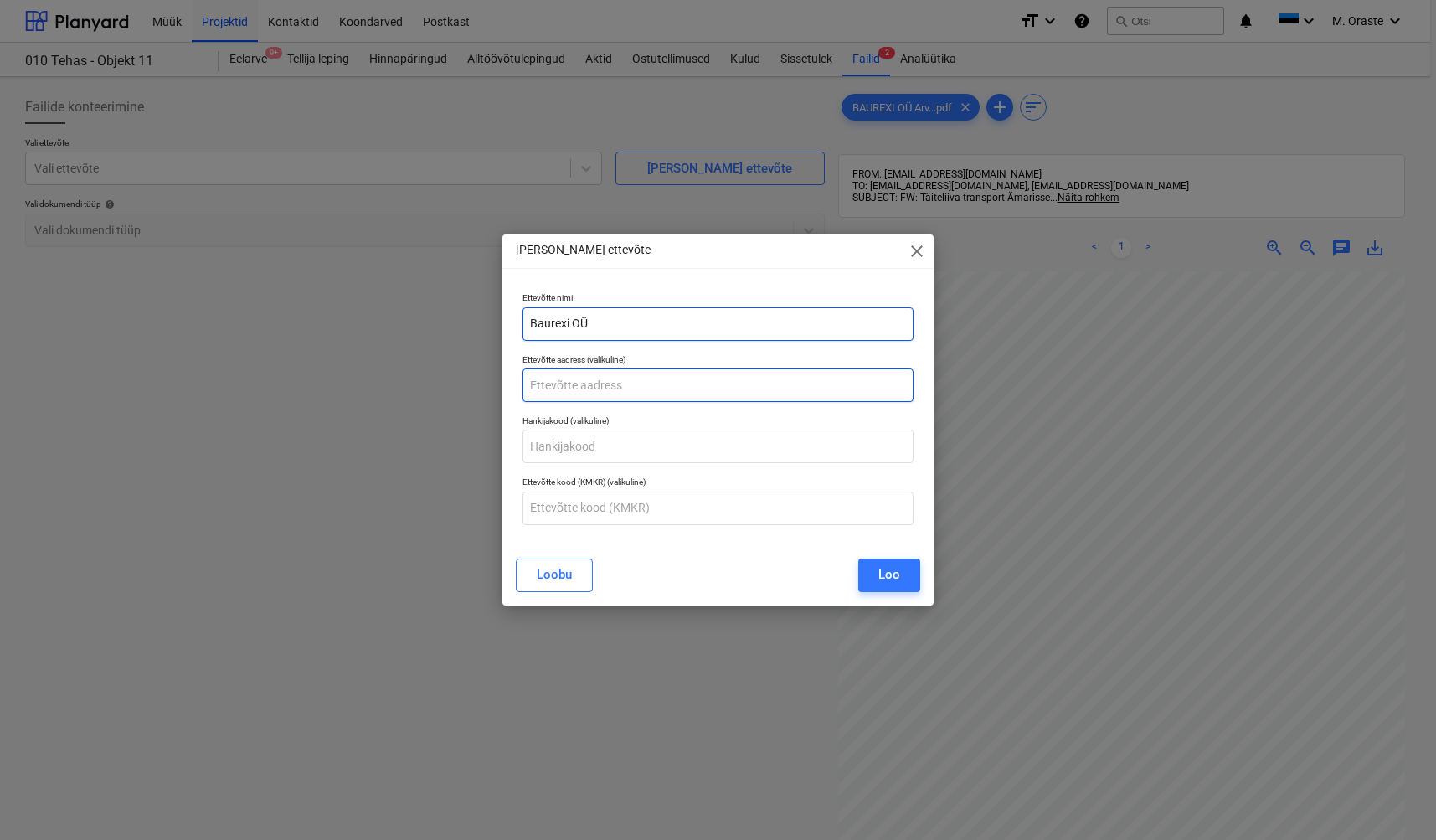
type input "Baurexi OÜ"
paste input "Kurna tee 1"
type input "[STREET_ADDRESS] vald"
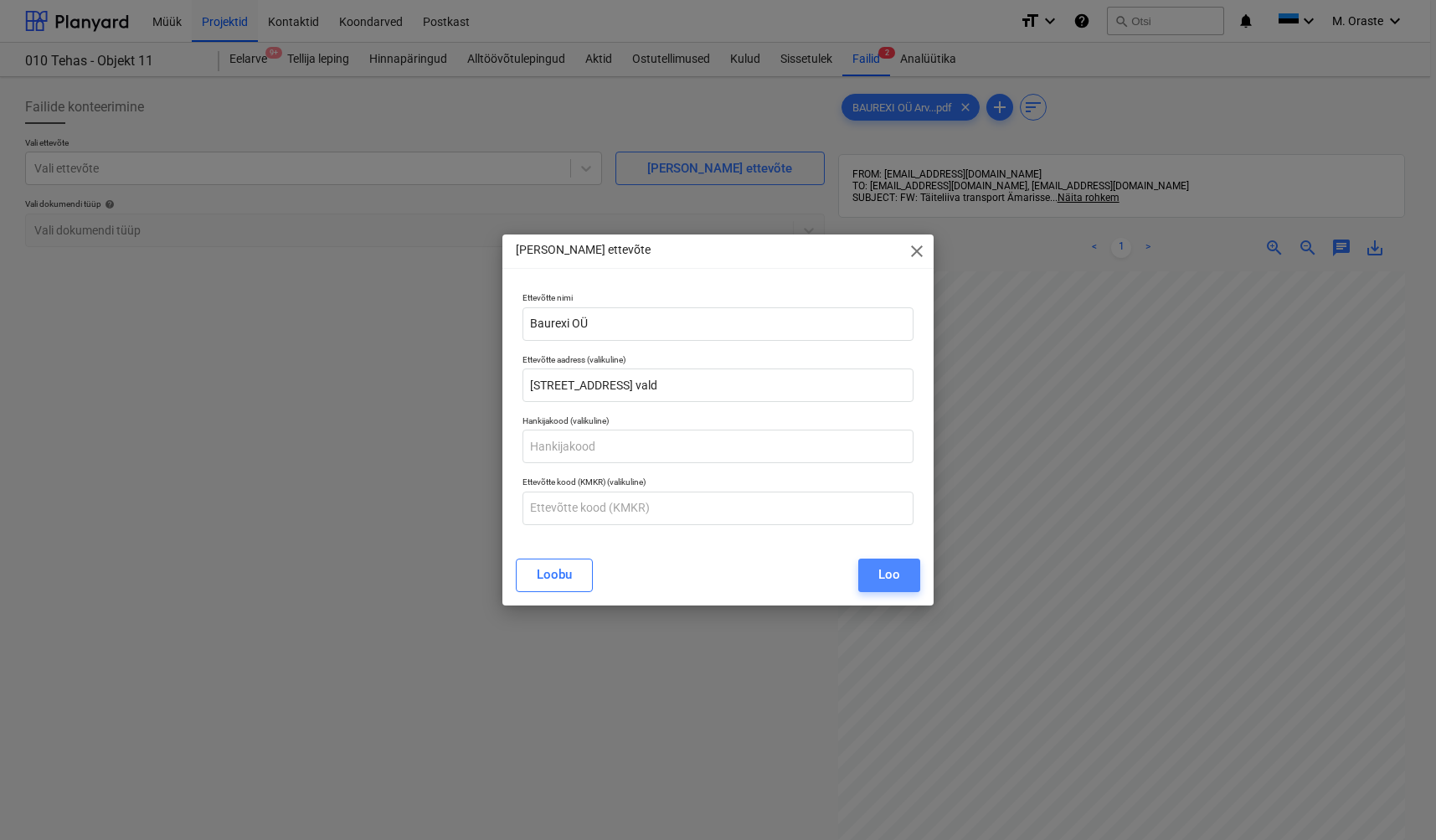
click at [896, 571] on div "Loo" at bounding box center [889, 574] width 22 height 22
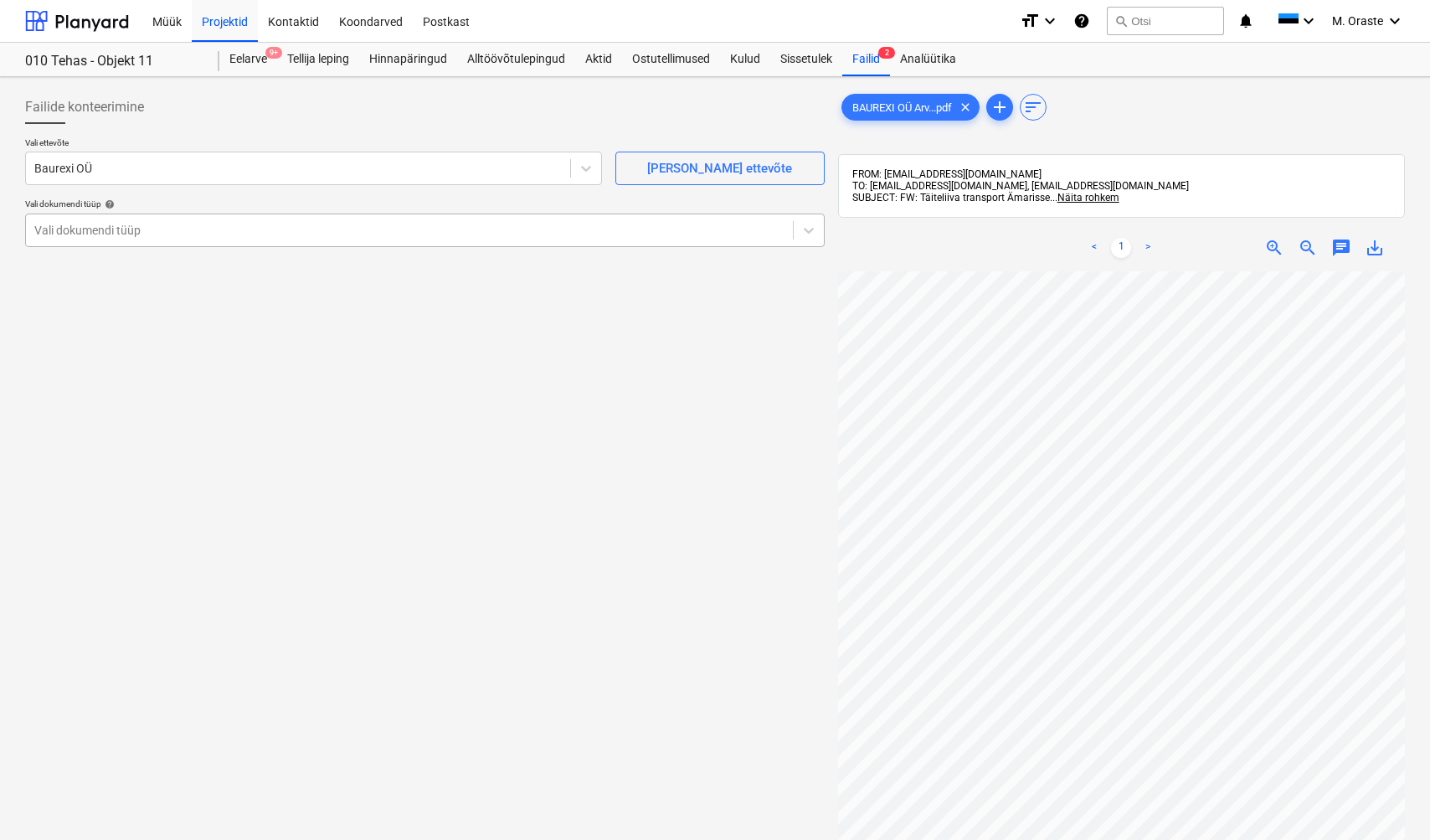
click at [370, 219] on div "Vali dokumendi tüüp" at bounding box center [410, 230] width 767 height 24
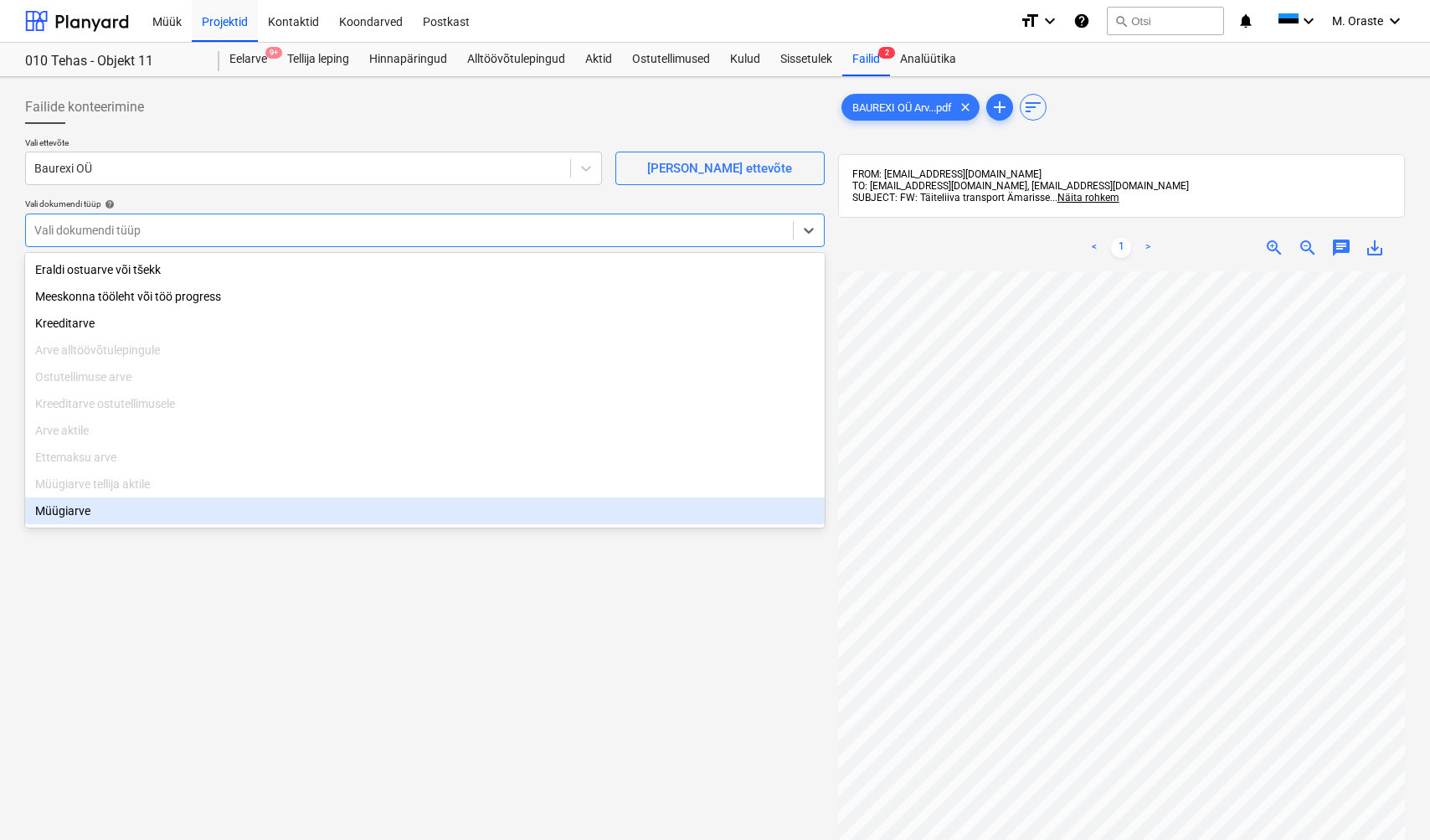
click at [78, 513] on div "Müügiarve" at bounding box center [425, 510] width 800 height 27
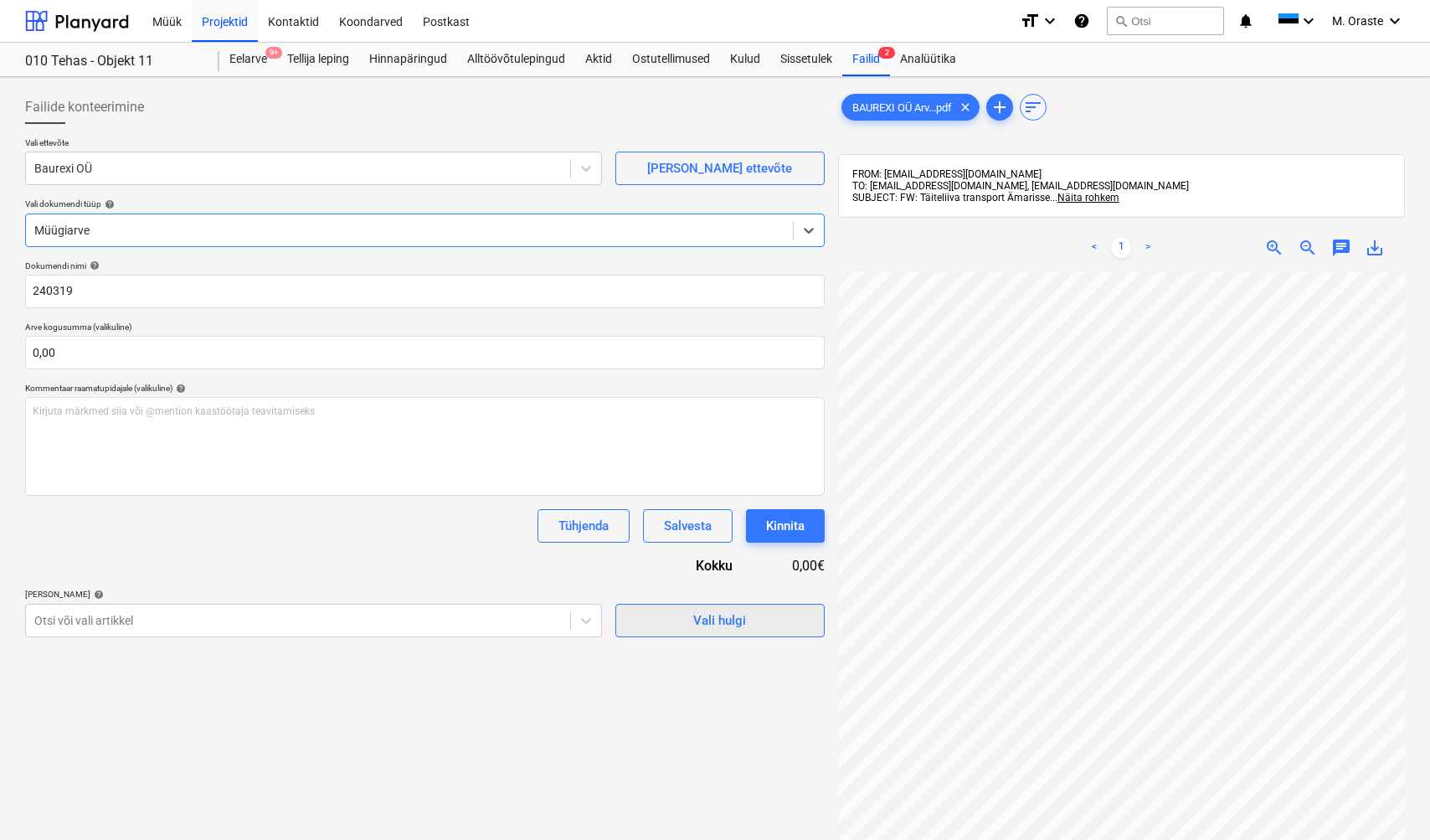
click at [727, 616] on div "Vali hulgi" at bounding box center [719, 620] width 52 height 22
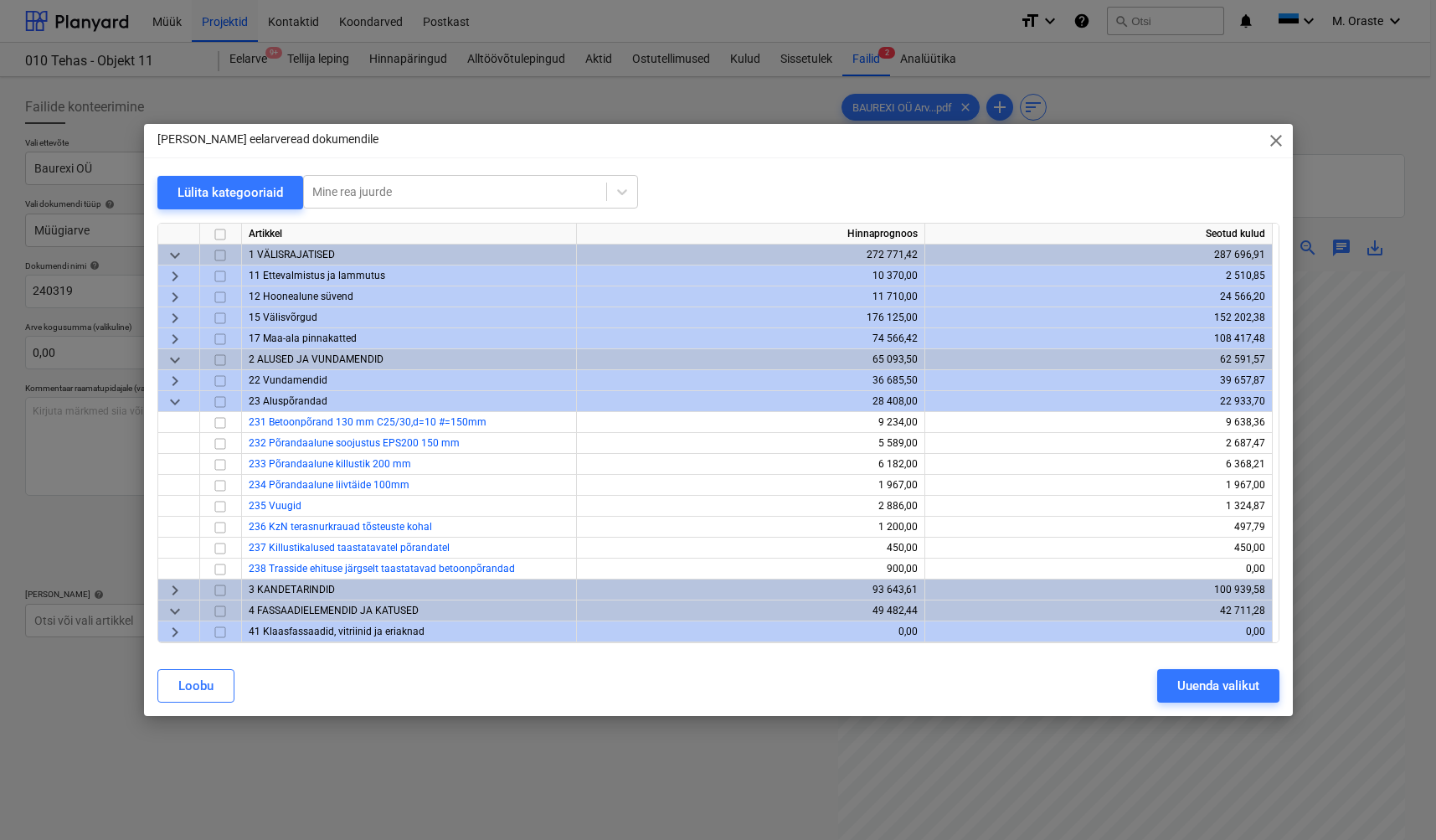
click at [178, 399] on span "keyboard_arrow_down" at bounding box center [175, 400] width 20 height 20
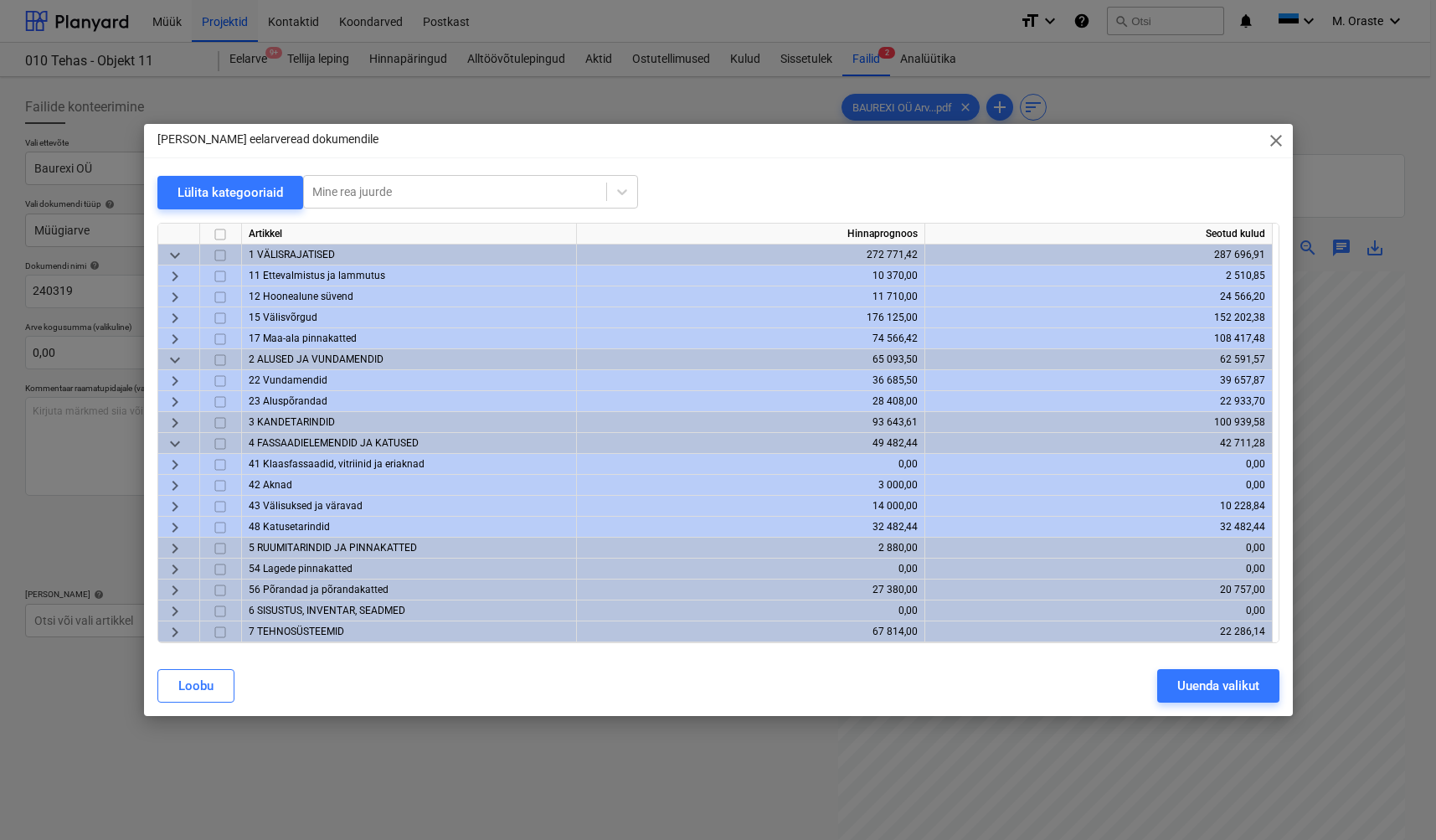
scroll to position [210, 0]
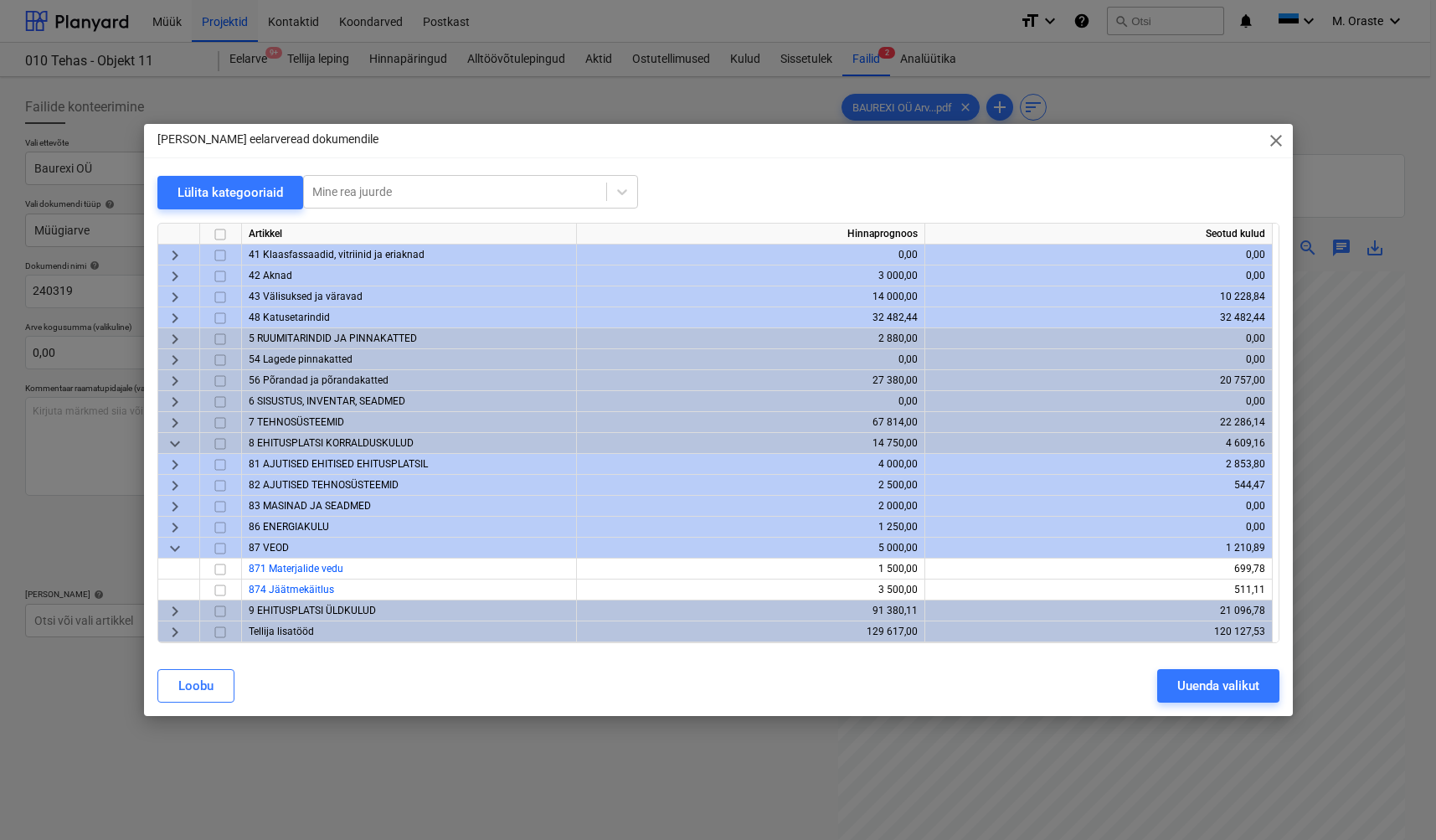
click at [170, 552] on span "keyboard_arrow_down" at bounding box center [175, 547] width 20 height 20
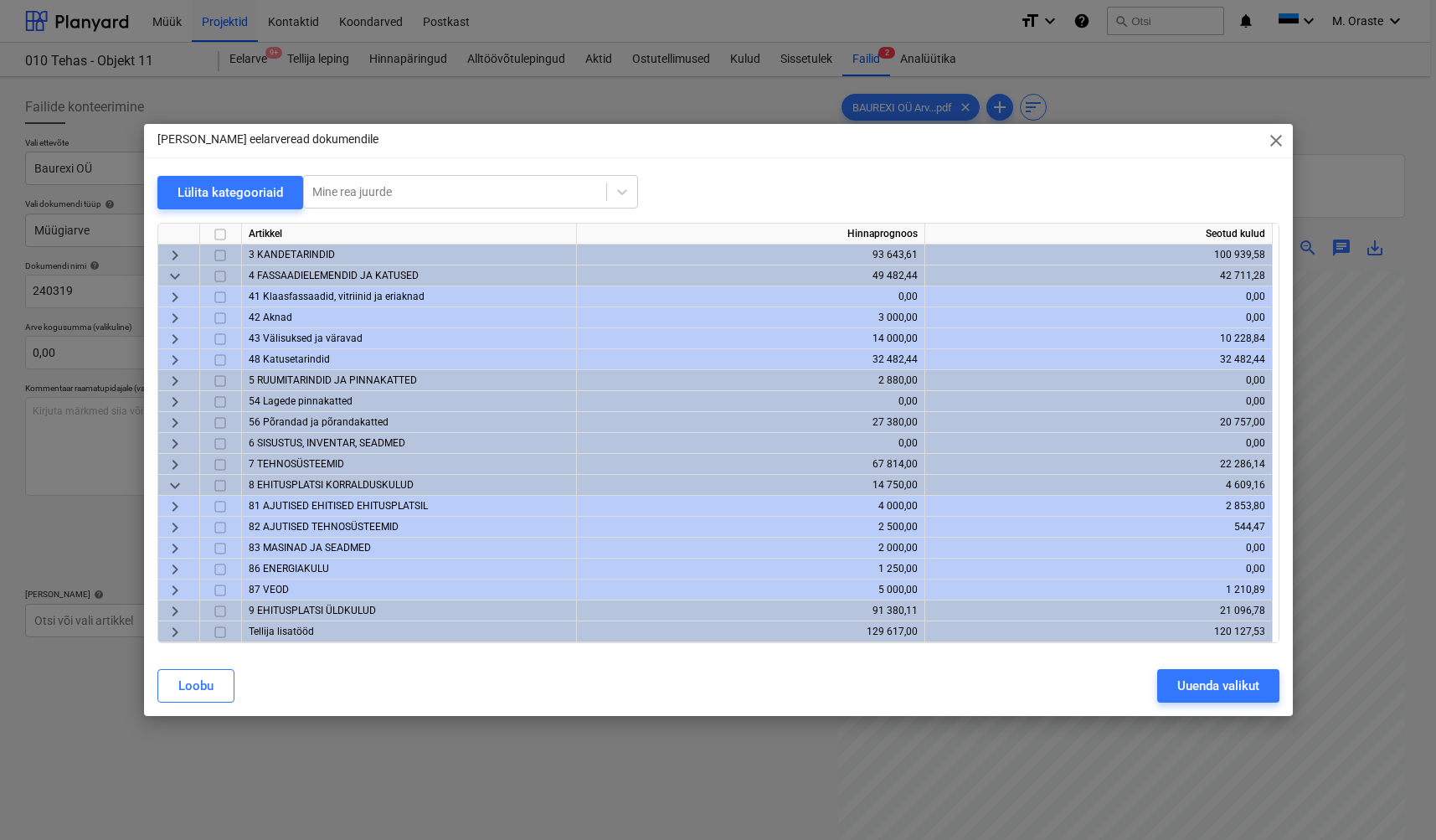
scroll to position [168, 0]
click at [179, 635] on span "keyboard_arrow_right" at bounding box center [175, 631] width 20 height 20
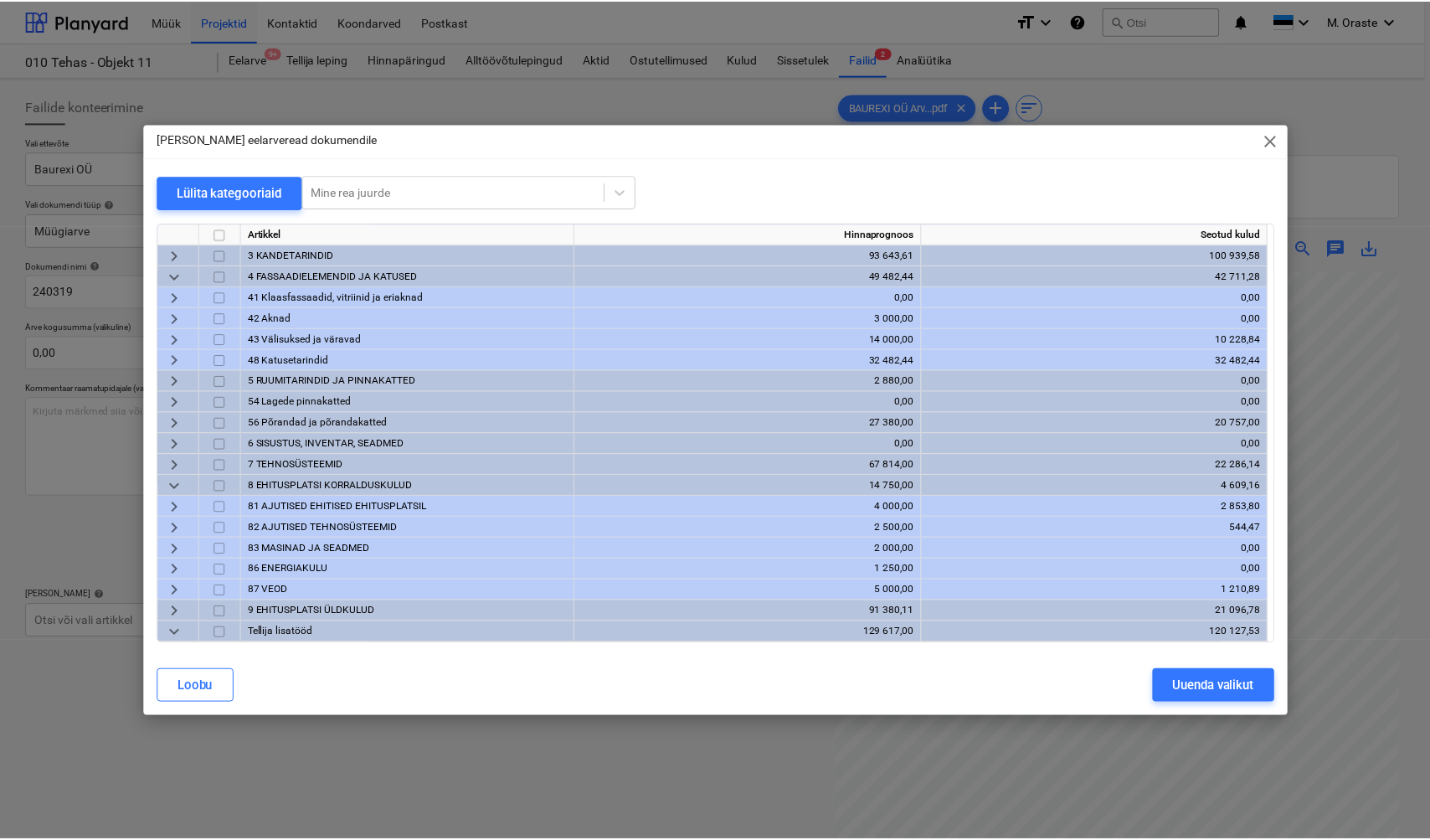
scroll to position [314, 0]
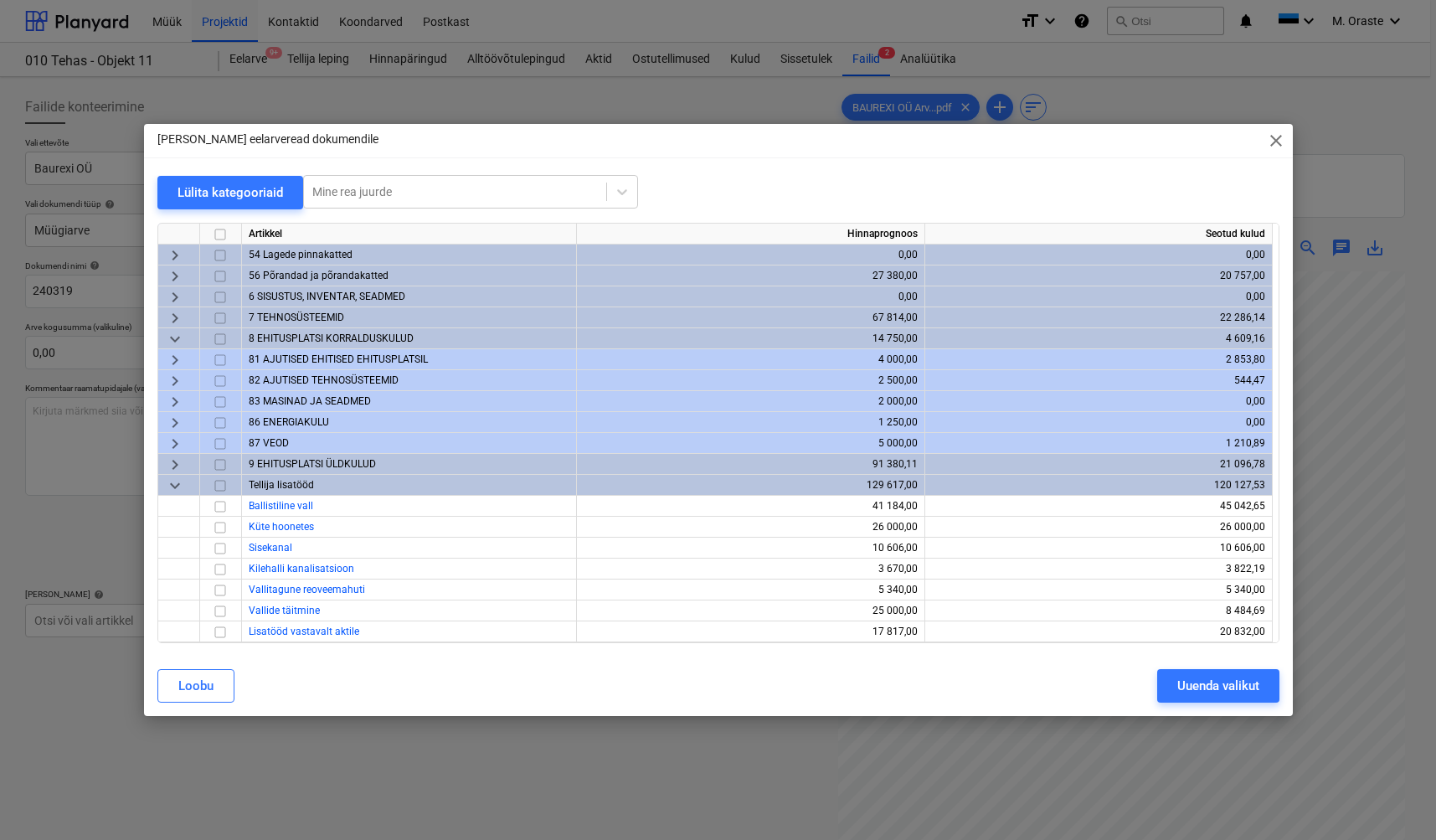
click at [1274, 146] on span "close" at bounding box center [1276, 140] width 20 height 20
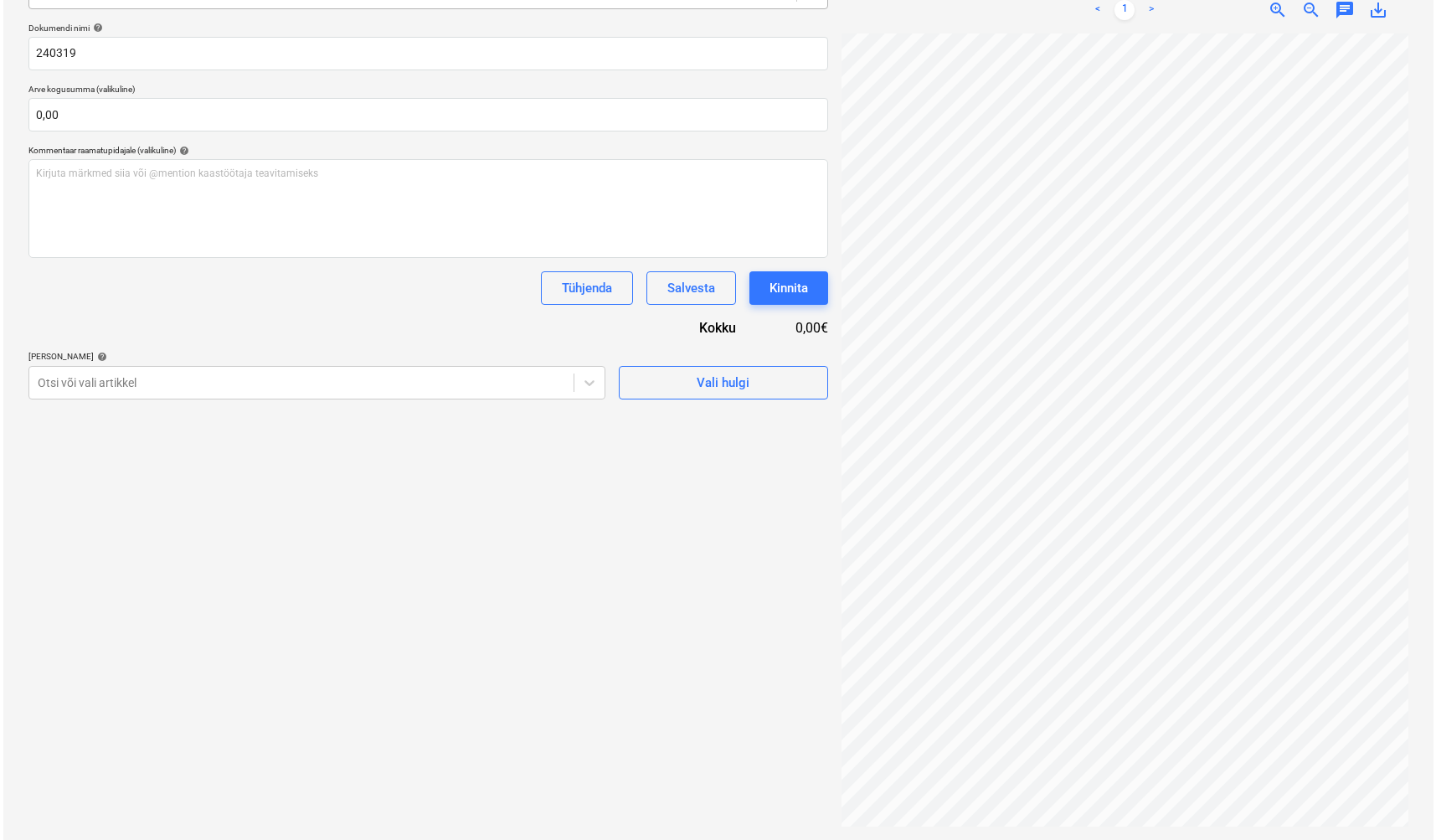
scroll to position [0, 0]
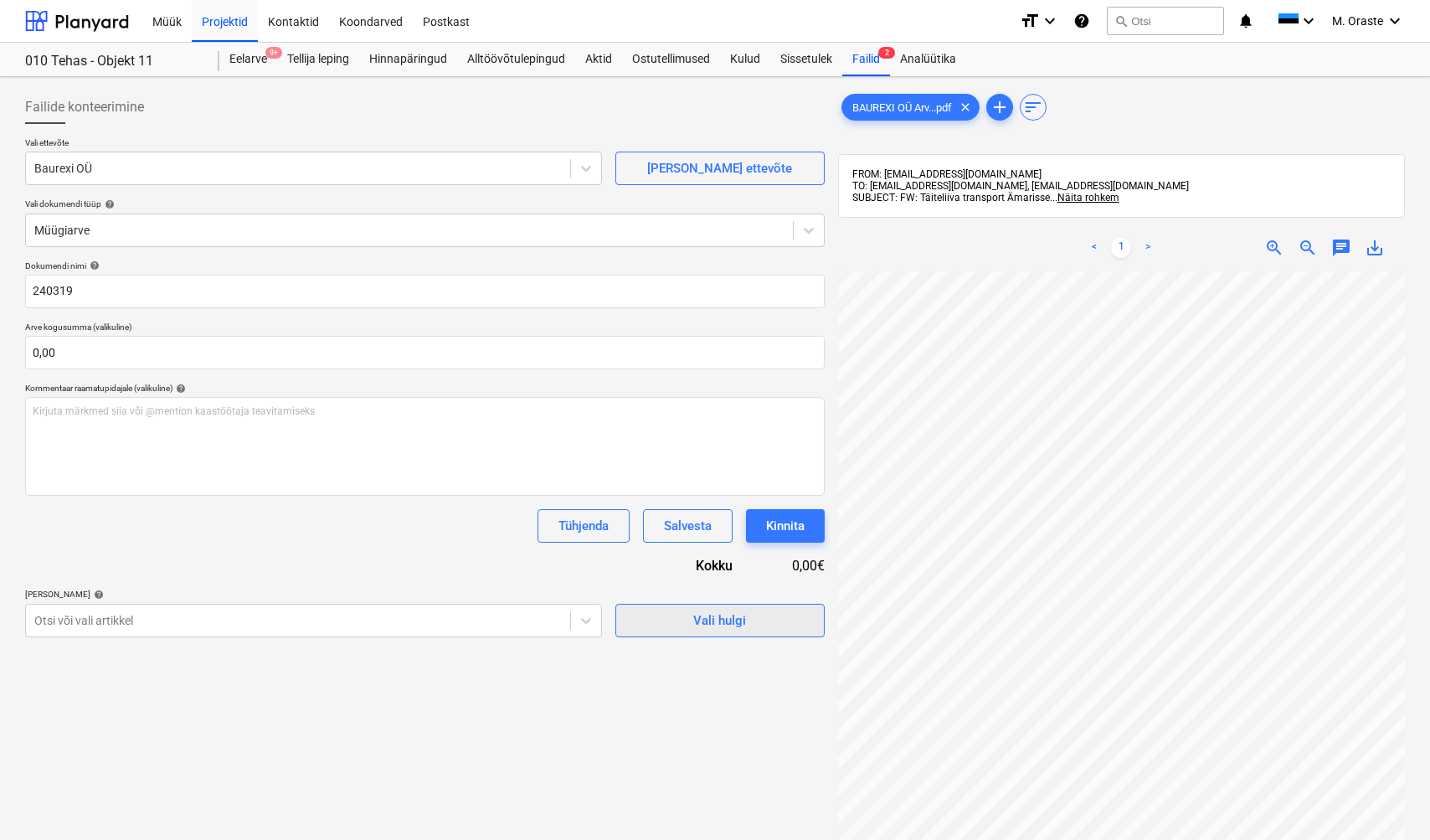
click at [738, 621] on div "Vali hulgi" at bounding box center [719, 620] width 52 height 22
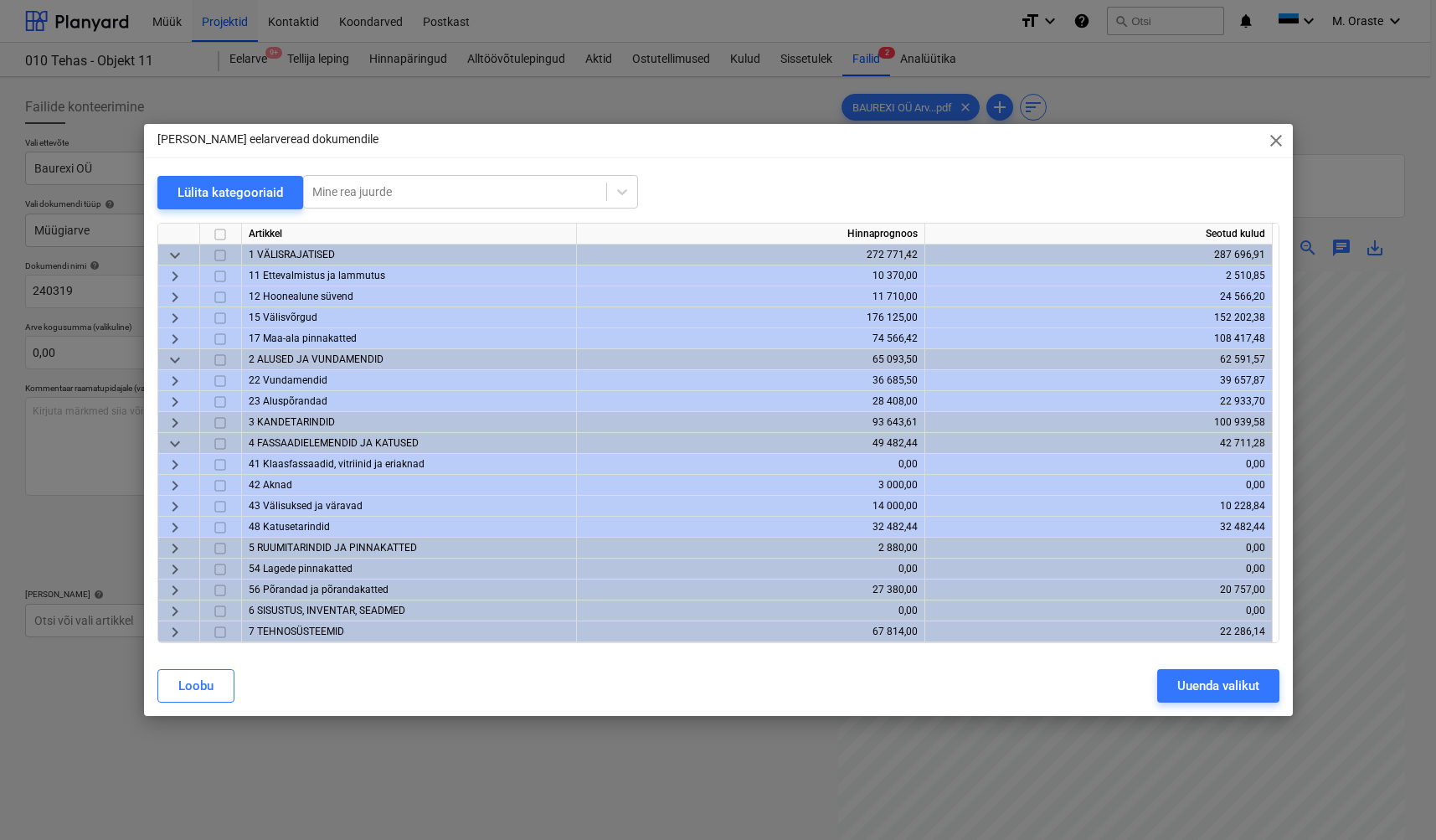
click at [176, 342] on span "keyboard_arrow_right" at bounding box center [175, 338] width 20 height 20
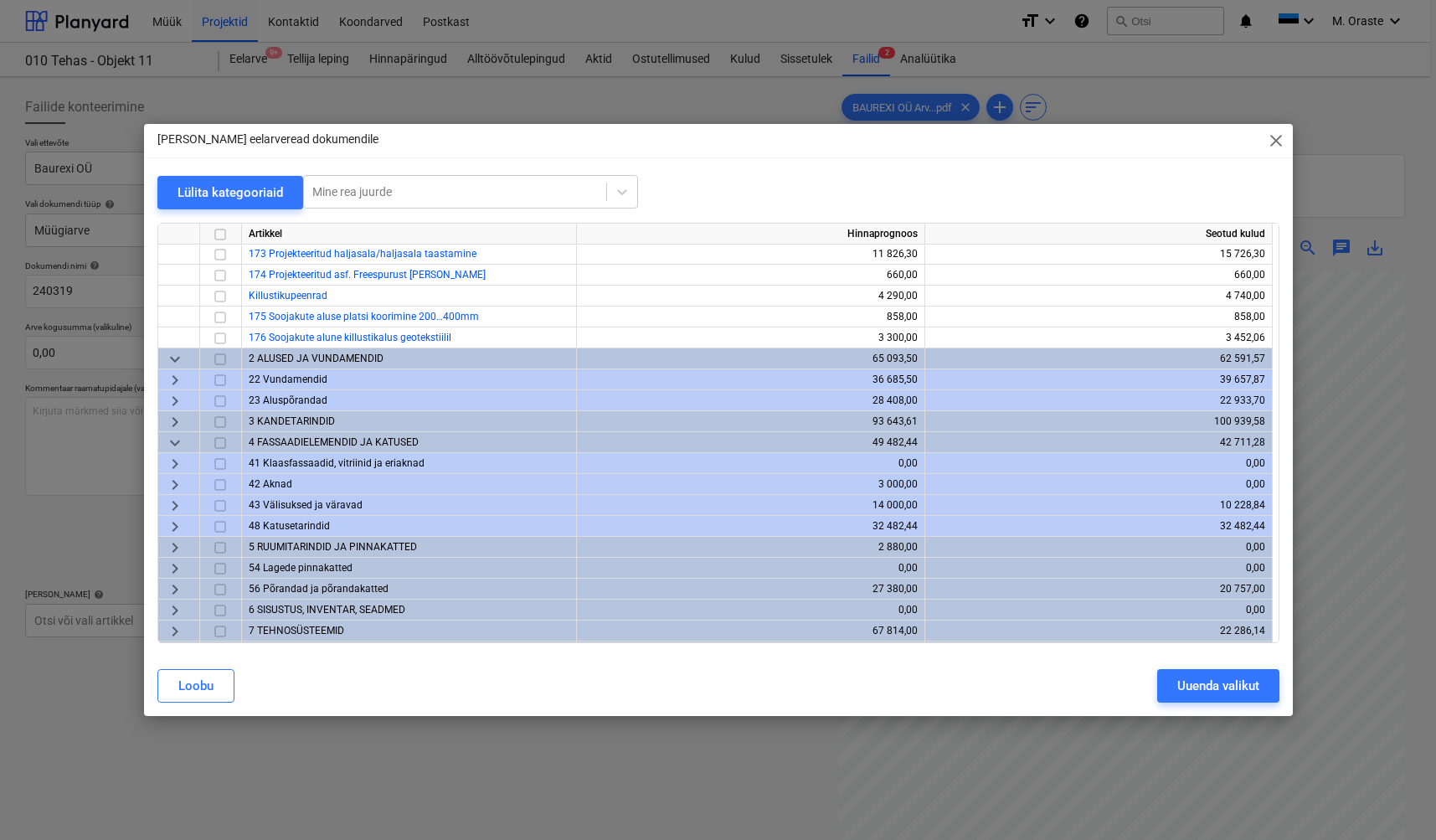
scroll to position [190, 0]
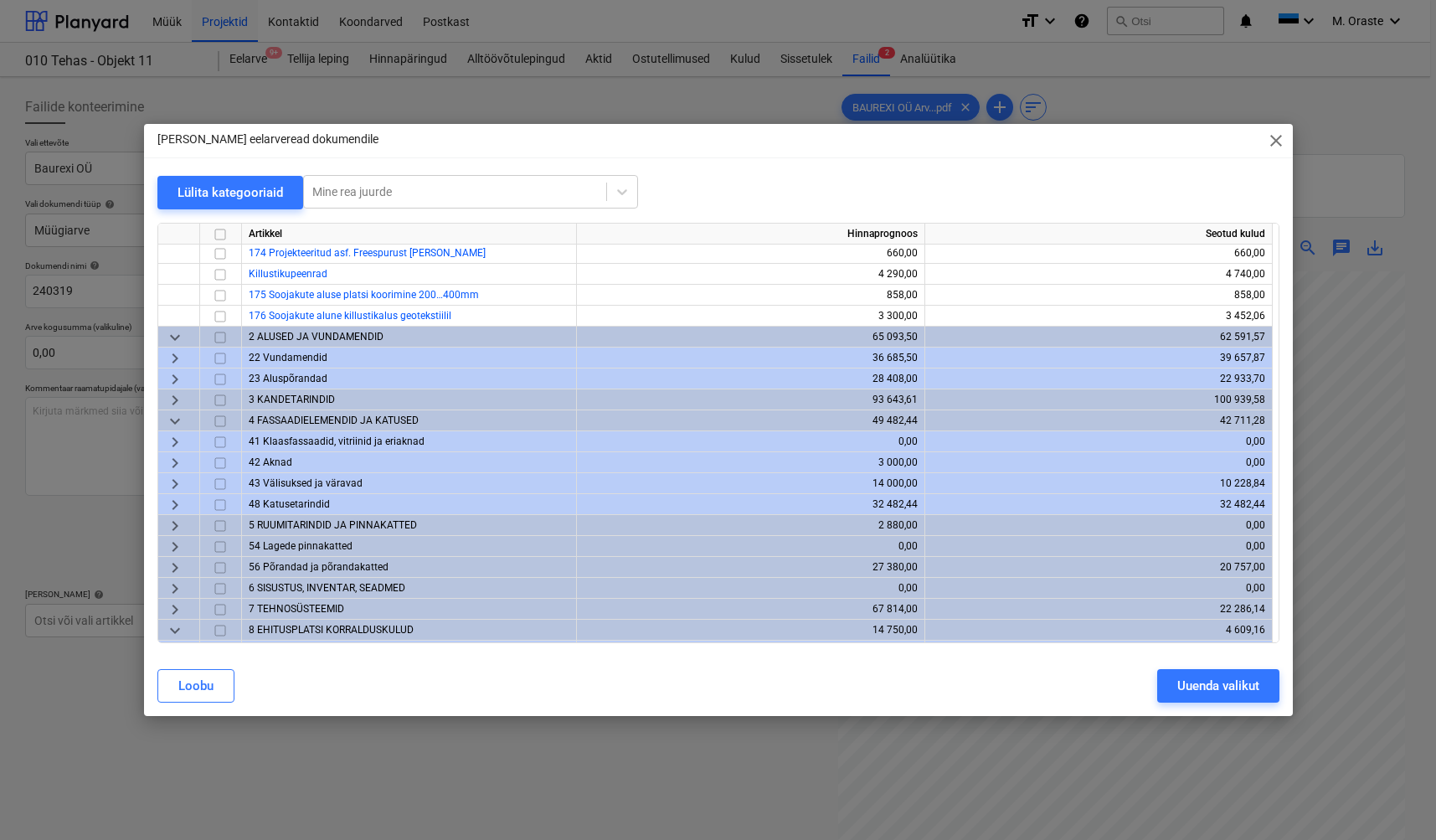
click at [173, 363] on span "keyboard_arrow_right" at bounding box center [175, 358] width 20 height 20
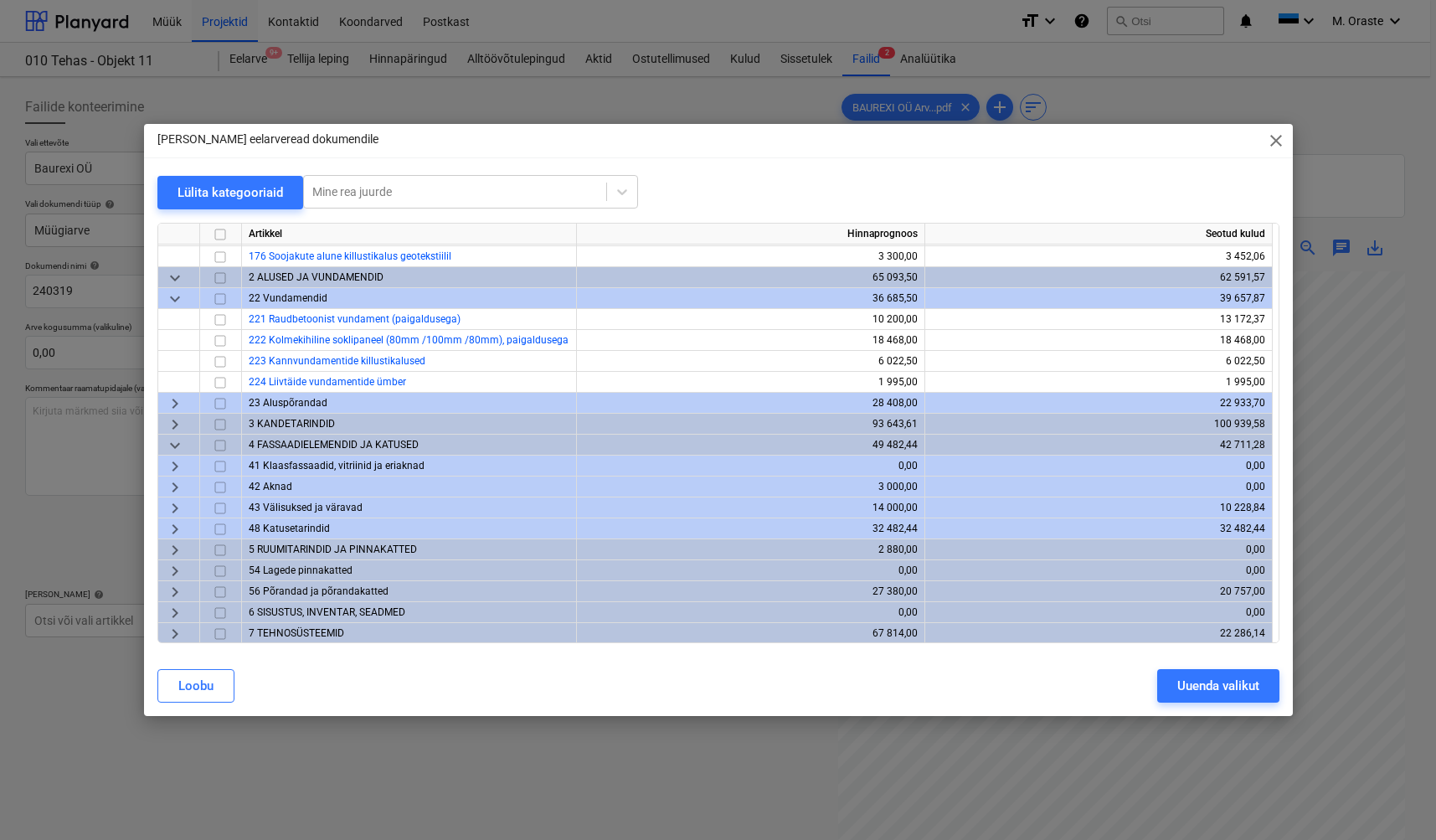
scroll to position [271, 0]
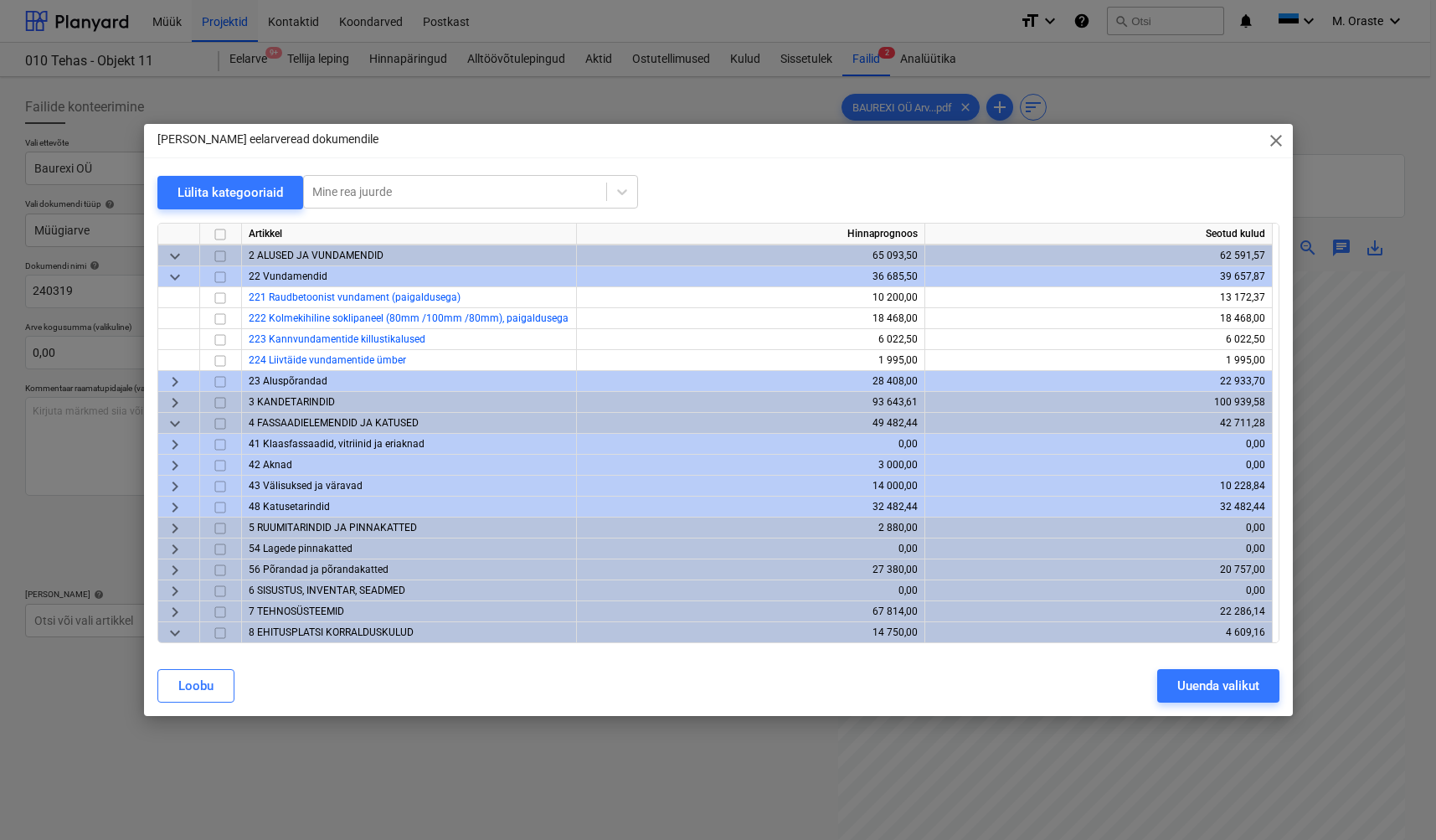
click at [170, 380] on span "keyboard_arrow_right" at bounding box center [175, 380] width 20 height 20
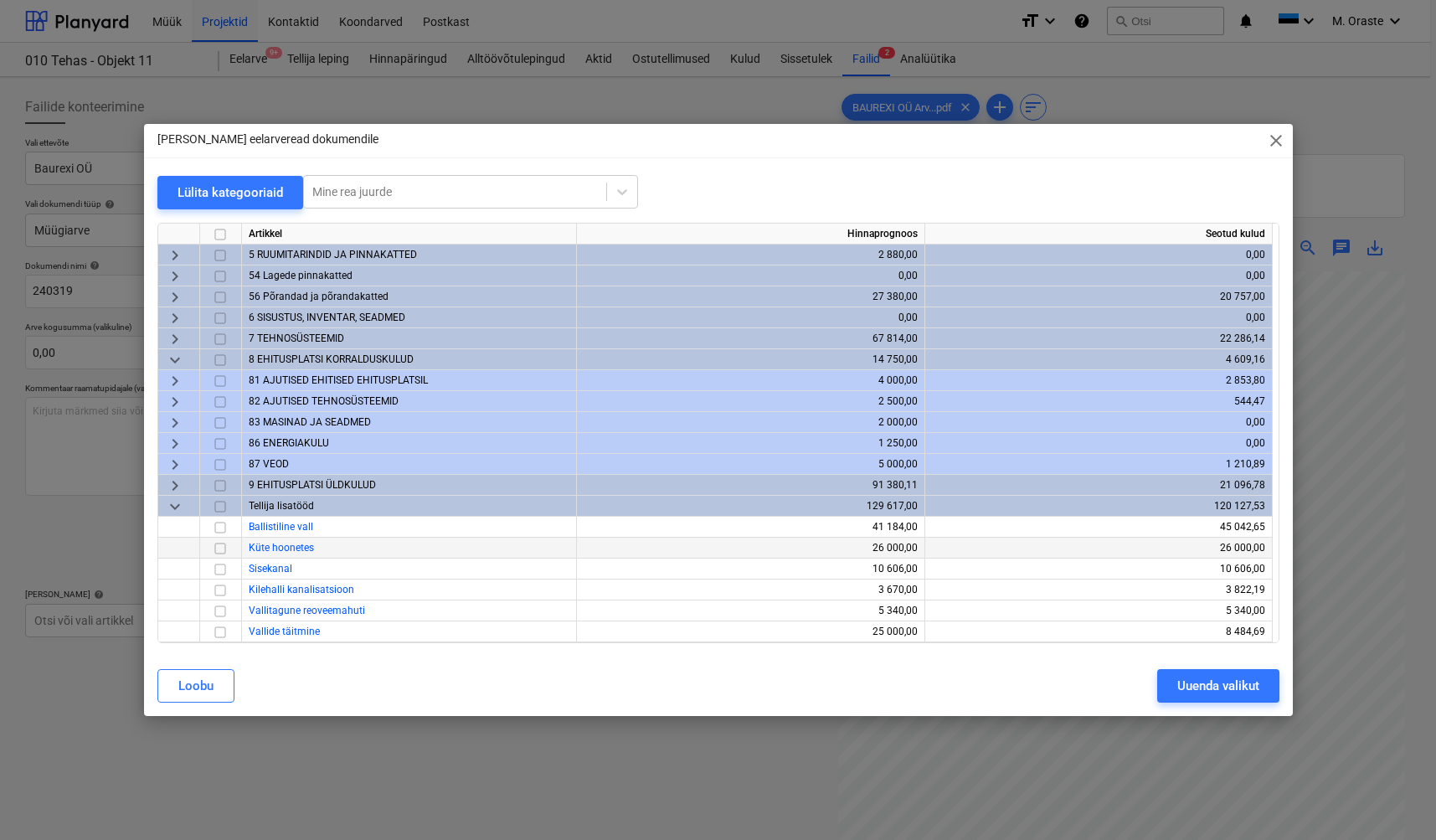
scroll to position [701, 0]
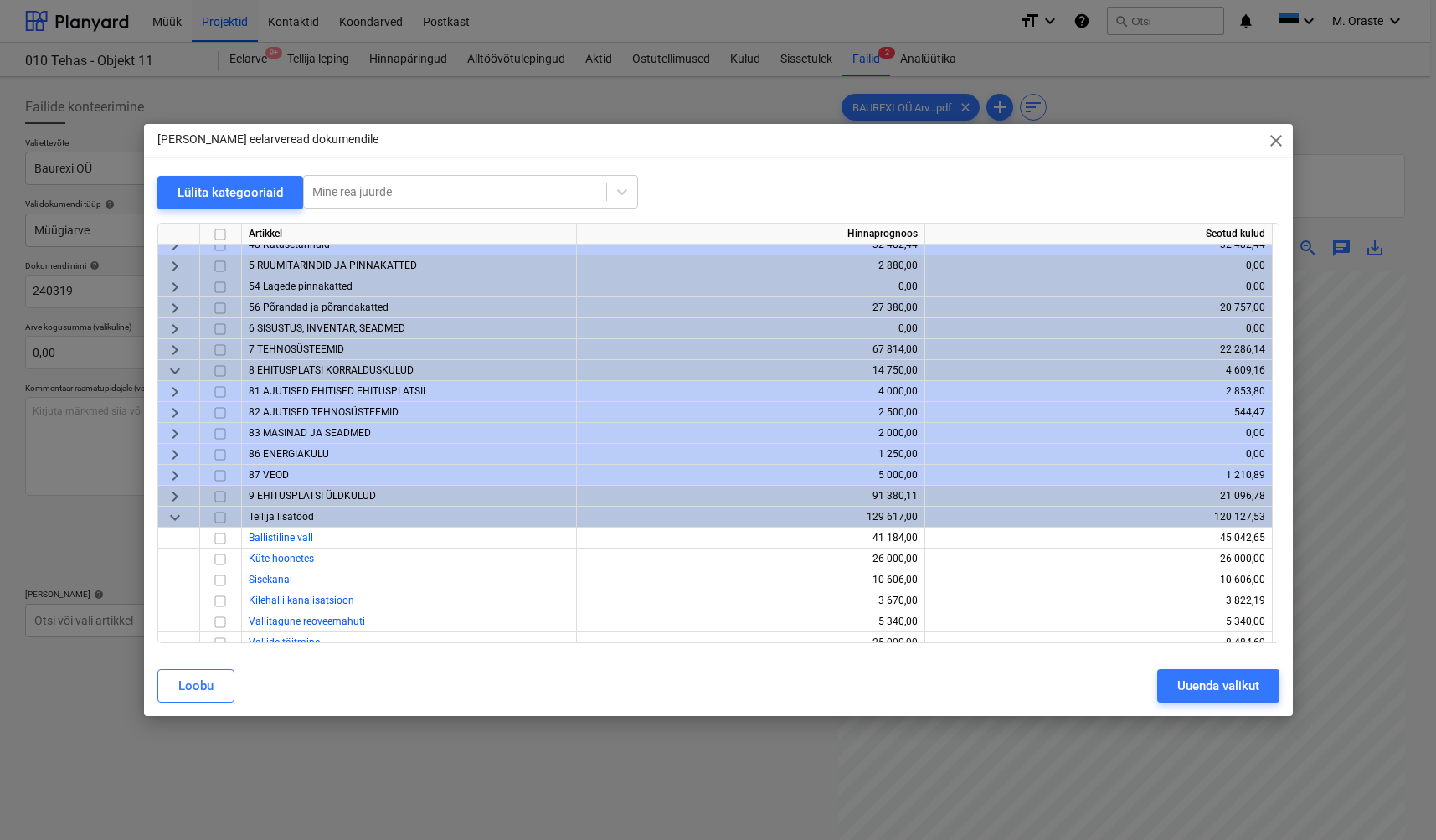
click at [180, 494] on span "keyboard_arrow_right" at bounding box center [175, 496] width 20 height 20
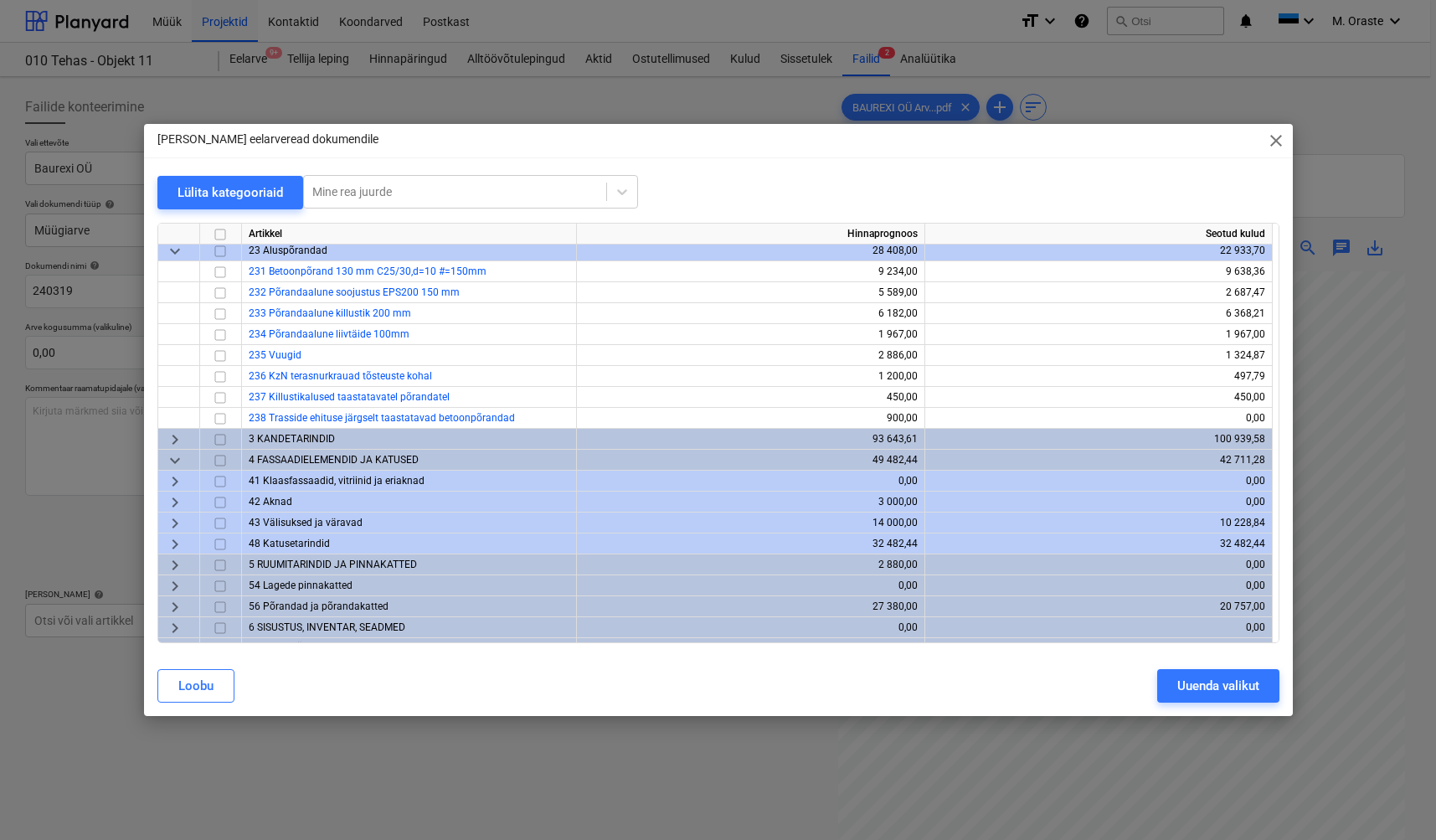
scroll to position [0, 0]
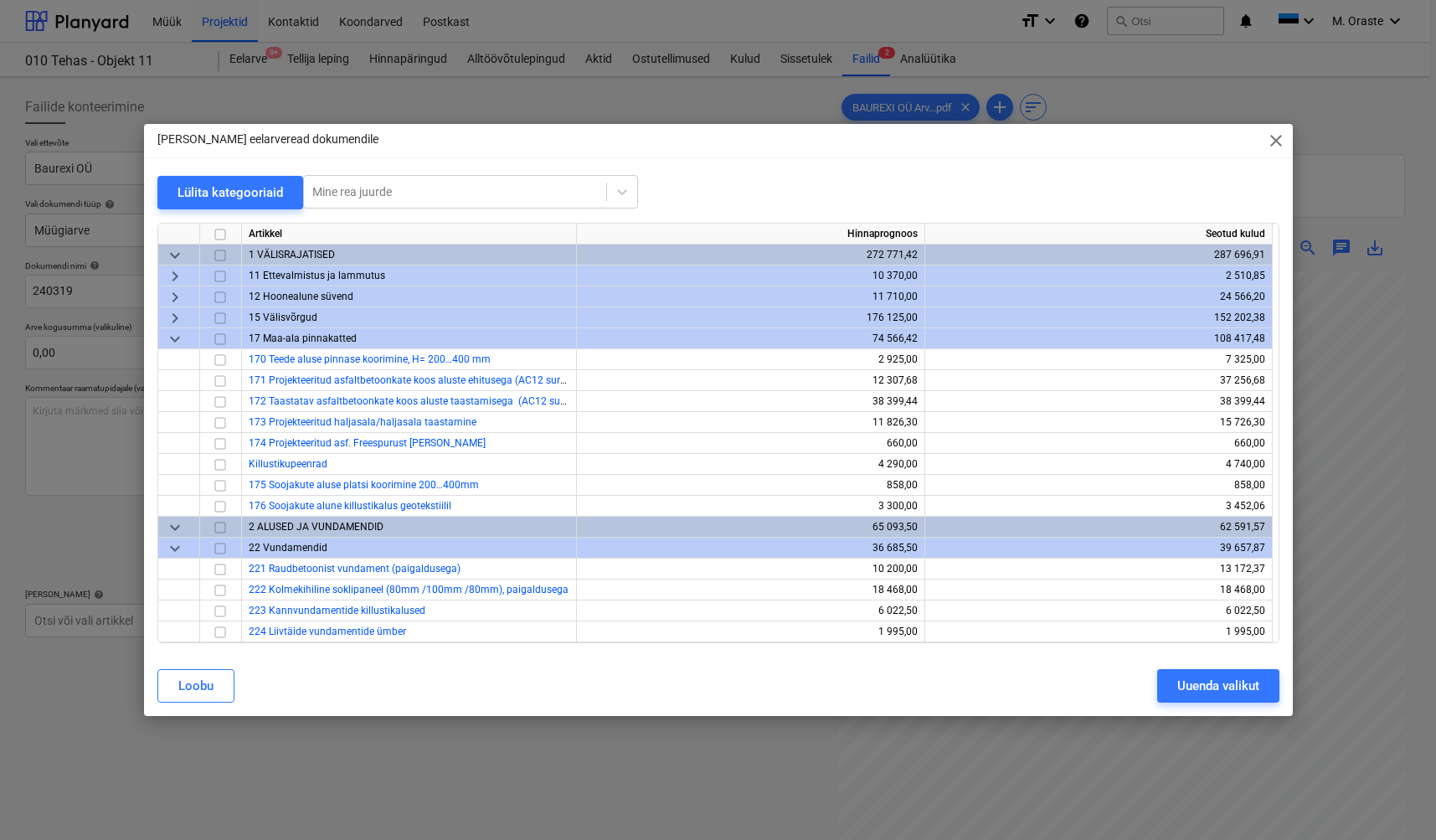
click at [177, 297] on span "keyboard_arrow_right" at bounding box center [175, 296] width 20 height 20
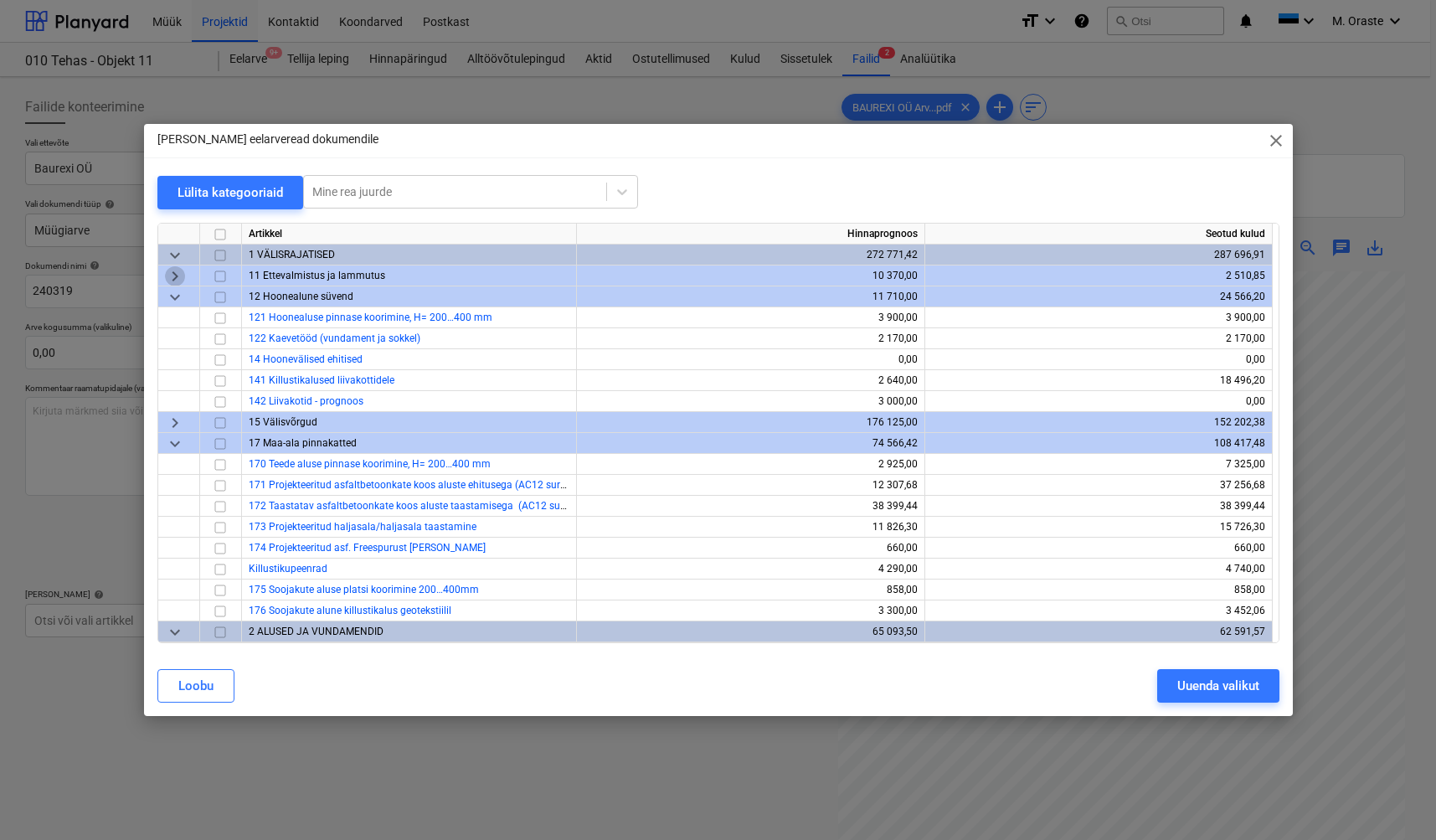
click at [178, 273] on span "keyboard_arrow_right" at bounding box center [175, 275] width 20 height 20
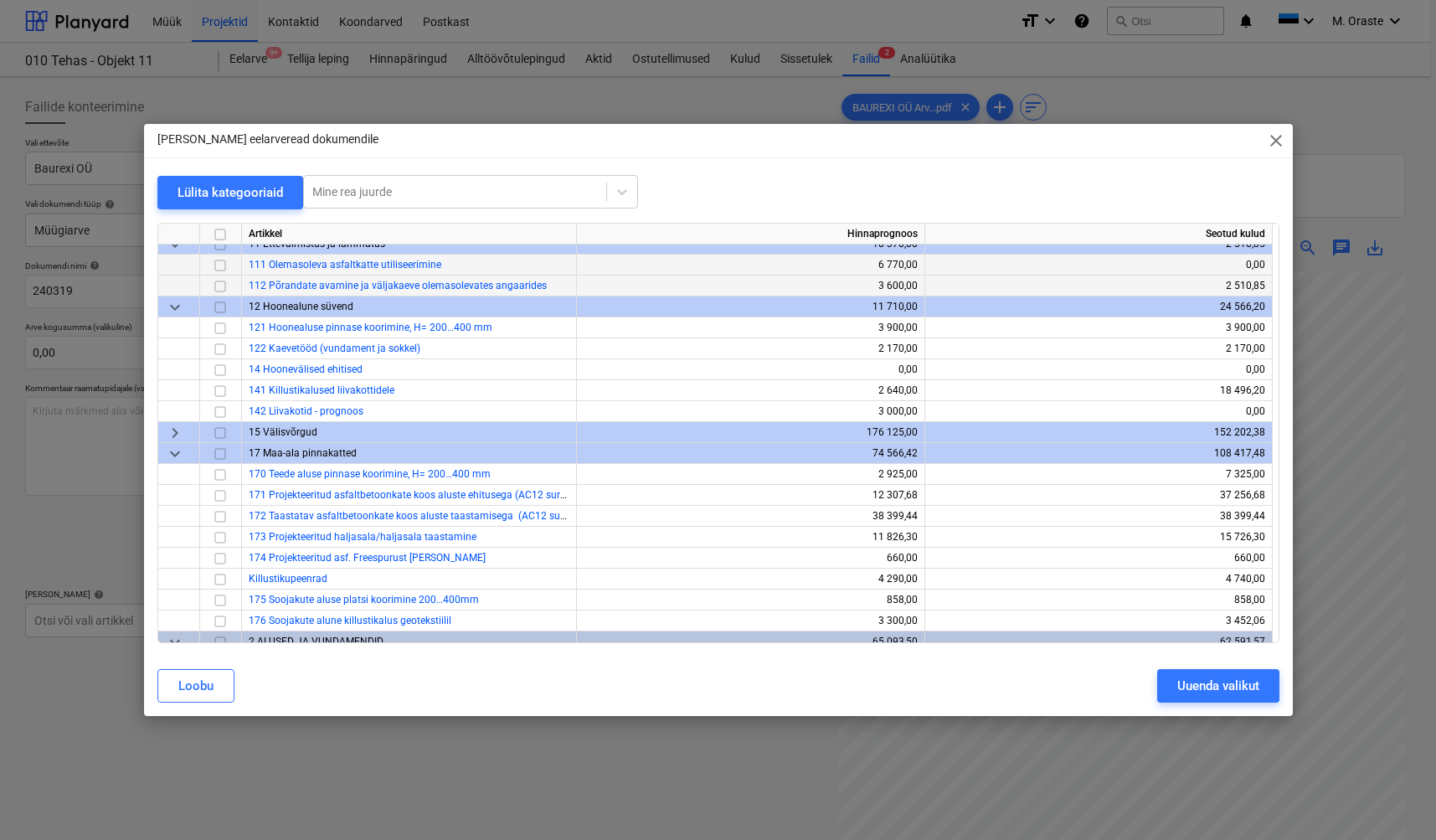
scroll to position [10, 0]
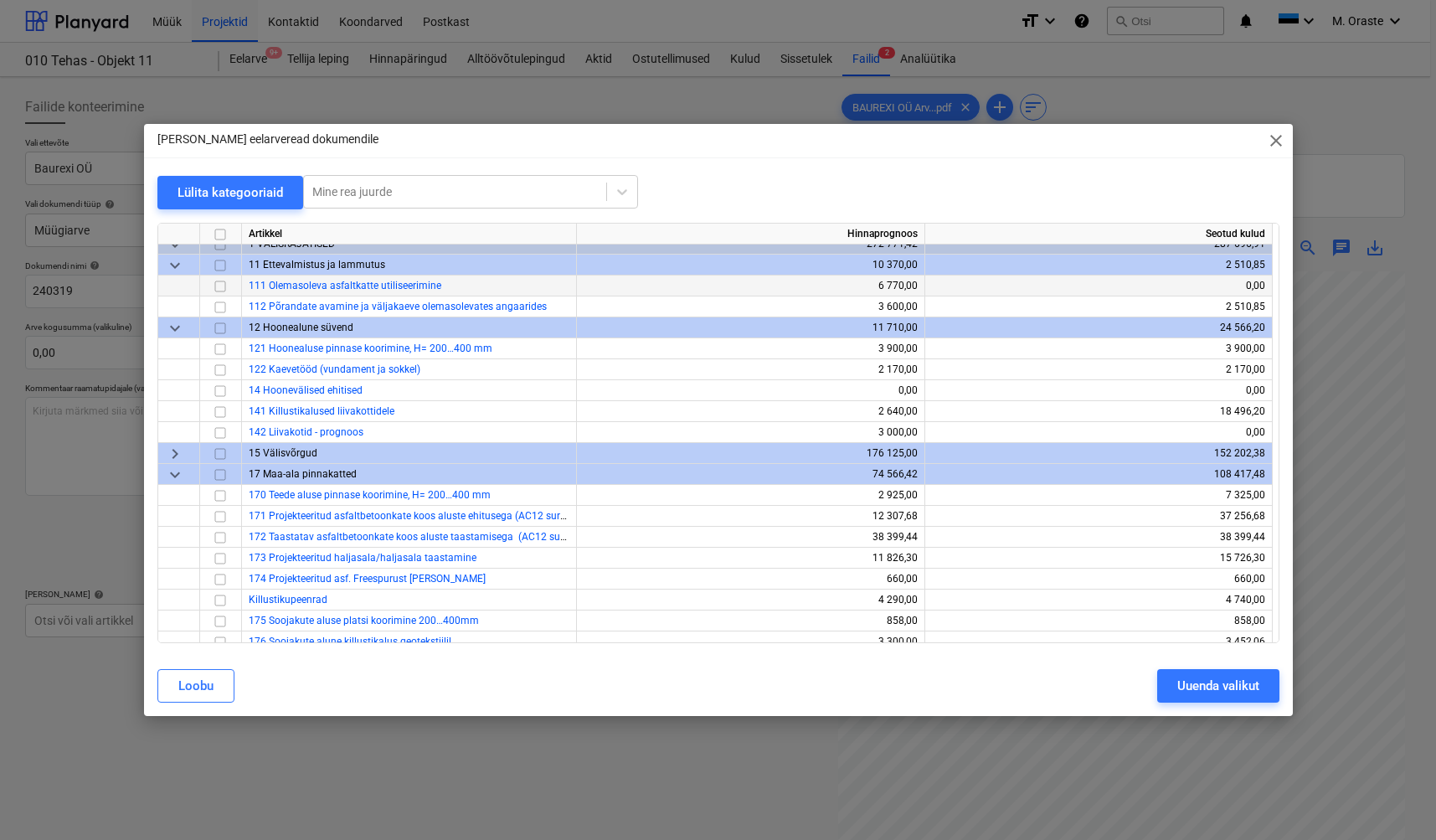
click at [173, 267] on span "keyboard_arrow_down" at bounding box center [175, 264] width 20 height 20
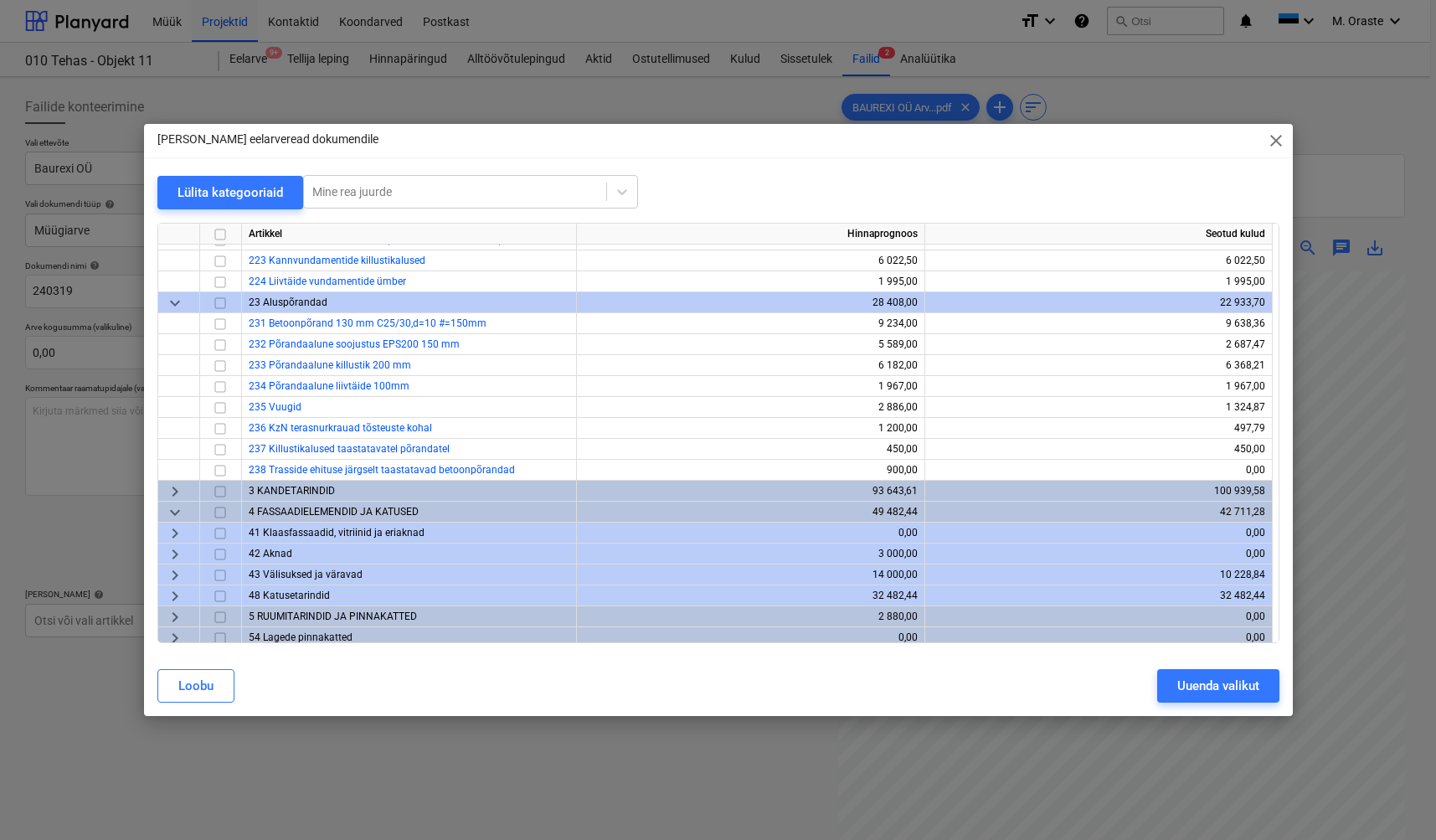
scroll to position [515, 0]
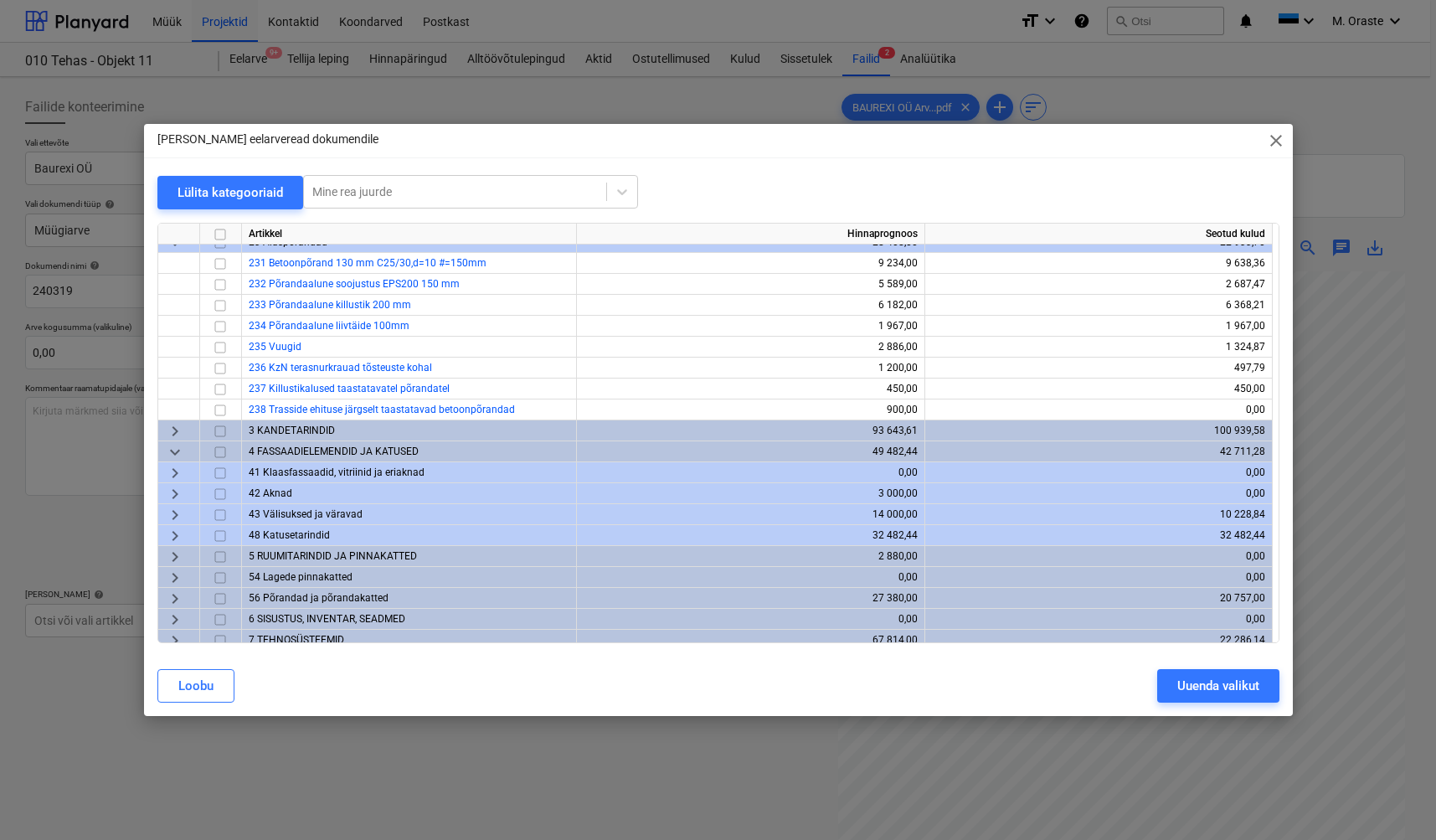
drag, startPoint x: 170, startPoint y: 430, endPoint x: 199, endPoint y: 436, distance: 29.6
click at [170, 430] on span "keyboard_arrow_right" at bounding box center [175, 430] width 20 height 20
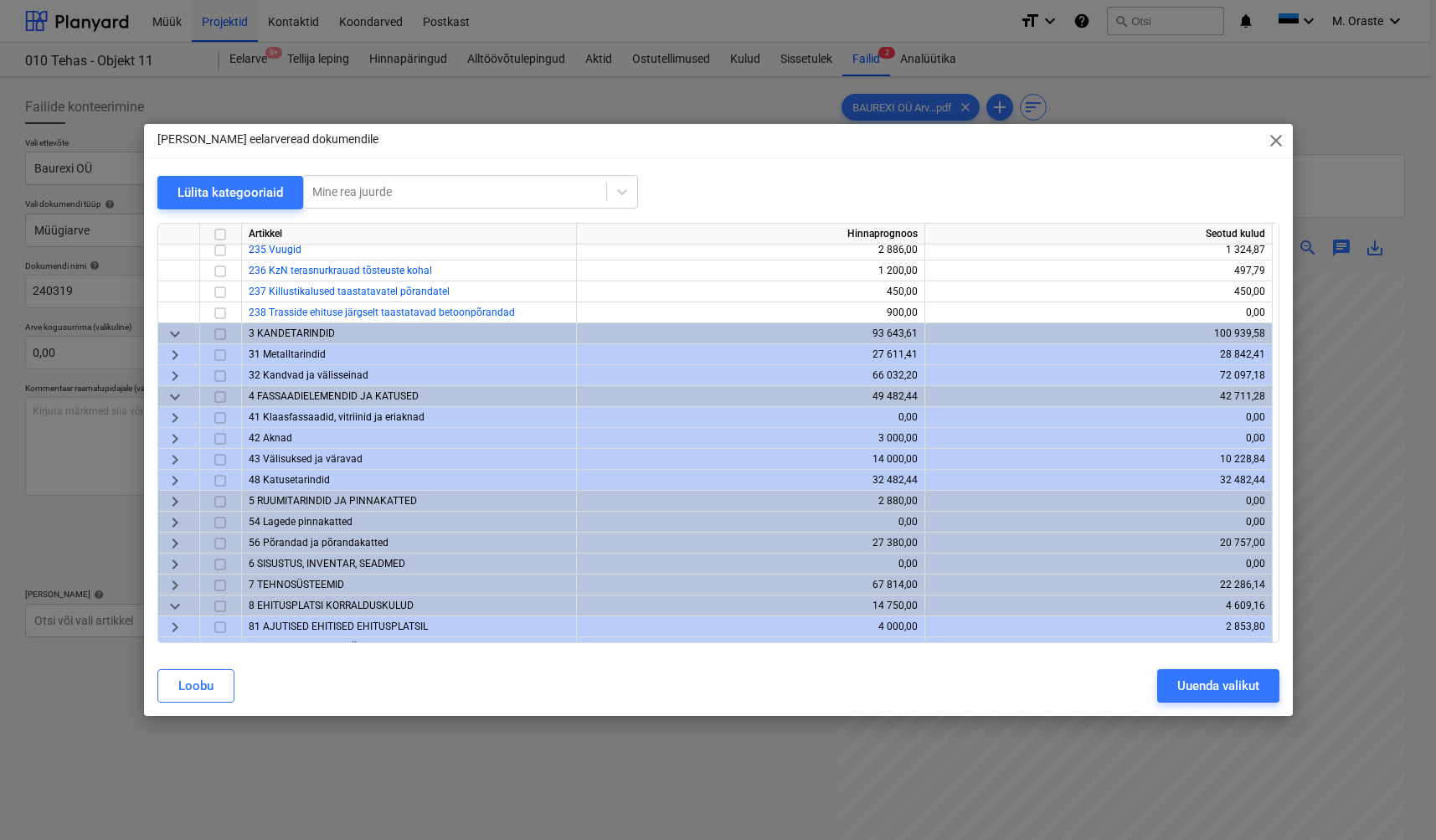
scroll to position [633, 0]
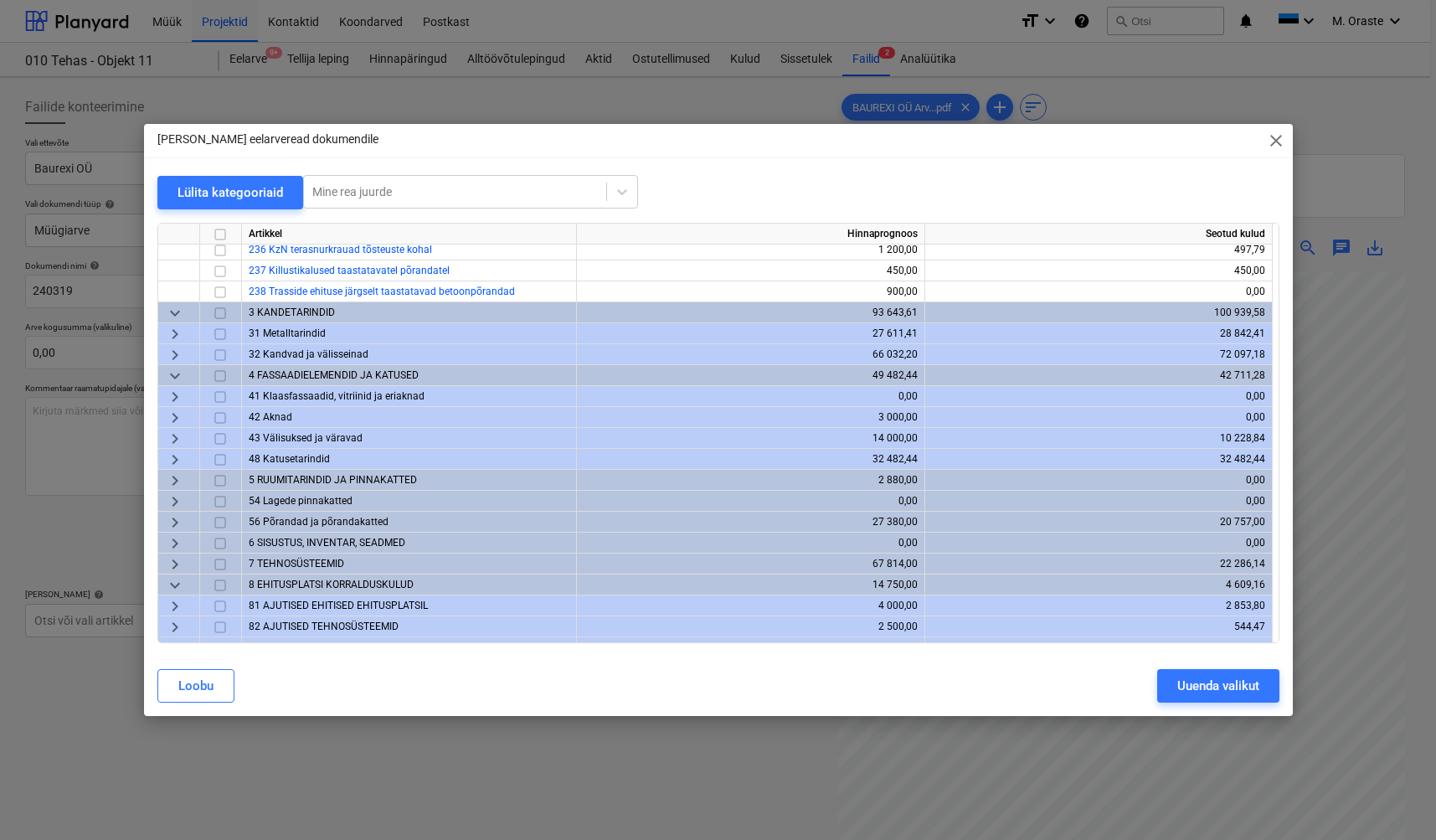
click at [177, 350] on span "keyboard_arrow_right" at bounding box center [175, 354] width 20 height 20
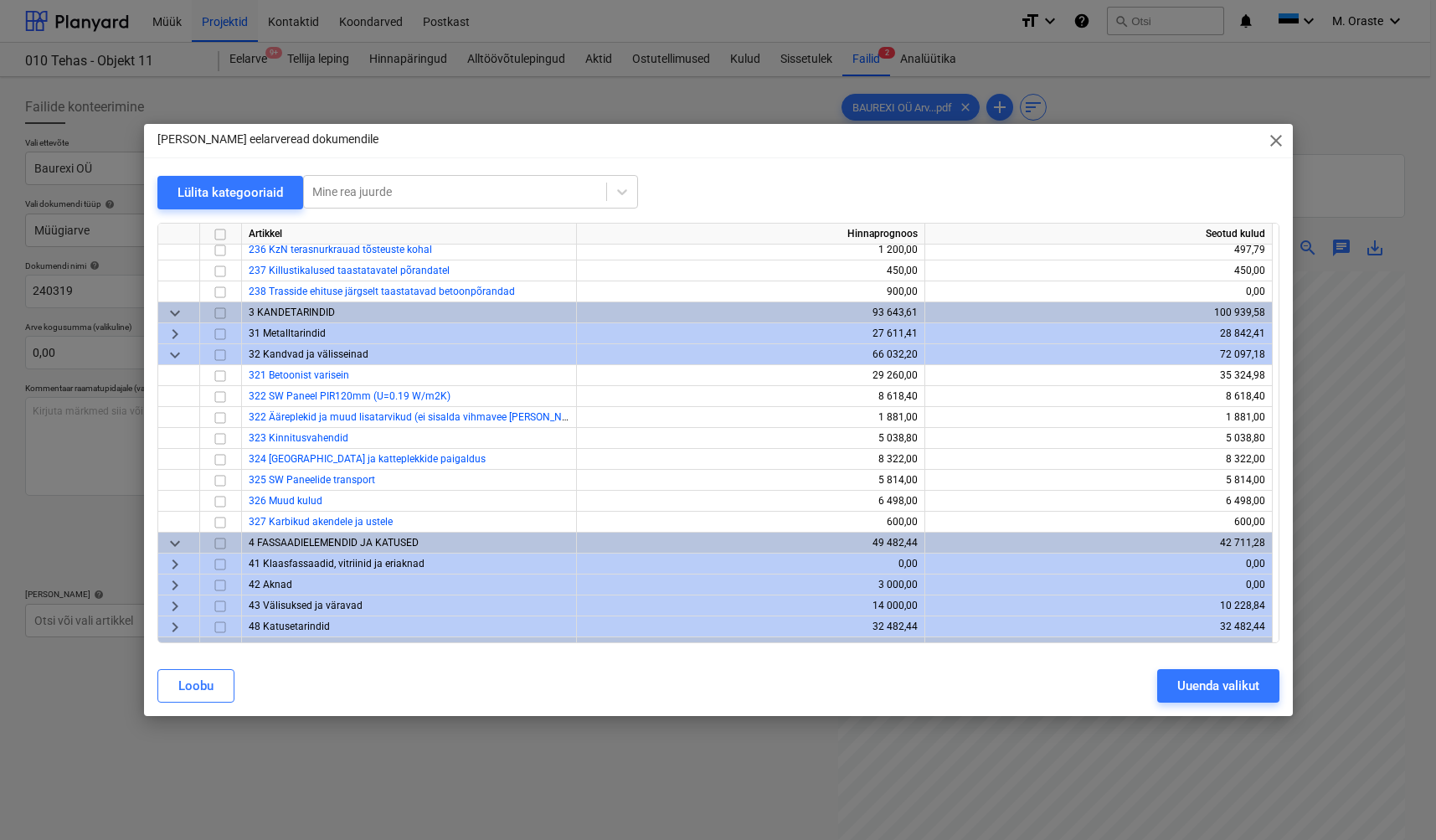
scroll to position [655, 0]
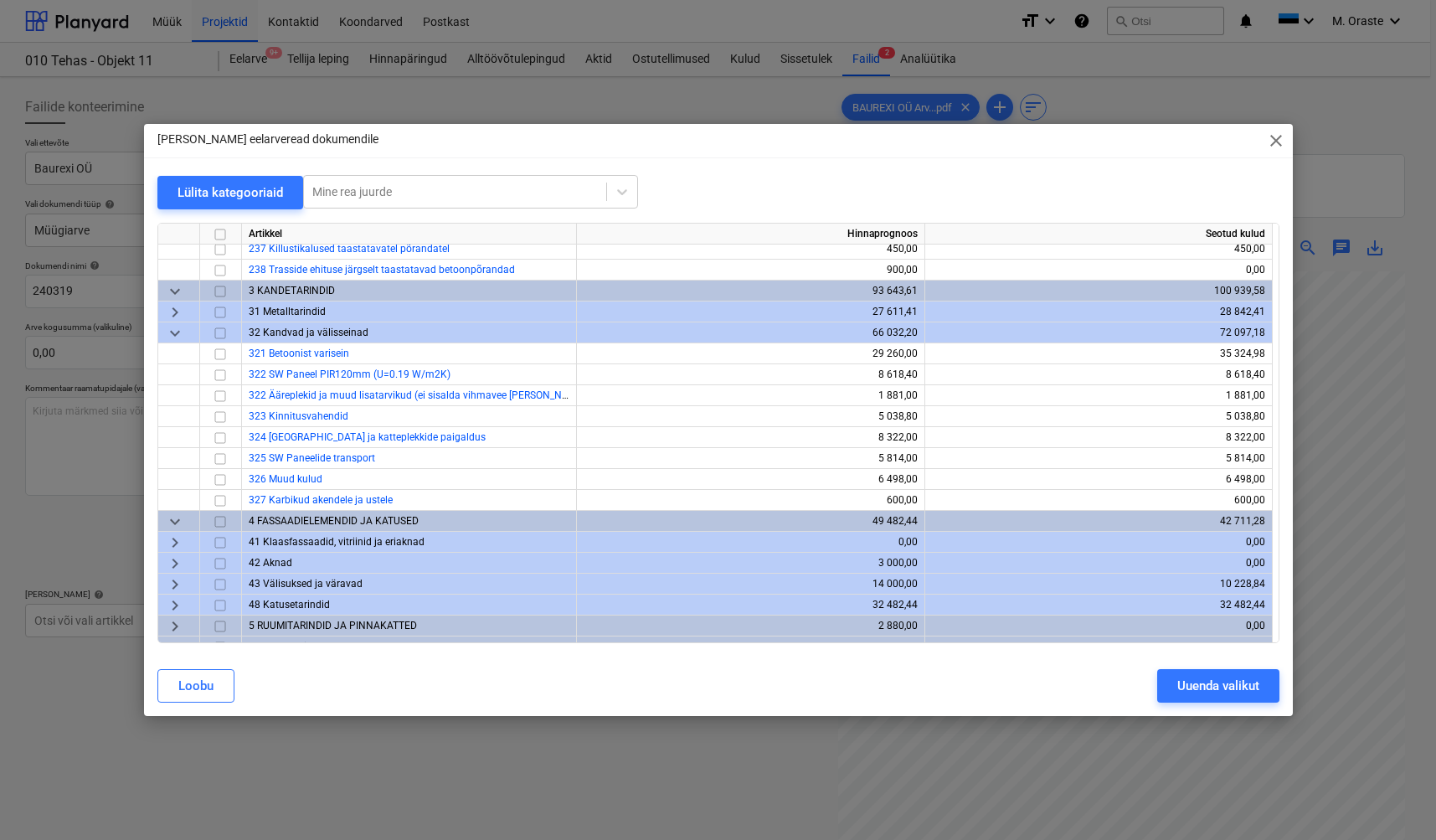
click at [170, 309] on span "keyboard_arrow_right" at bounding box center [175, 311] width 20 height 20
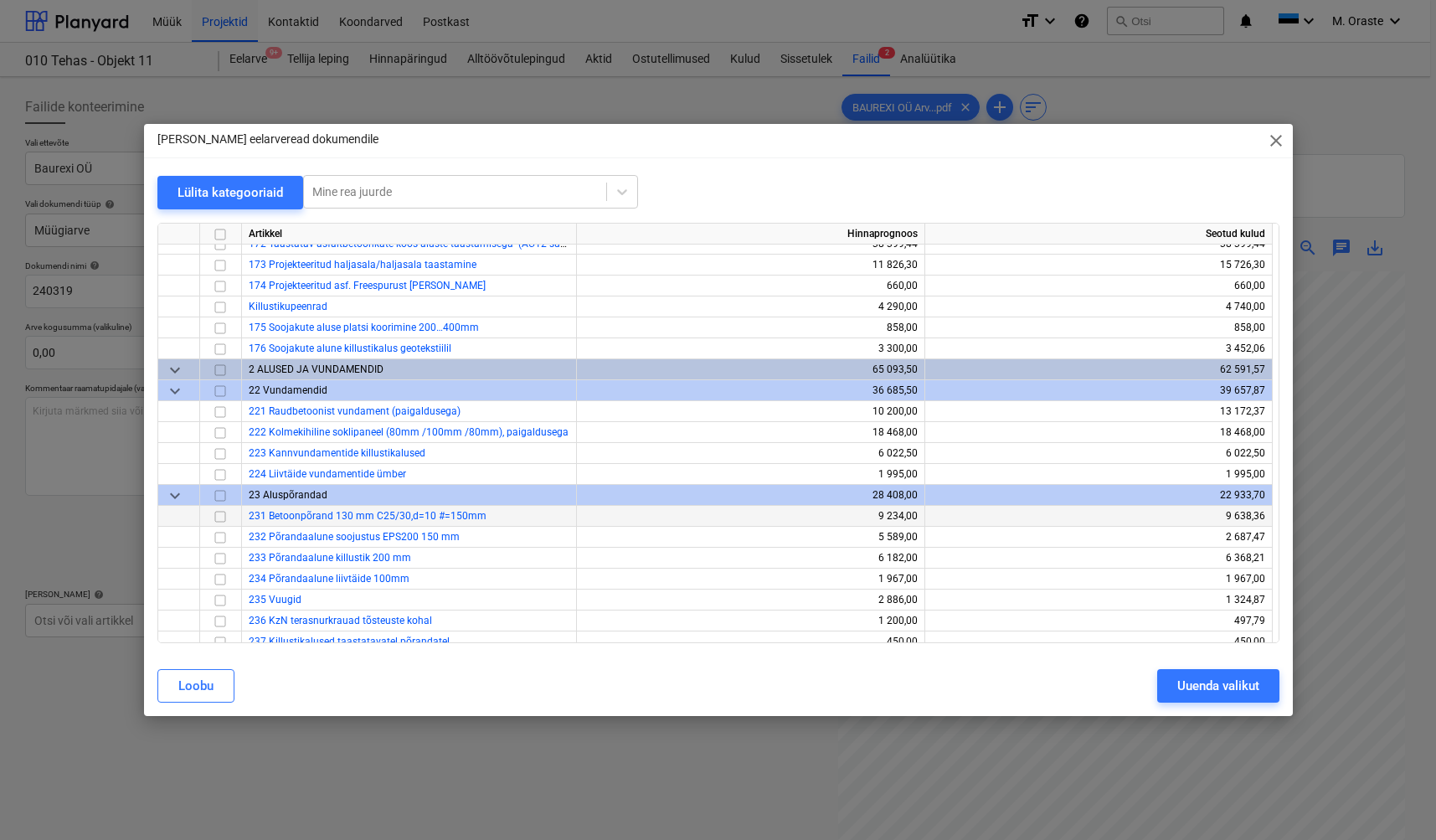
scroll to position [282, 0]
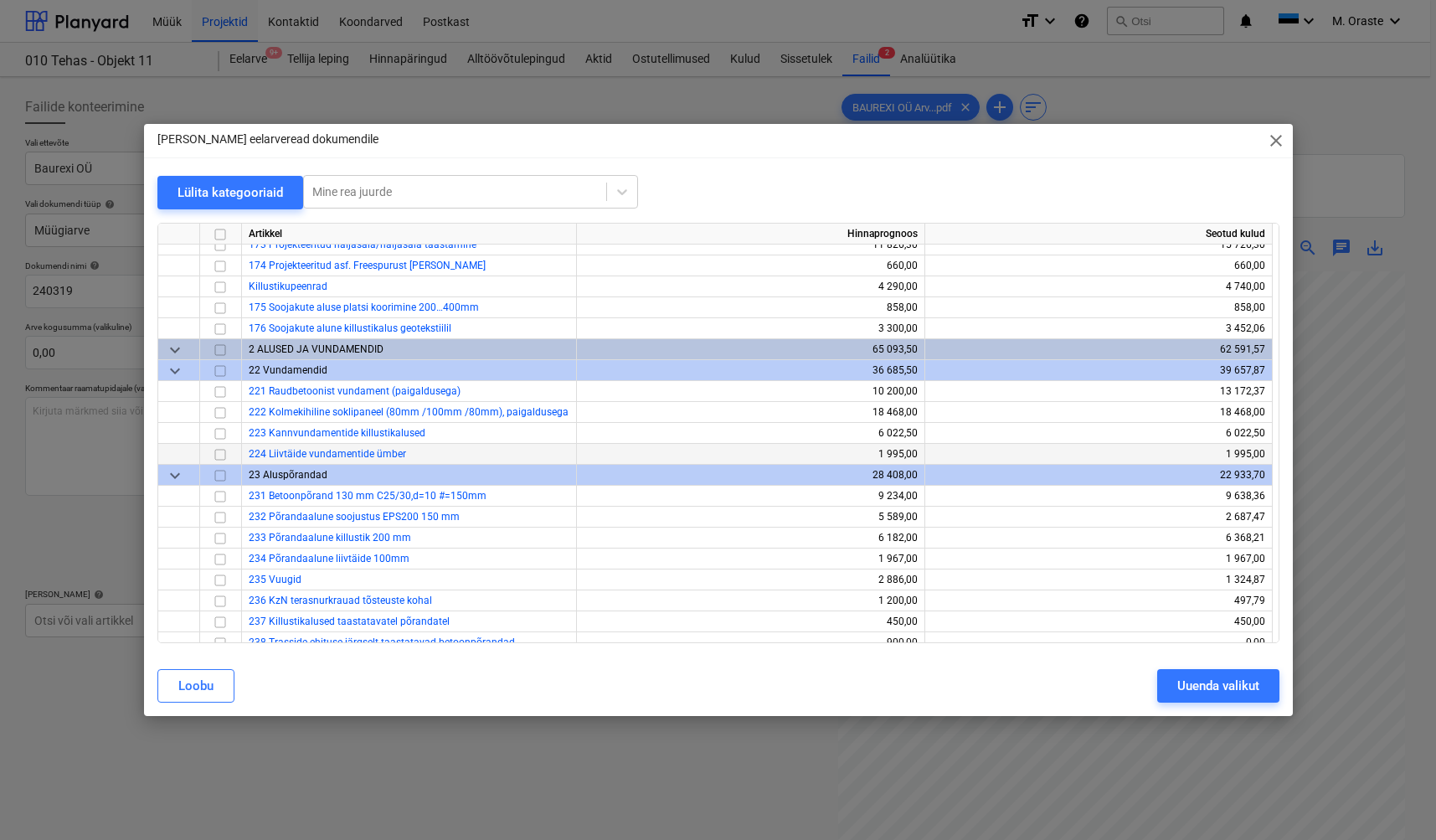
click at [219, 455] on input "checkbox" at bounding box center [219, 454] width 20 height 20
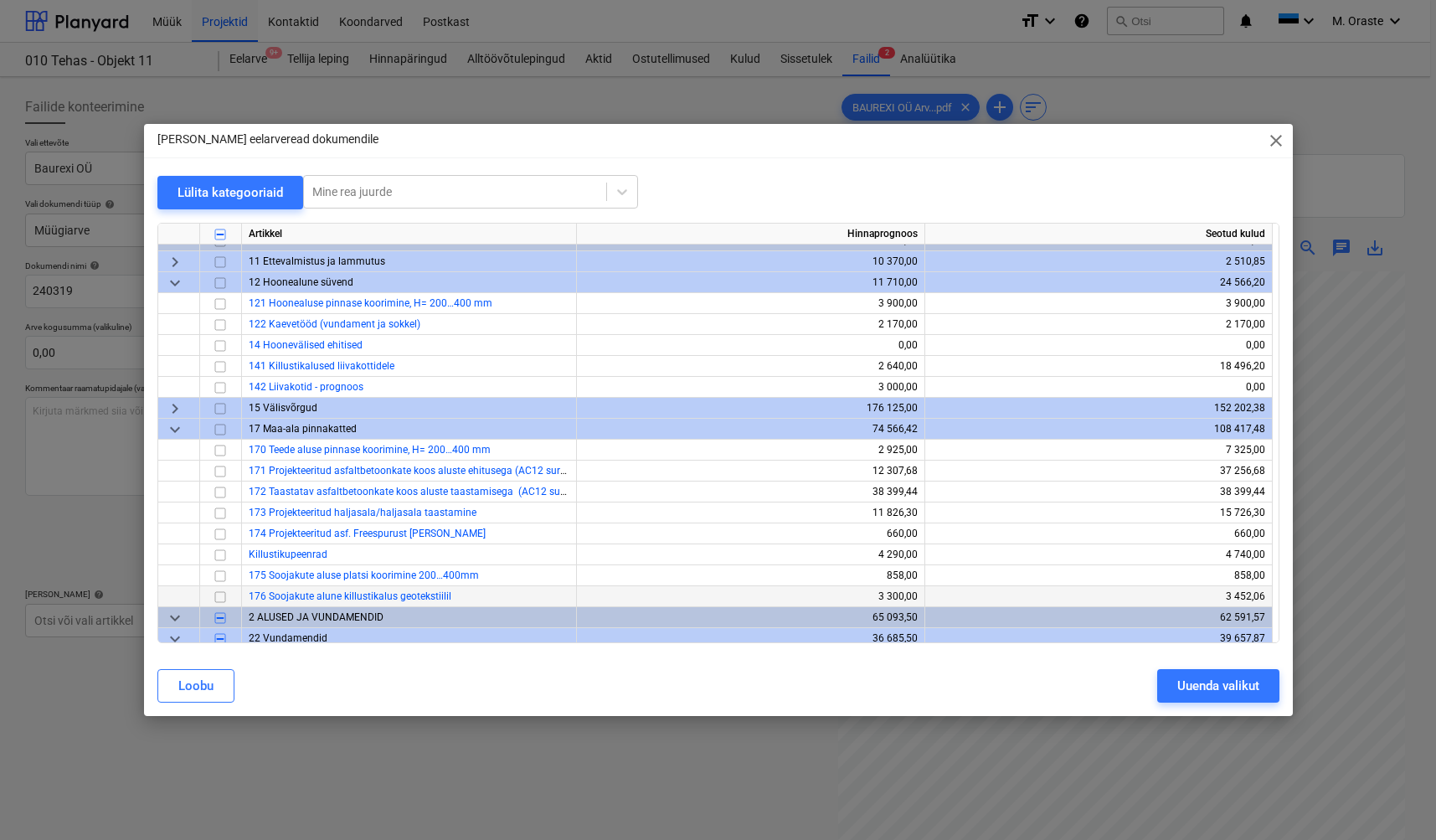
click at [224, 596] on input "checkbox" at bounding box center [219, 596] width 20 height 20
click at [224, 368] on input "checkbox" at bounding box center [219, 365] width 20 height 20
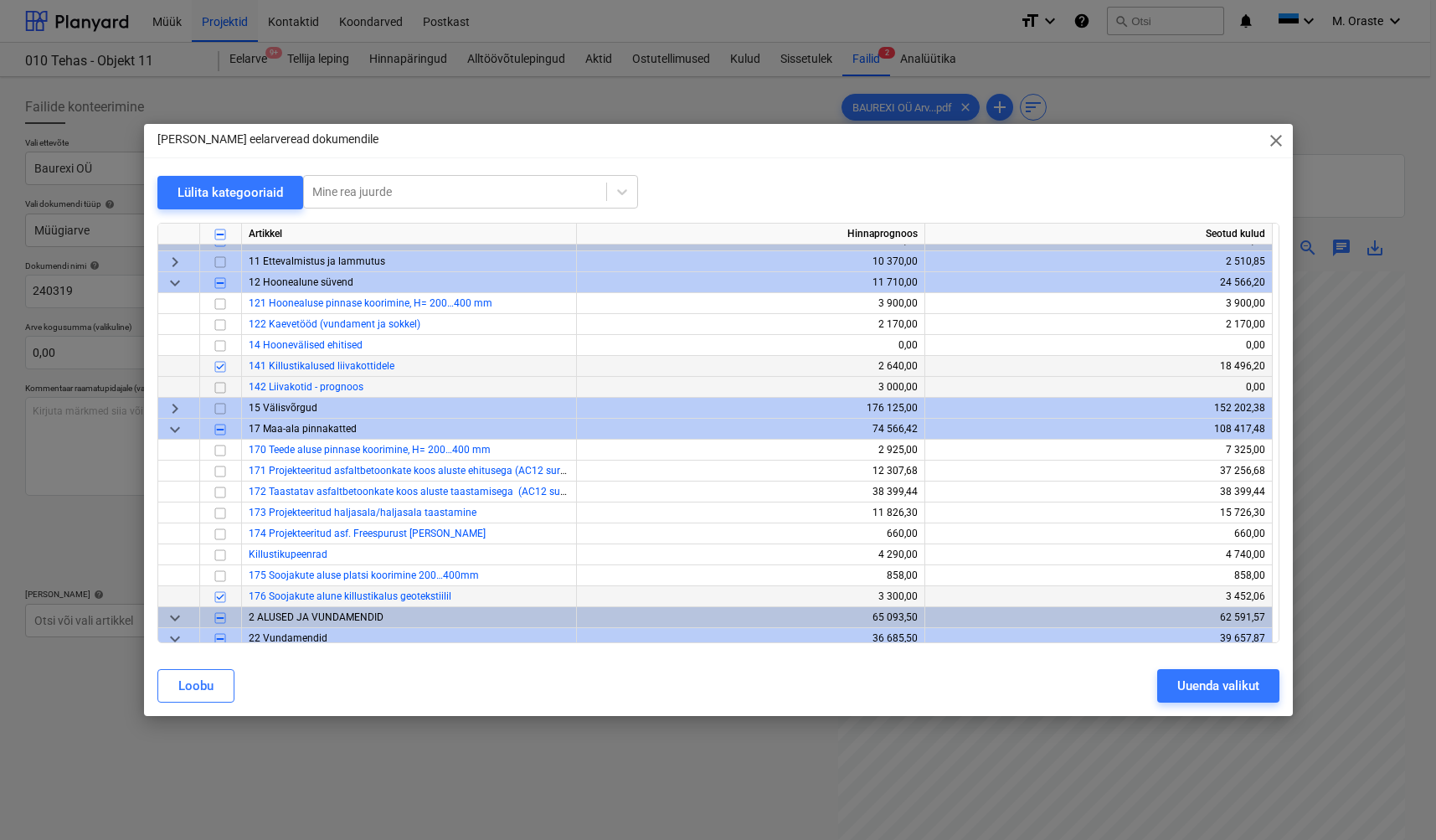
click at [219, 386] on input "checkbox" at bounding box center [219, 386] width 20 height 20
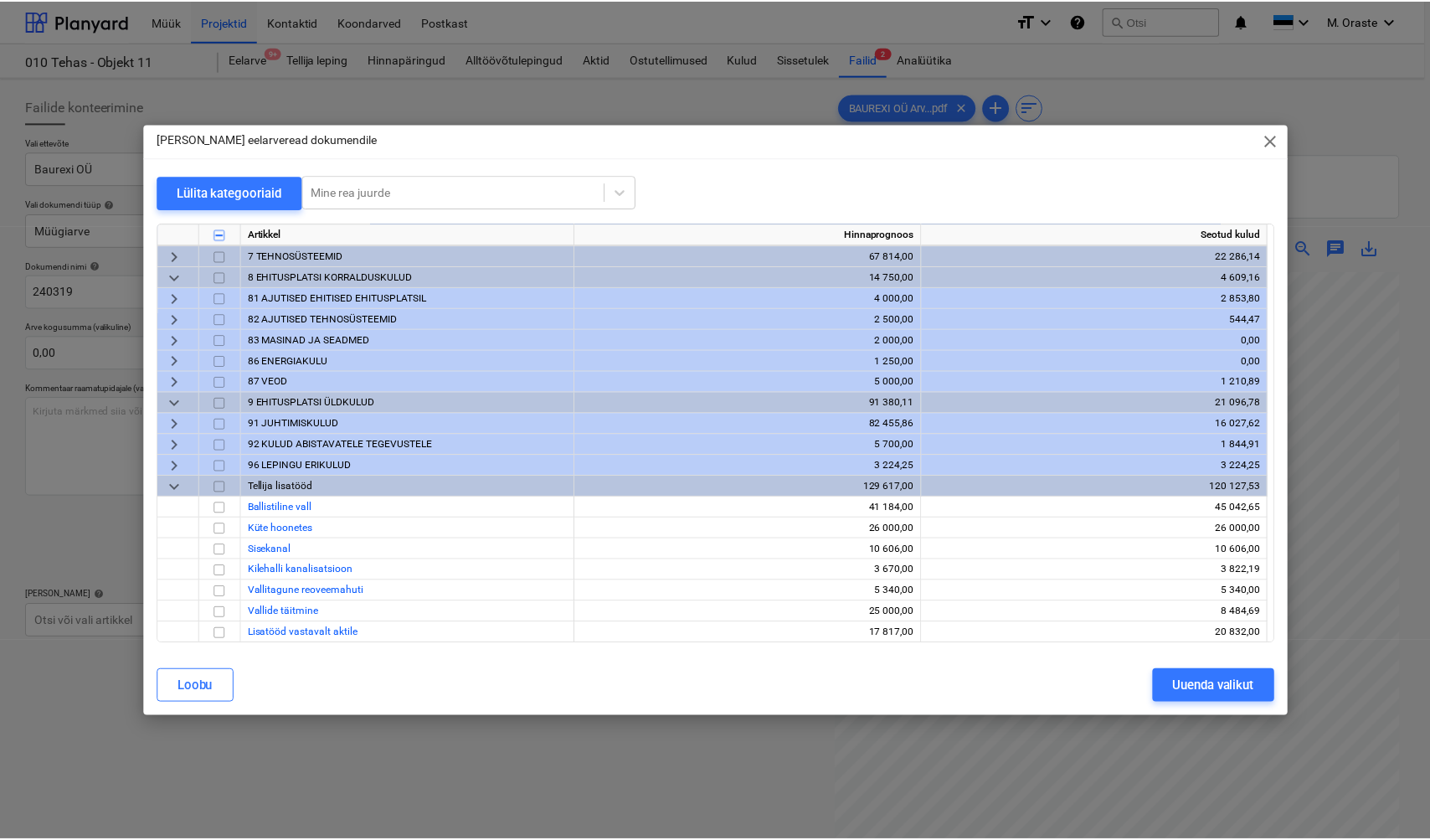
scroll to position [1193, 0]
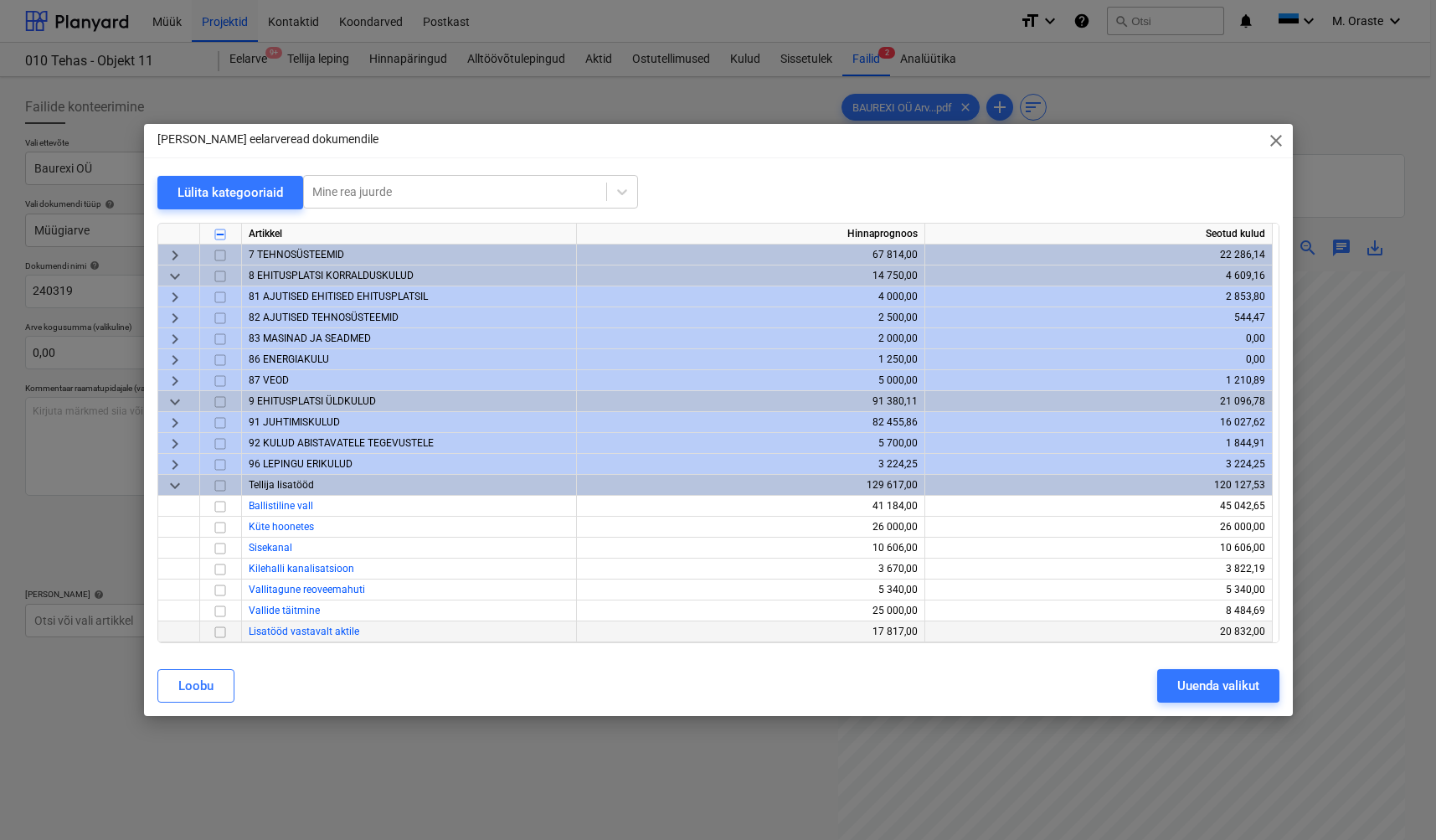
drag, startPoint x: 221, startPoint y: 610, endPoint x: 304, endPoint y: 623, distance: 84.0
click at [223, 611] on input "checkbox" at bounding box center [219, 610] width 20 height 20
click at [1259, 691] on button "Uuenda valikut" at bounding box center [1218, 686] width 122 height 33
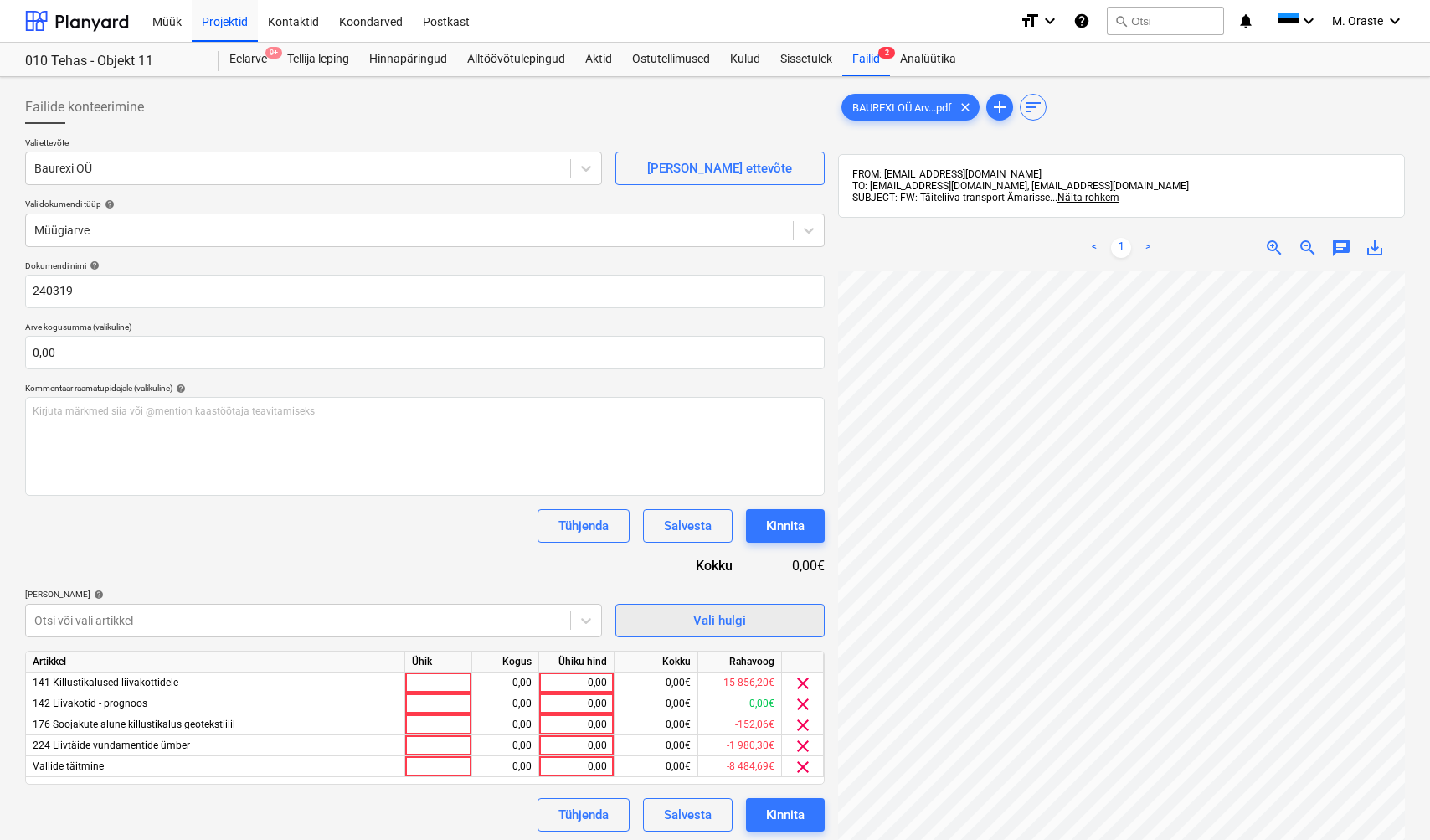
scroll to position [238, 0]
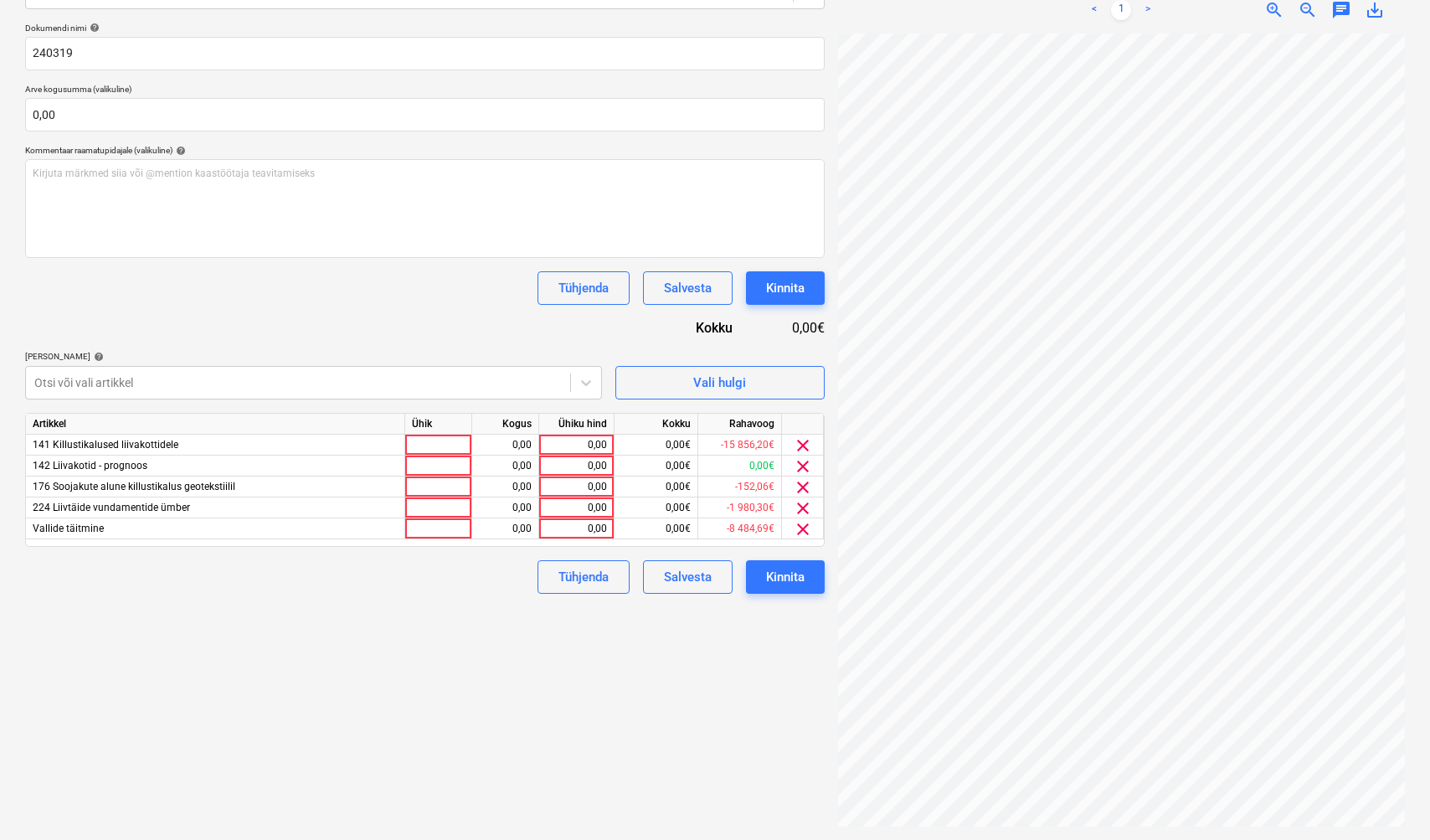
click at [445, 528] on div at bounding box center [439, 529] width 67 height 21
type input "kmpl"
type input "14955,46"
click at [451, 507] on div at bounding box center [439, 508] width 67 height 21
type input "kmpl"
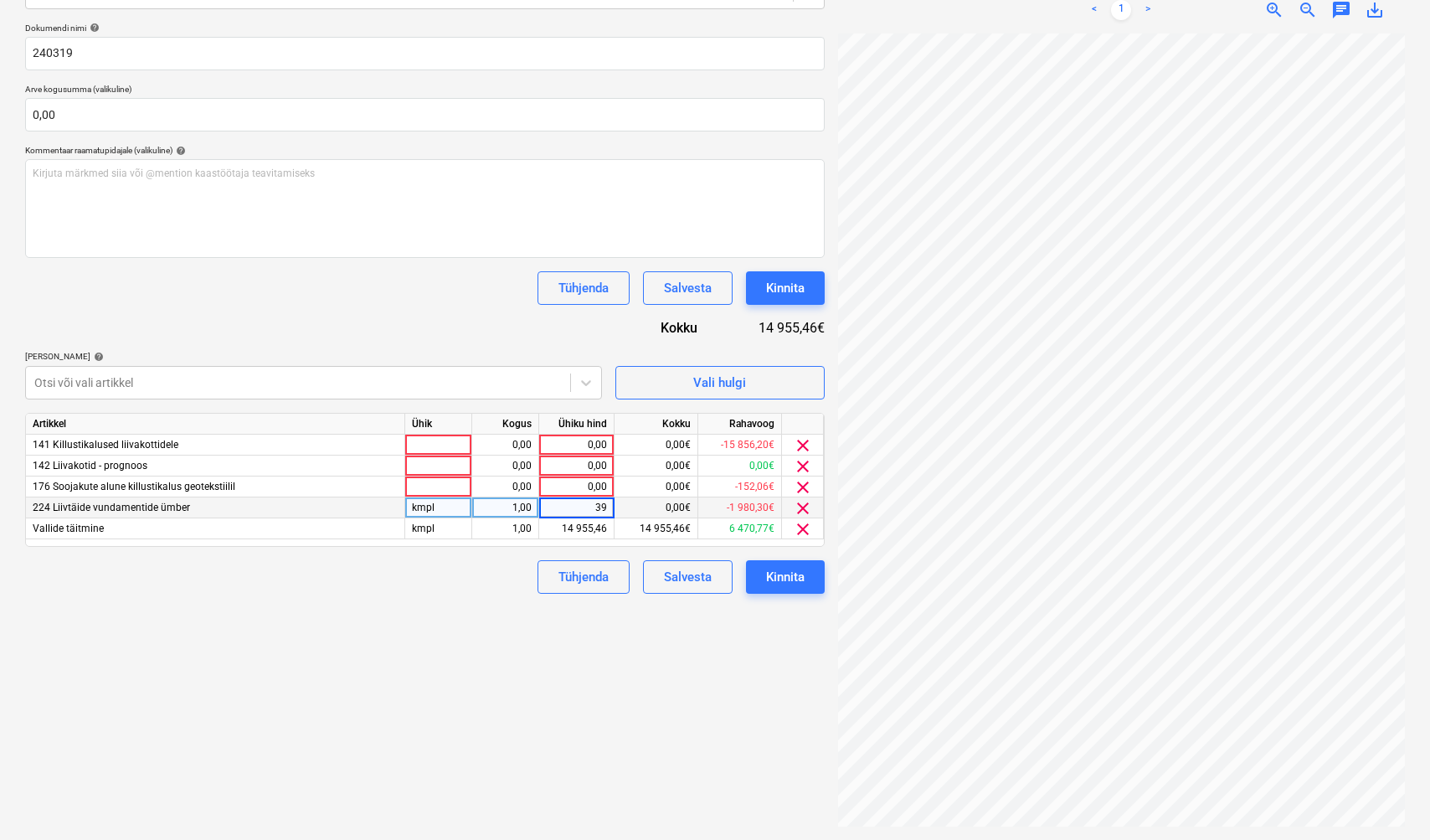
type input "398"
click at [453, 763] on div "Failide konteerimine Vali ettevõte Baurexi OÜ [PERSON_NAME] uus ettevõte Vali d…" at bounding box center [425, 340] width 813 height 988
click at [447, 469] on div at bounding box center [439, 466] width 67 height 21
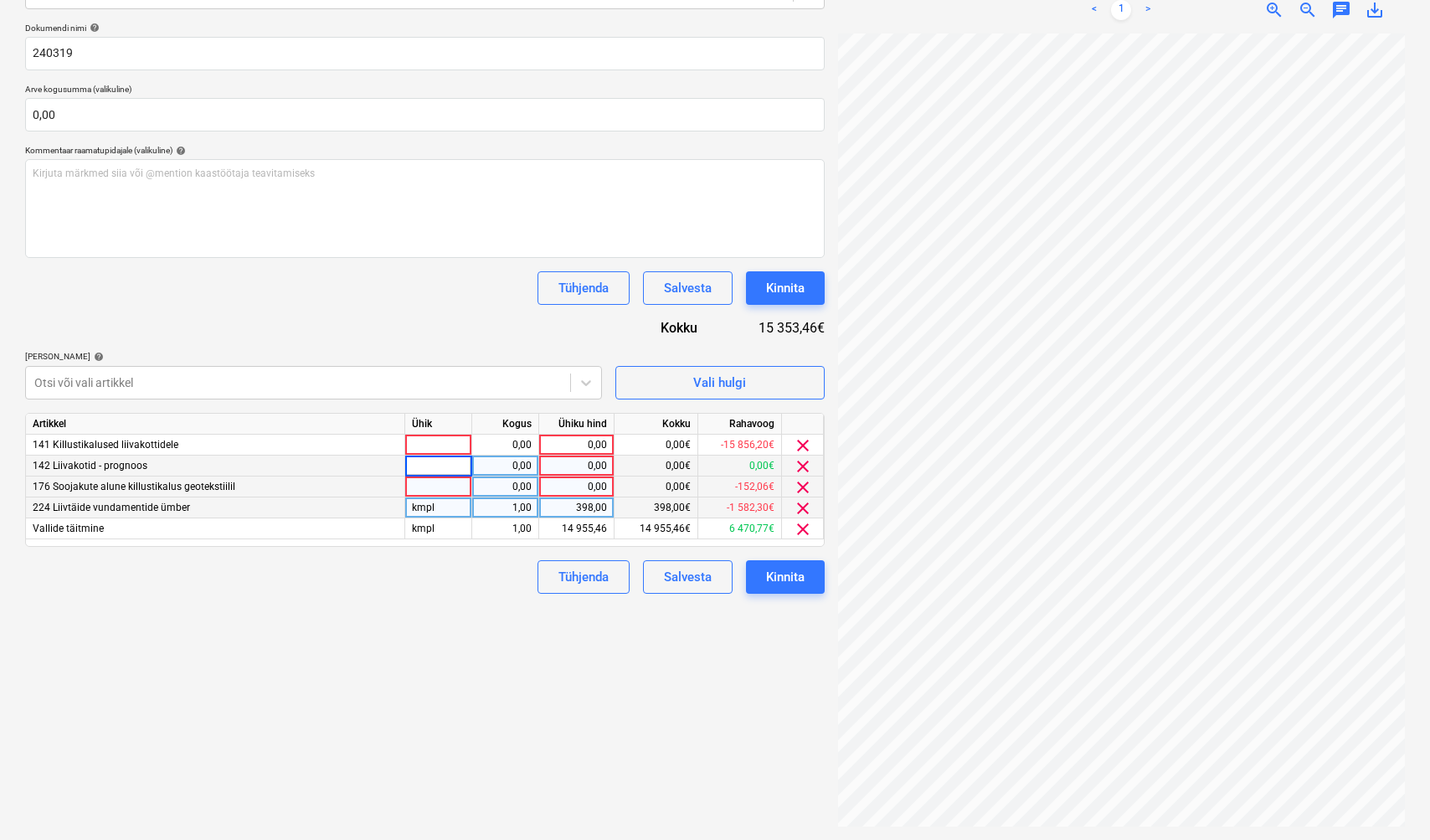
click at [437, 479] on div at bounding box center [439, 487] width 67 height 21
click at [477, 438] on div "0,00" at bounding box center [505, 445] width 67 height 21
click at [457, 439] on div at bounding box center [439, 445] width 67 height 21
type input "kmpl"
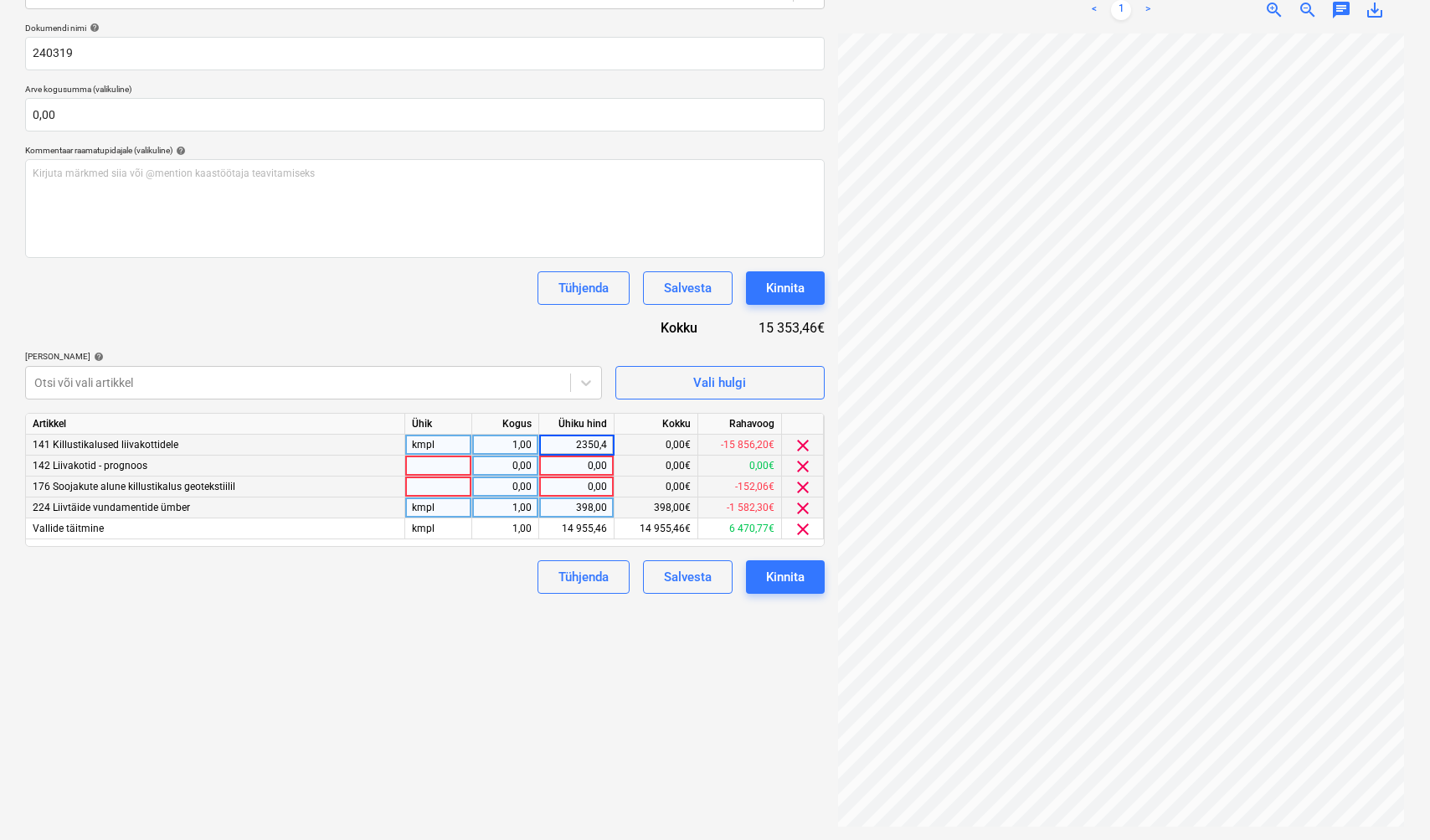
type input "2350,46"
click at [530, 709] on div "Failide konteerimine Vali ettevõte Baurexi OÜ [PERSON_NAME] uus ettevõte Vali d…" at bounding box center [425, 340] width 813 height 988
click at [803, 464] on span "clear" at bounding box center [802, 466] width 20 height 20
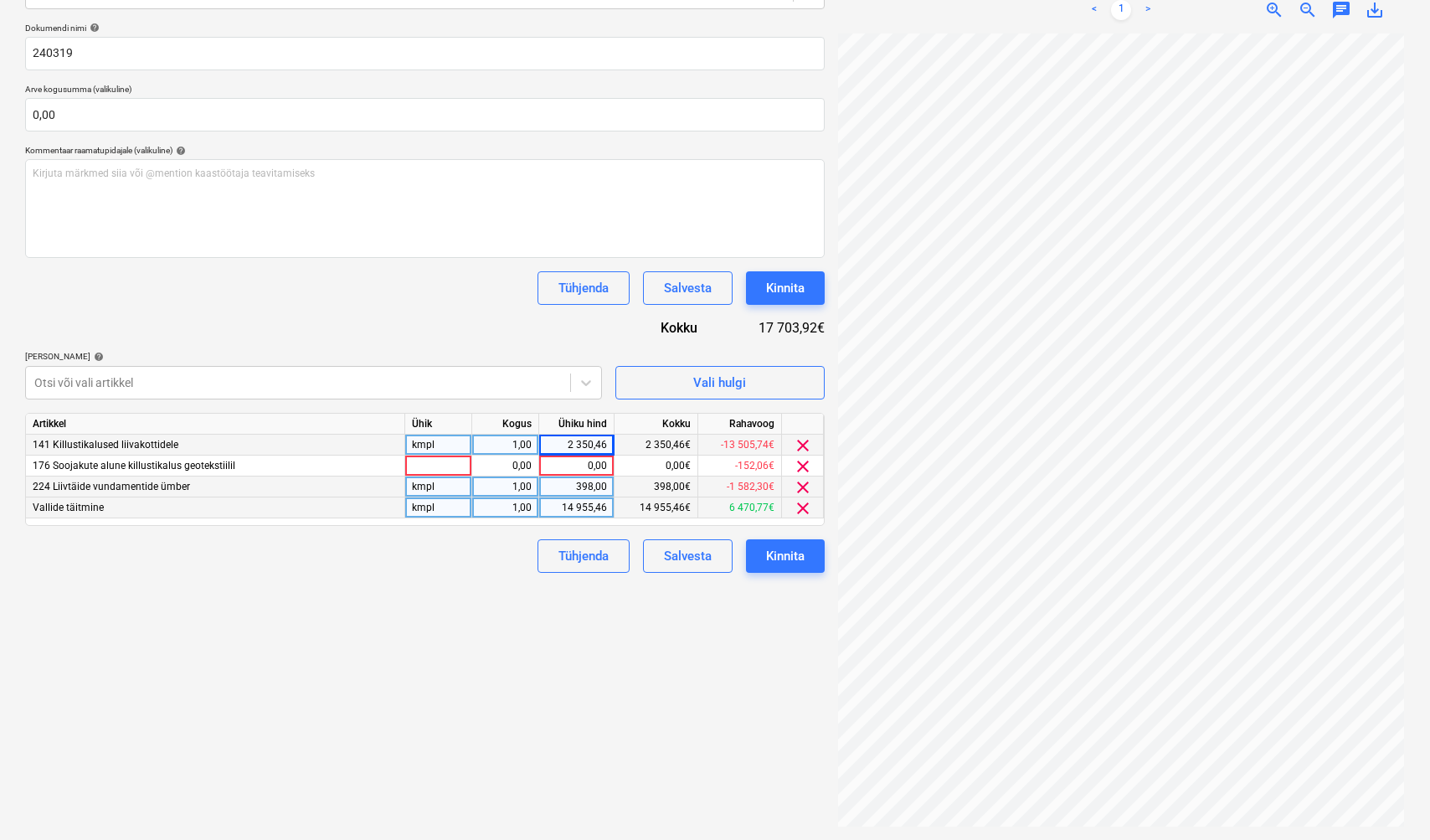
drag, startPoint x: 799, startPoint y: 464, endPoint x: 786, endPoint y: 479, distance: 19.8
click at [799, 464] on span "clear" at bounding box center [802, 466] width 20 height 20
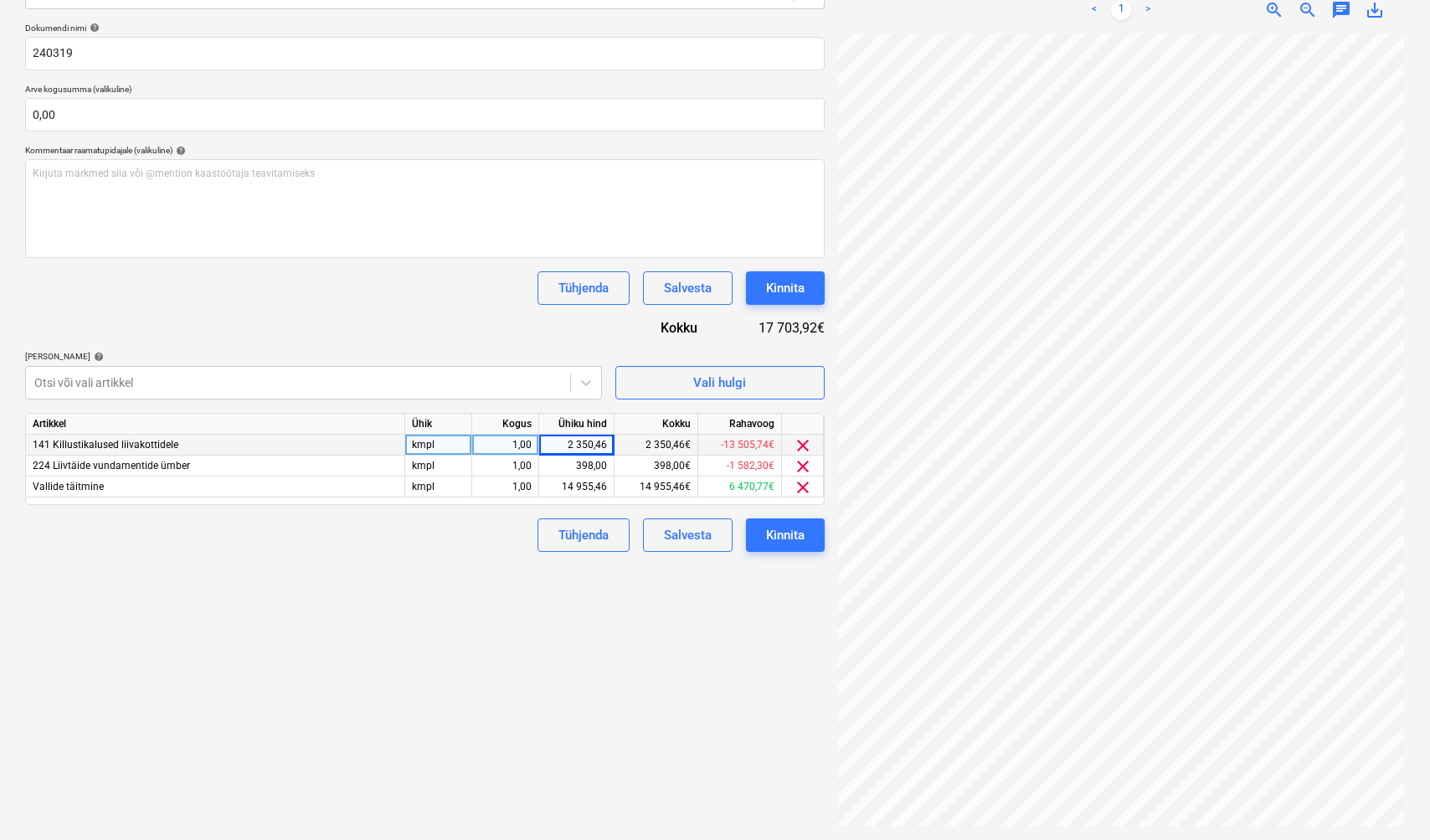
click at [714, 609] on div "Failide konteerimine Vali ettevõte Baurexi OÜ [PERSON_NAME] uus ettevõte Vali d…" at bounding box center [425, 340] width 813 height 988
click at [607, 443] on div "2 350,46" at bounding box center [577, 445] width 61 height 21
click at [606, 442] on input "2350,46" at bounding box center [576, 444] width 74 height 20
type input "2350,46"
click at [422, 655] on div "Failide konteerimine Vali ettevõte Baurexi OÜ [PERSON_NAME] uus ettevõte Vali d…" at bounding box center [425, 340] width 813 height 988
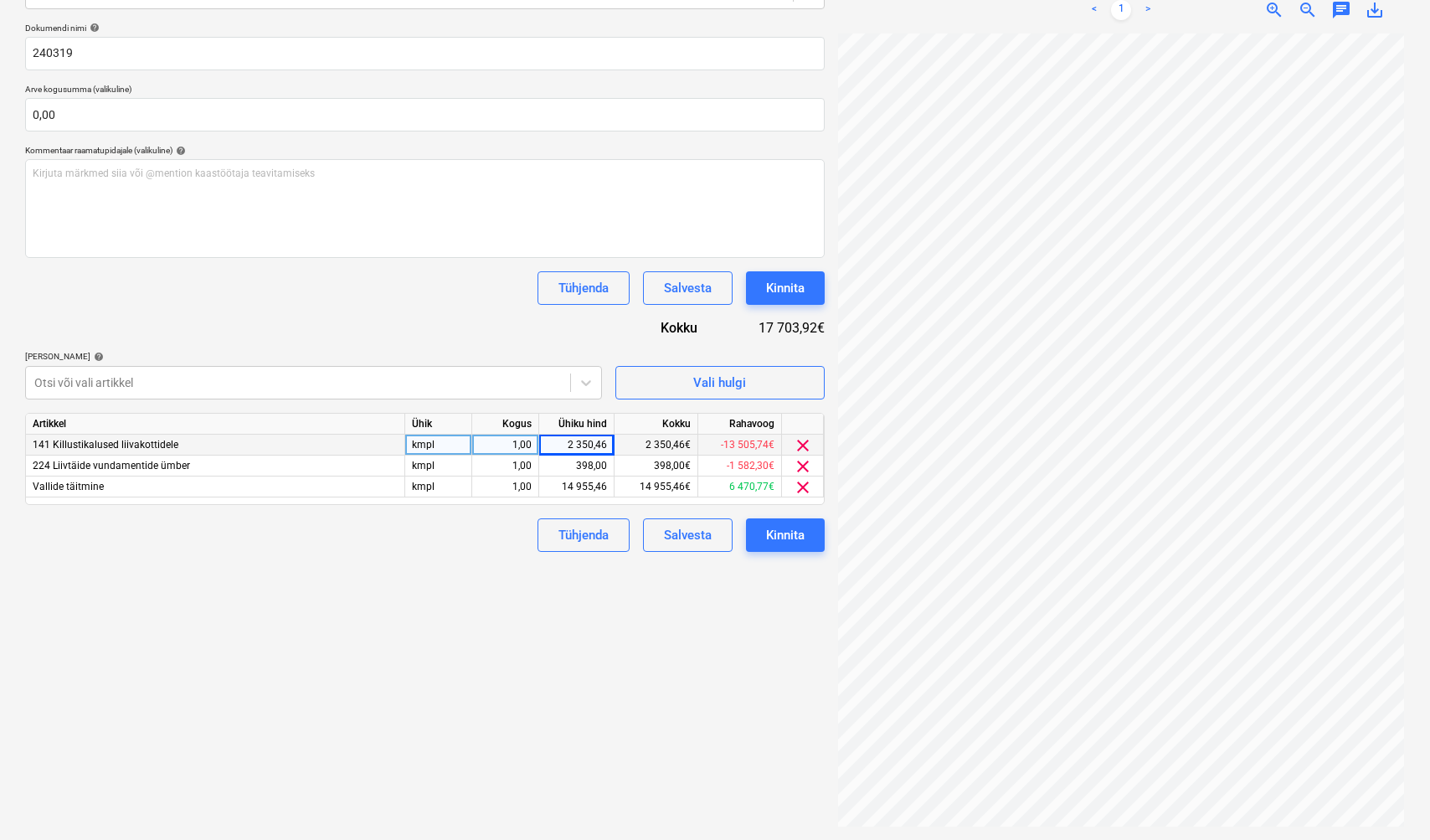
click at [607, 441] on div "2 350,46" at bounding box center [577, 445] width 61 height 21
click at [607, 442] on input "2350,46" at bounding box center [576, 444] width 74 height 20
type input "2350,44"
click at [603, 442] on div "2 350,44" at bounding box center [577, 445] width 61 height 21
click at [607, 443] on input "2350,44" at bounding box center [576, 444] width 74 height 20
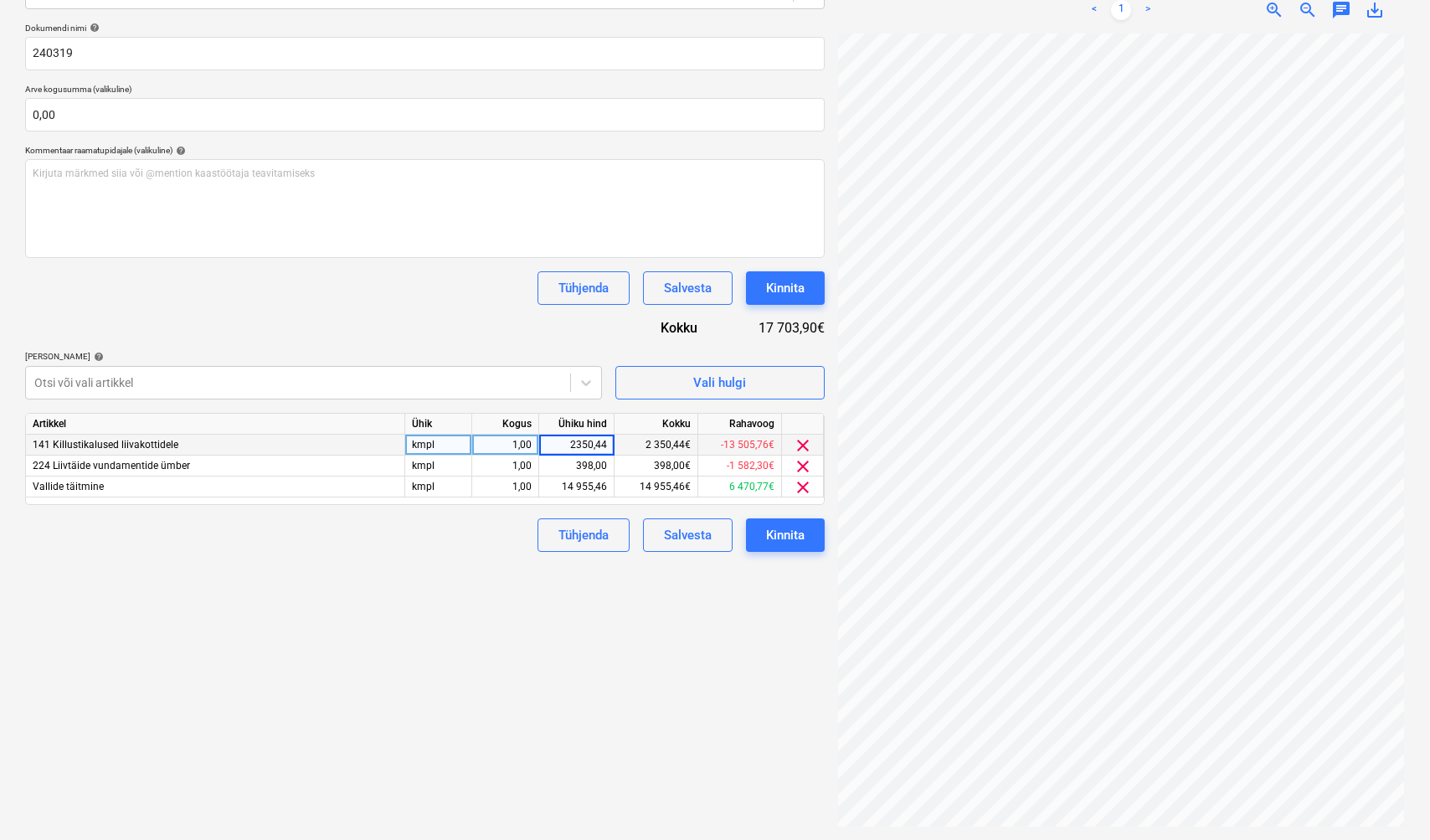
click at [607, 443] on input "2350,44" at bounding box center [576, 444] width 74 height 20
click at [609, 441] on input "2350,44" at bounding box center [576, 444] width 74 height 20
type input "2350,45"
click at [610, 713] on div "Failide konteerimine Vali ettevõte Baurexi OÜ [PERSON_NAME] uus ettevõte Vali d…" at bounding box center [425, 340] width 813 height 988
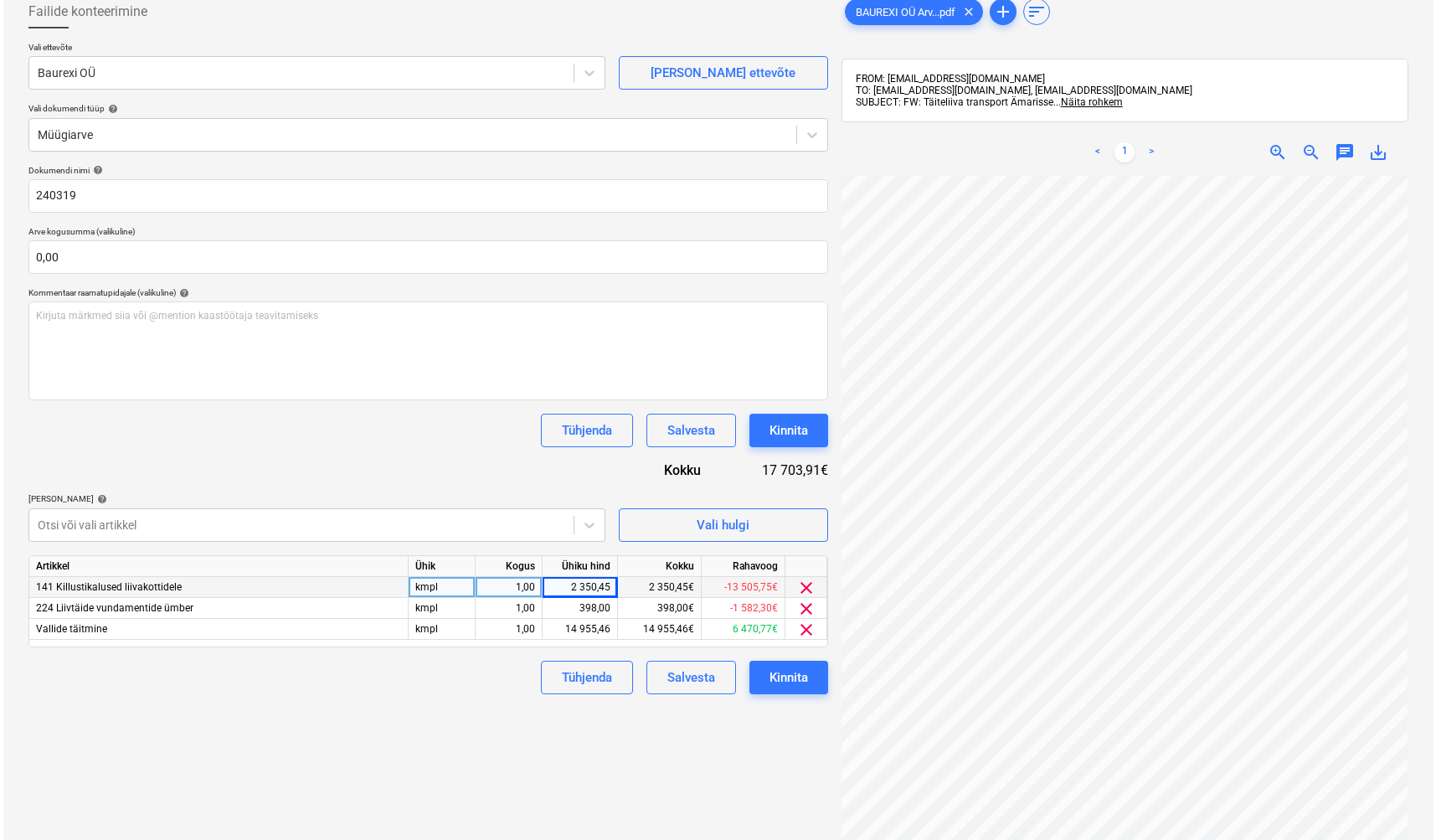
scroll to position [10, 0]
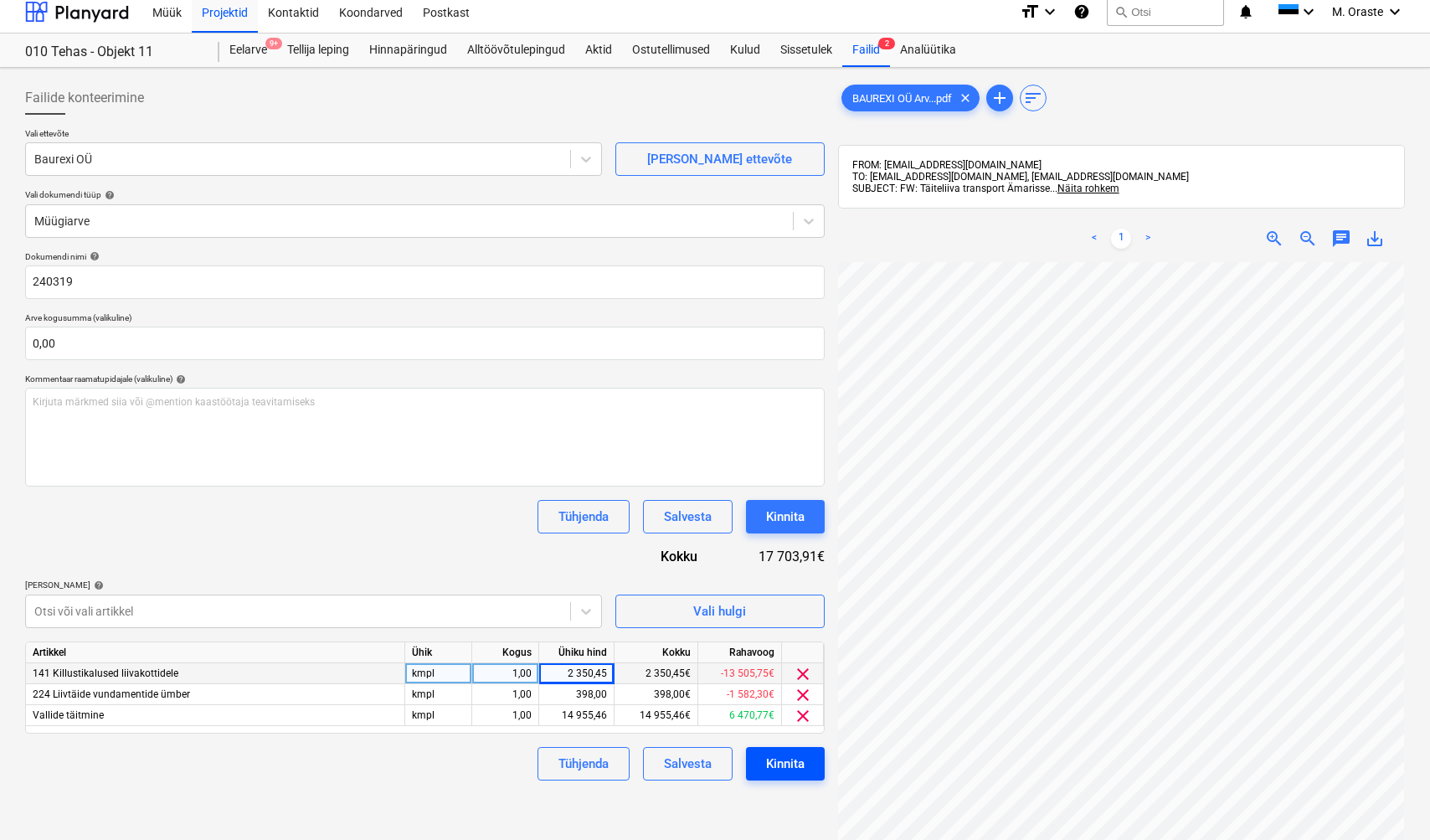
click at [810, 756] on button "Kinnita" at bounding box center [786, 764] width 79 height 33
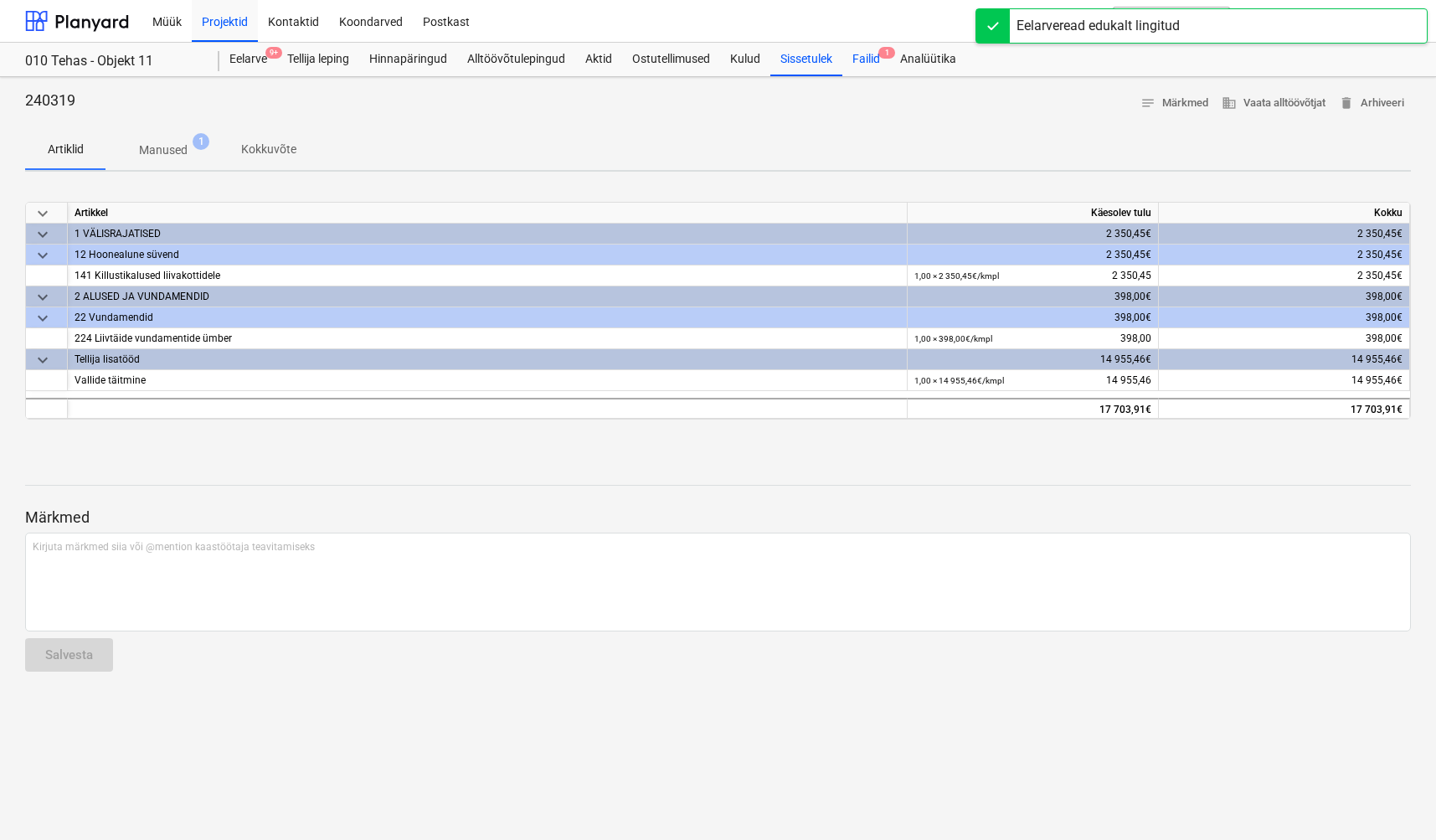
click at [873, 59] on div "Failid 1" at bounding box center [866, 59] width 48 height 33
